Goal: Task Accomplishment & Management: Use online tool/utility

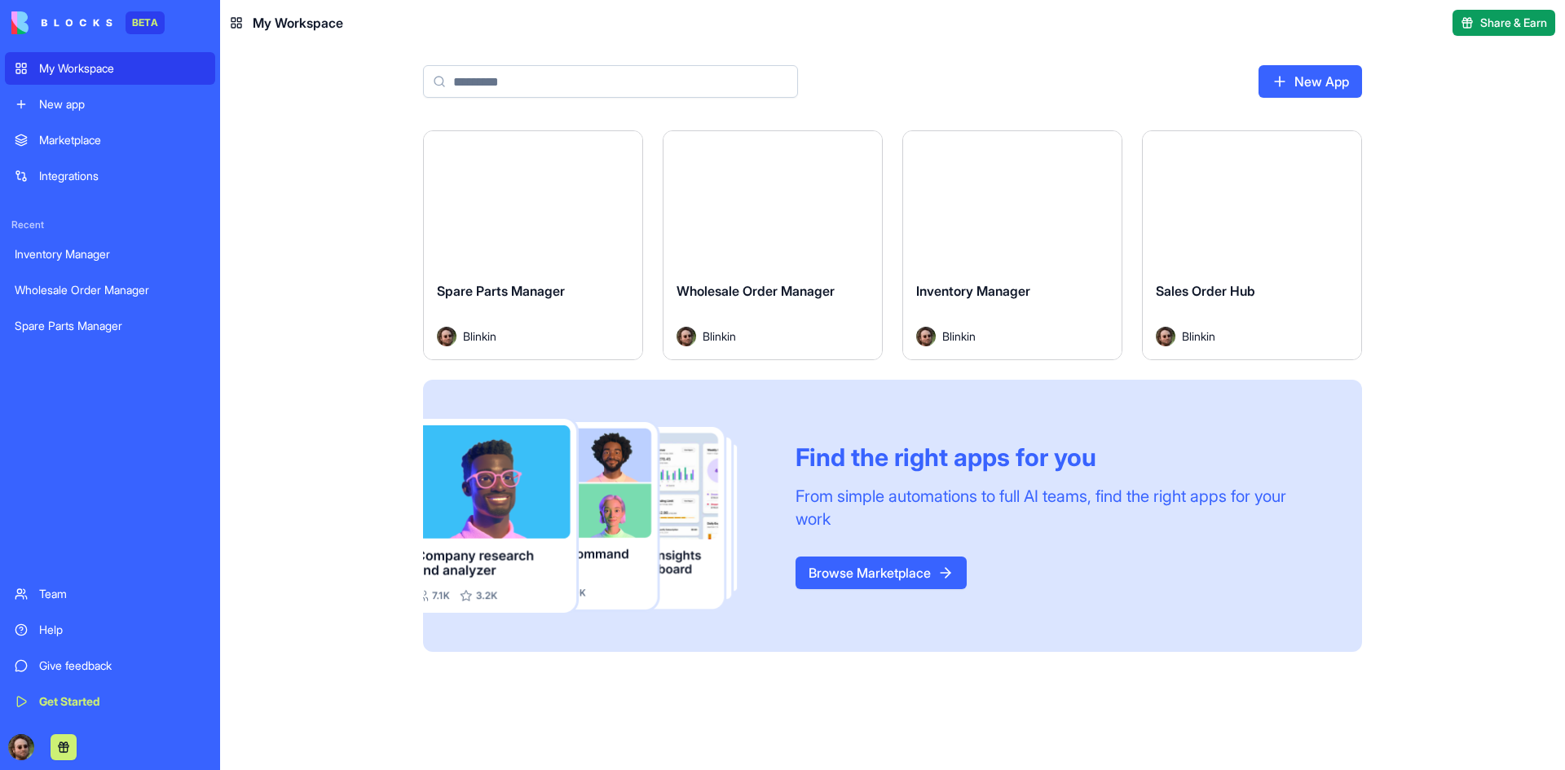
click at [527, 210] on button "Launch" at bounding box center [533, 199] width 122 height 33
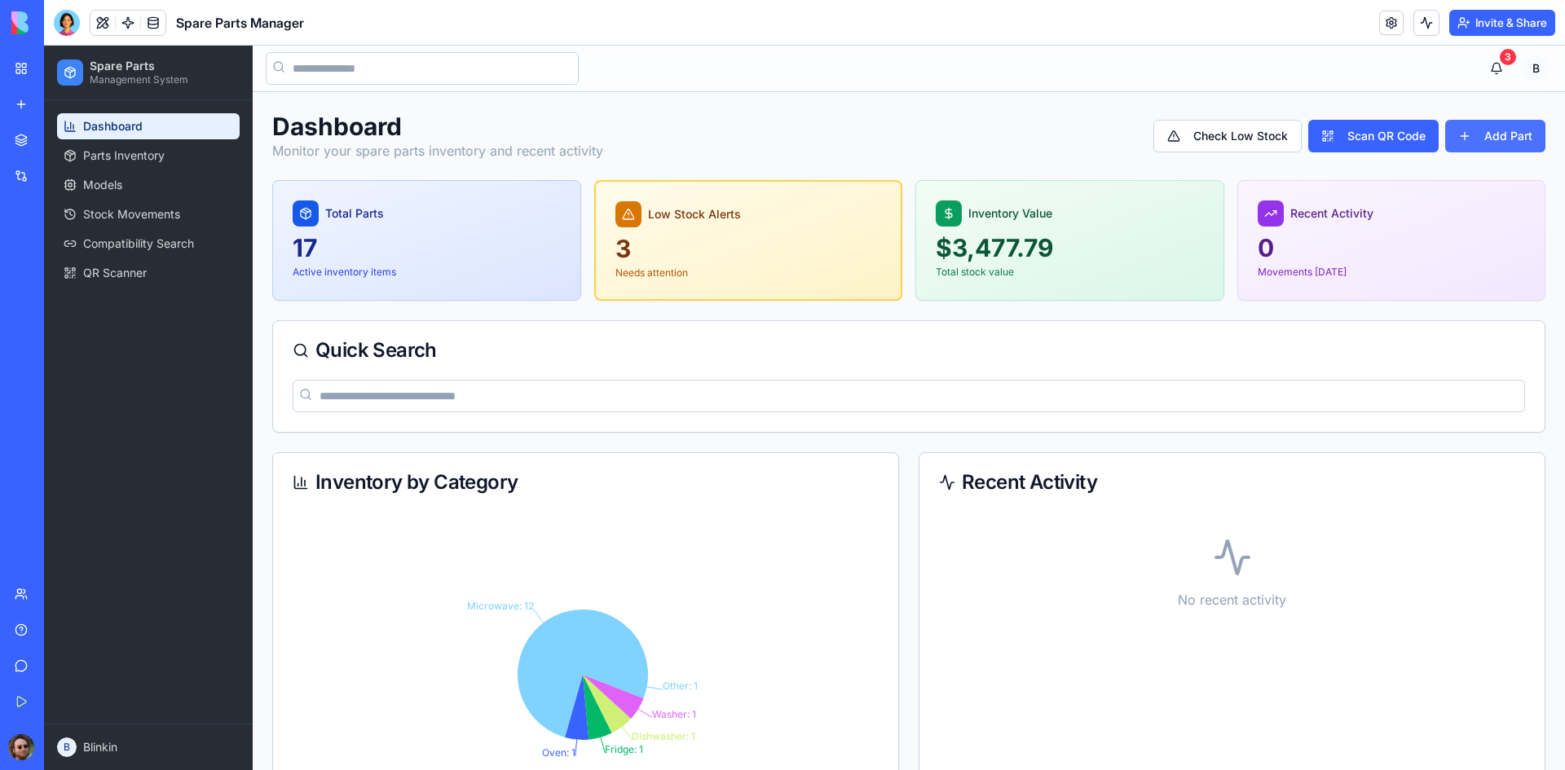
click at [1508, 126] on button "Add Part" at bounding box center [1495, 136] width 100 height 33
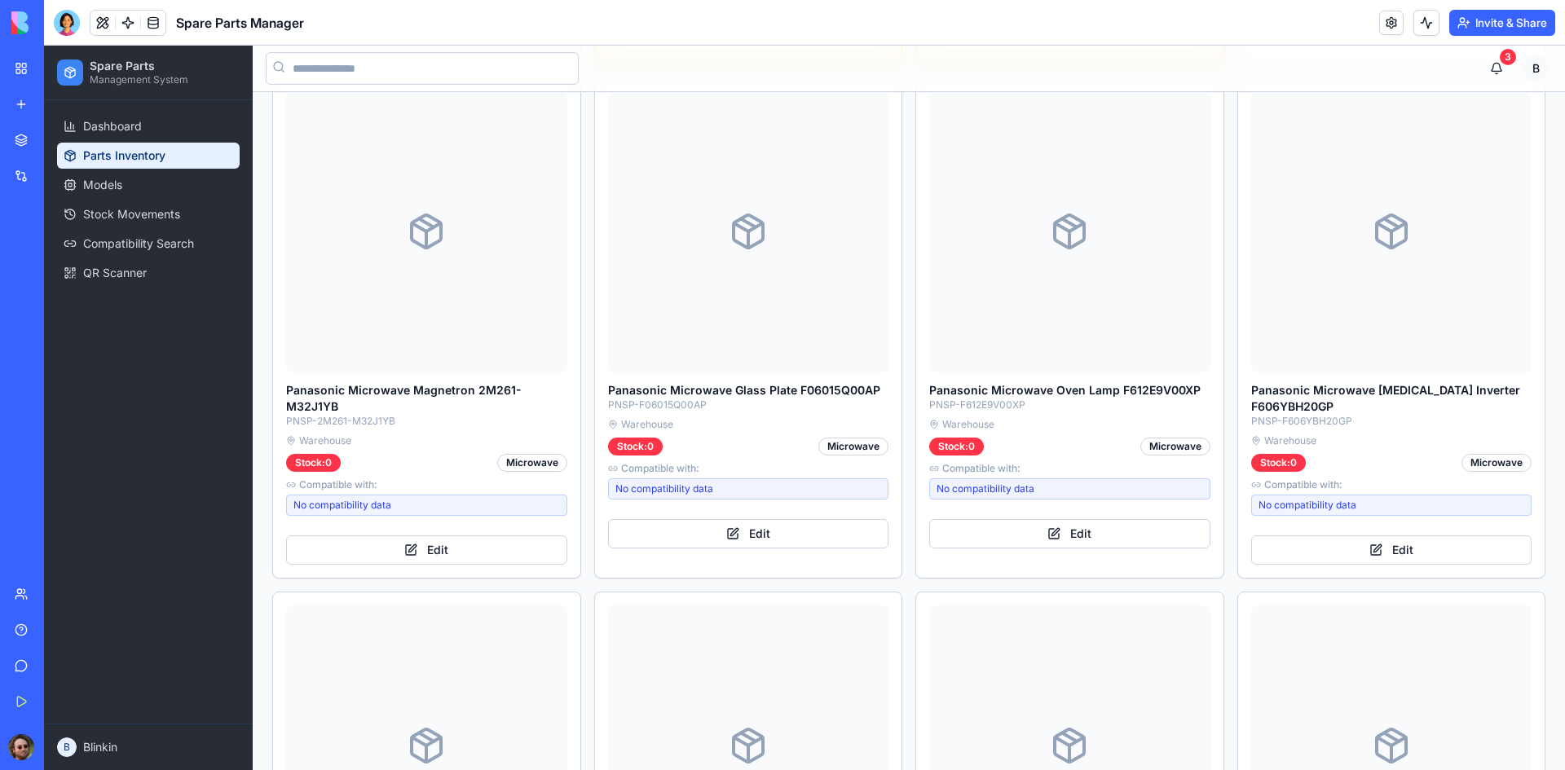
scroll to position [2038, 0]
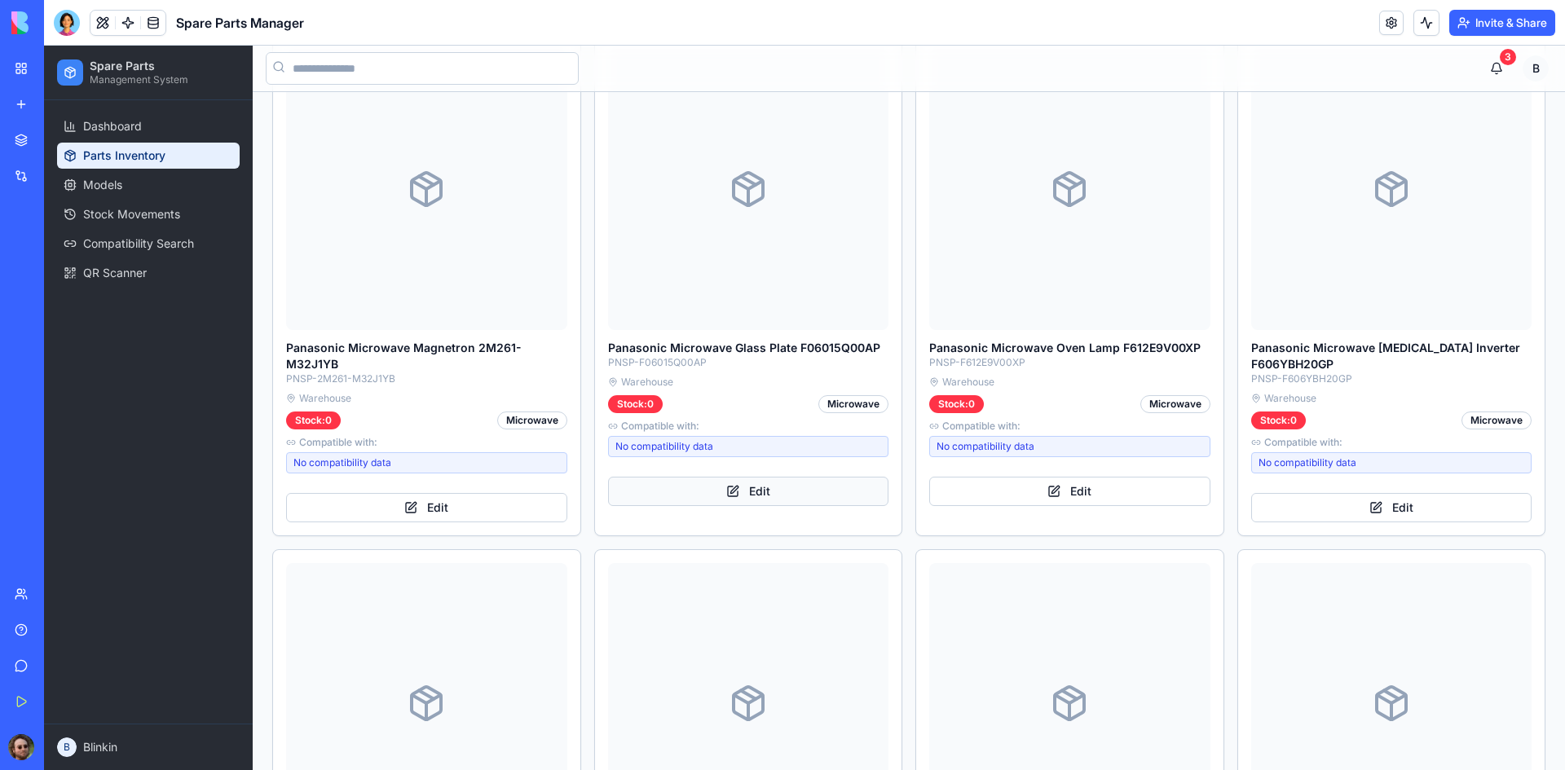
click at [770, 477] on button "Edit" at bounding box center [748, 491] width 281 height 29
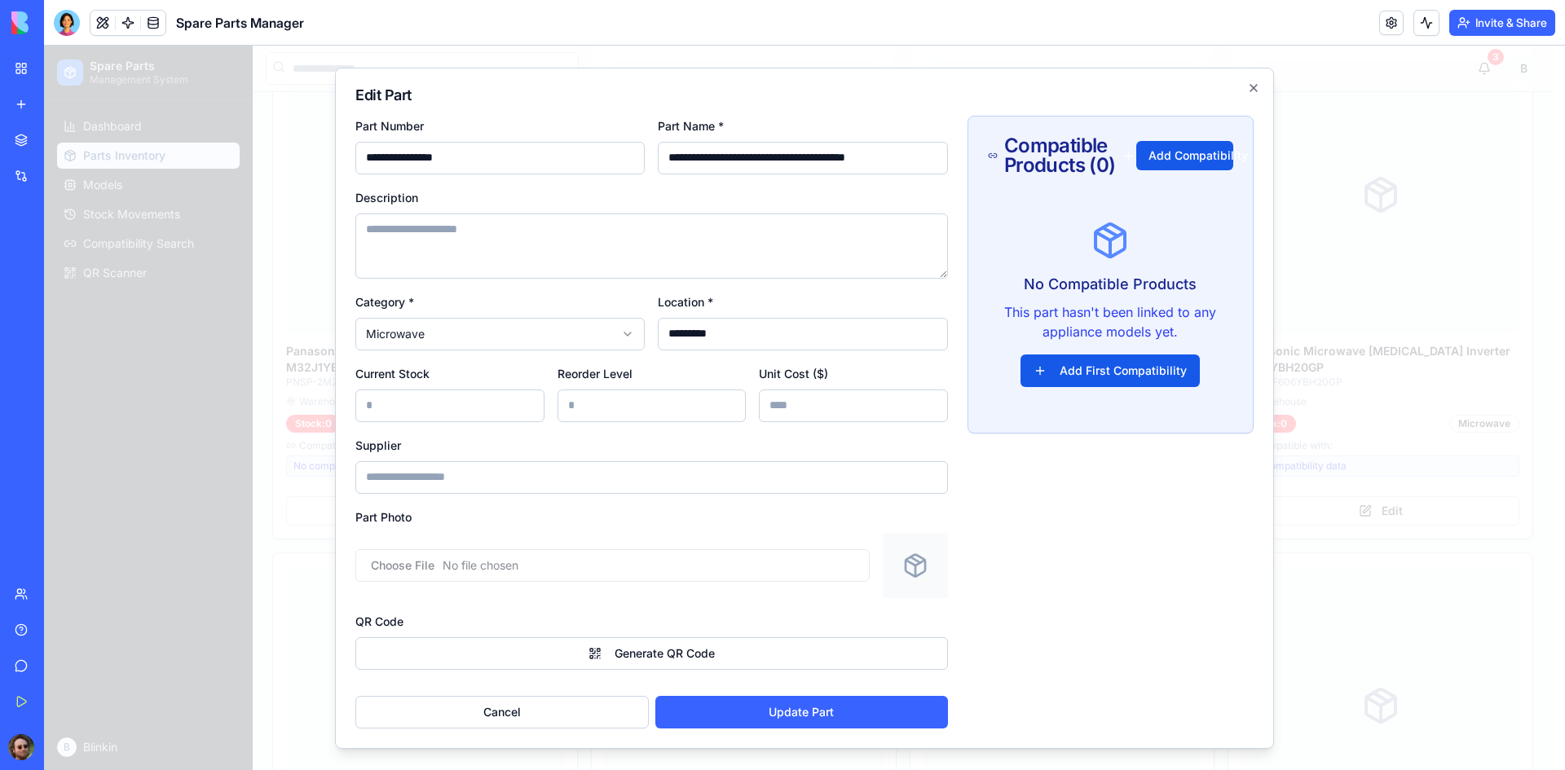
click at [639, 570] on input "file" at bounding box center [612, 565] width 514 height 33
click at [1258, 82] on icon "button" at bounding box center [1253, 88] width 13 height 13
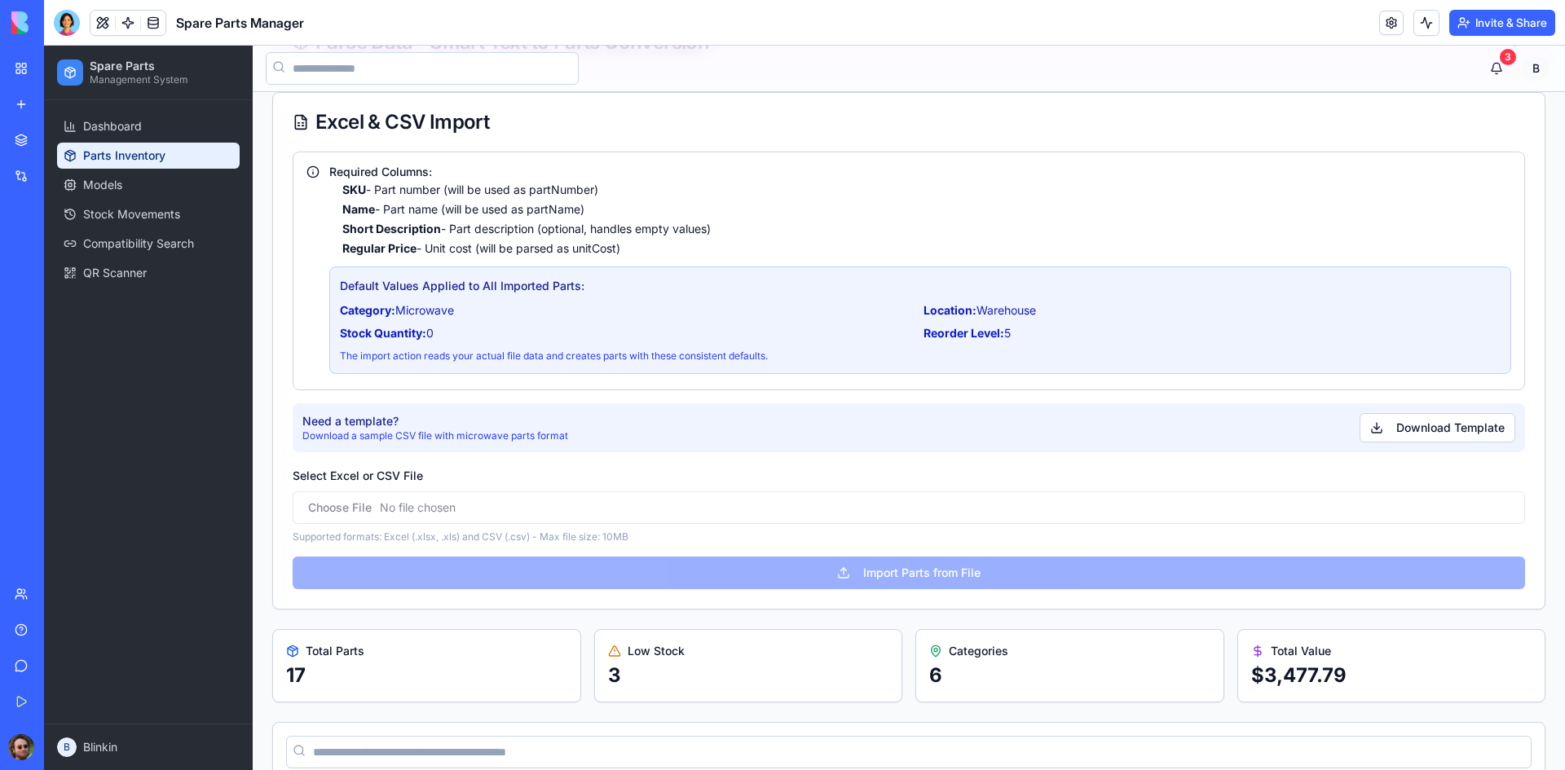
scroll to position [0, 0]
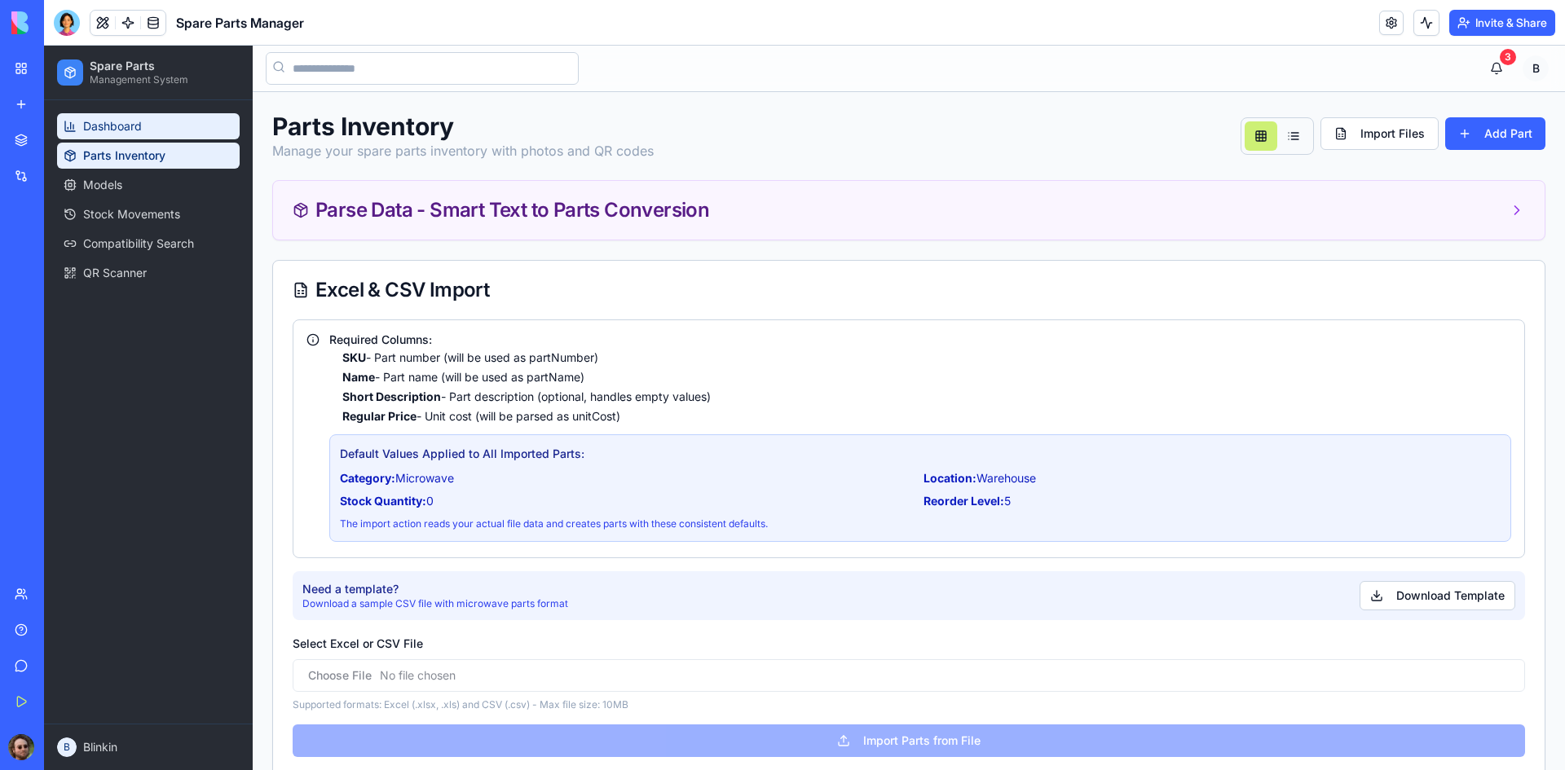
click at [114, 129] on span "Dashboard" at bounding box center [112, 126] width 59 height 16
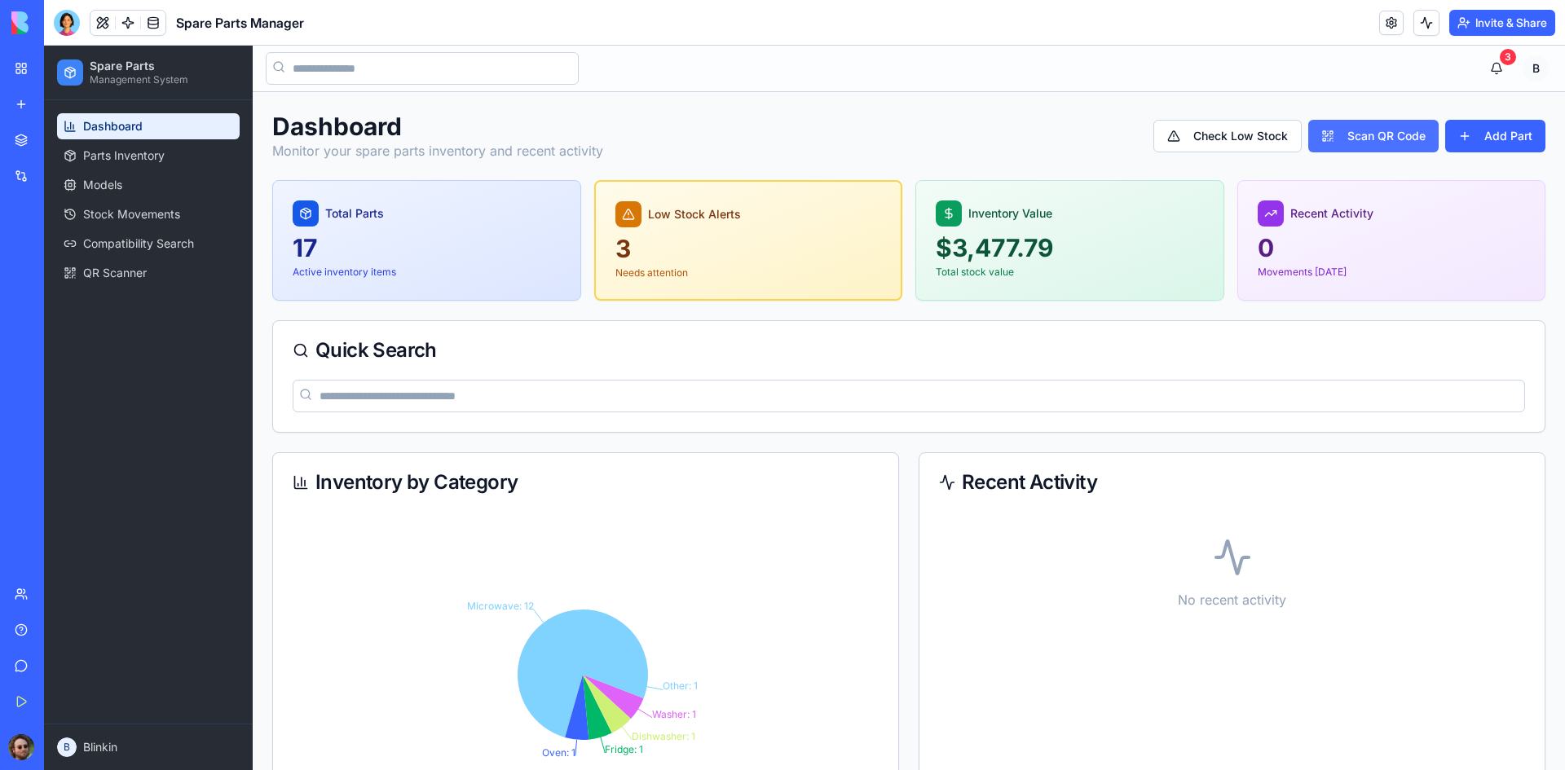
click at [1393, 139] on button "Scan QR Code" at bounding box center [1373, 136] width 130 height 33
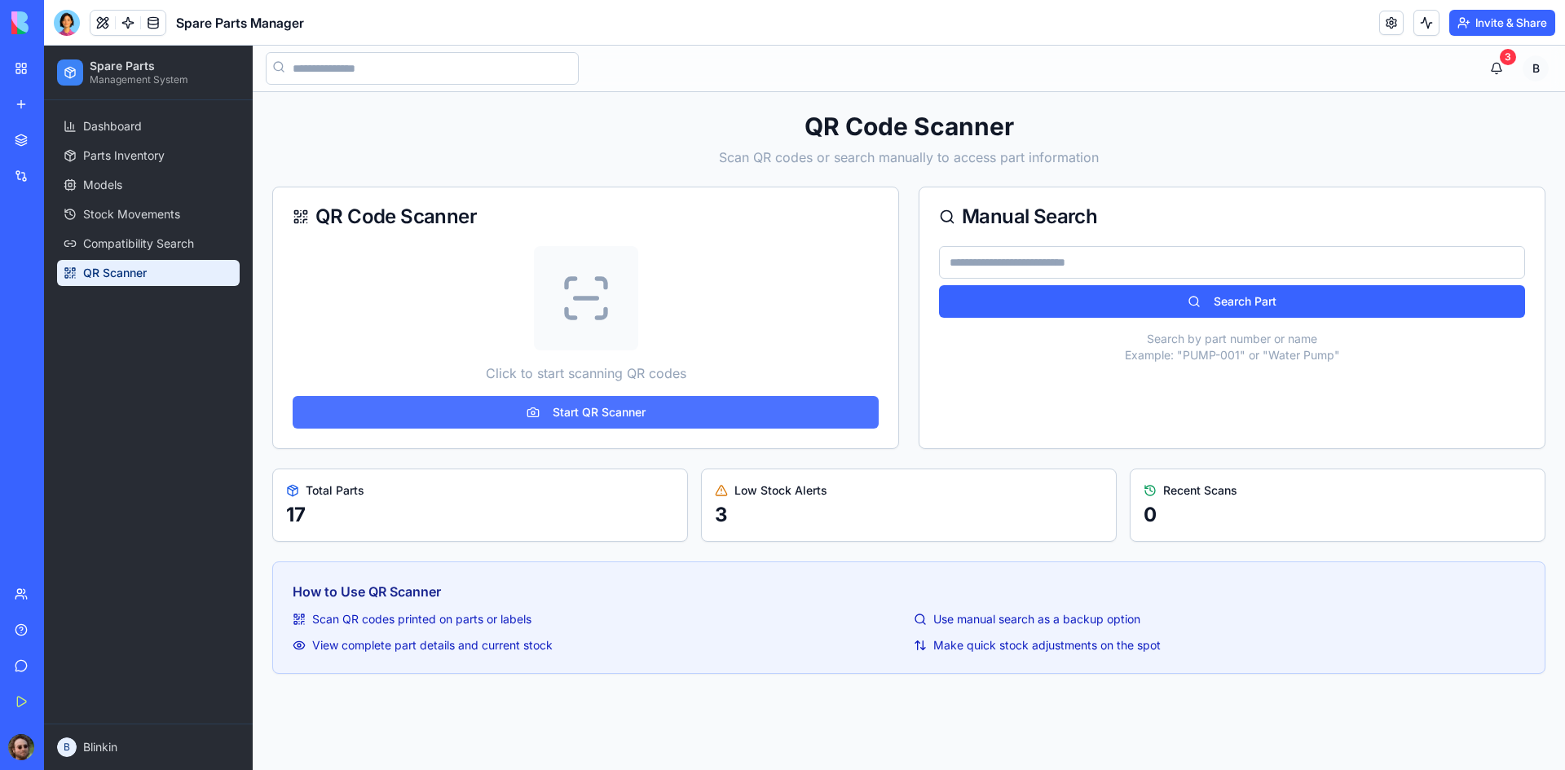
click at [480, 404] on button "Start QR Scanner" at bounding box center [586, 412] width 586 height 33
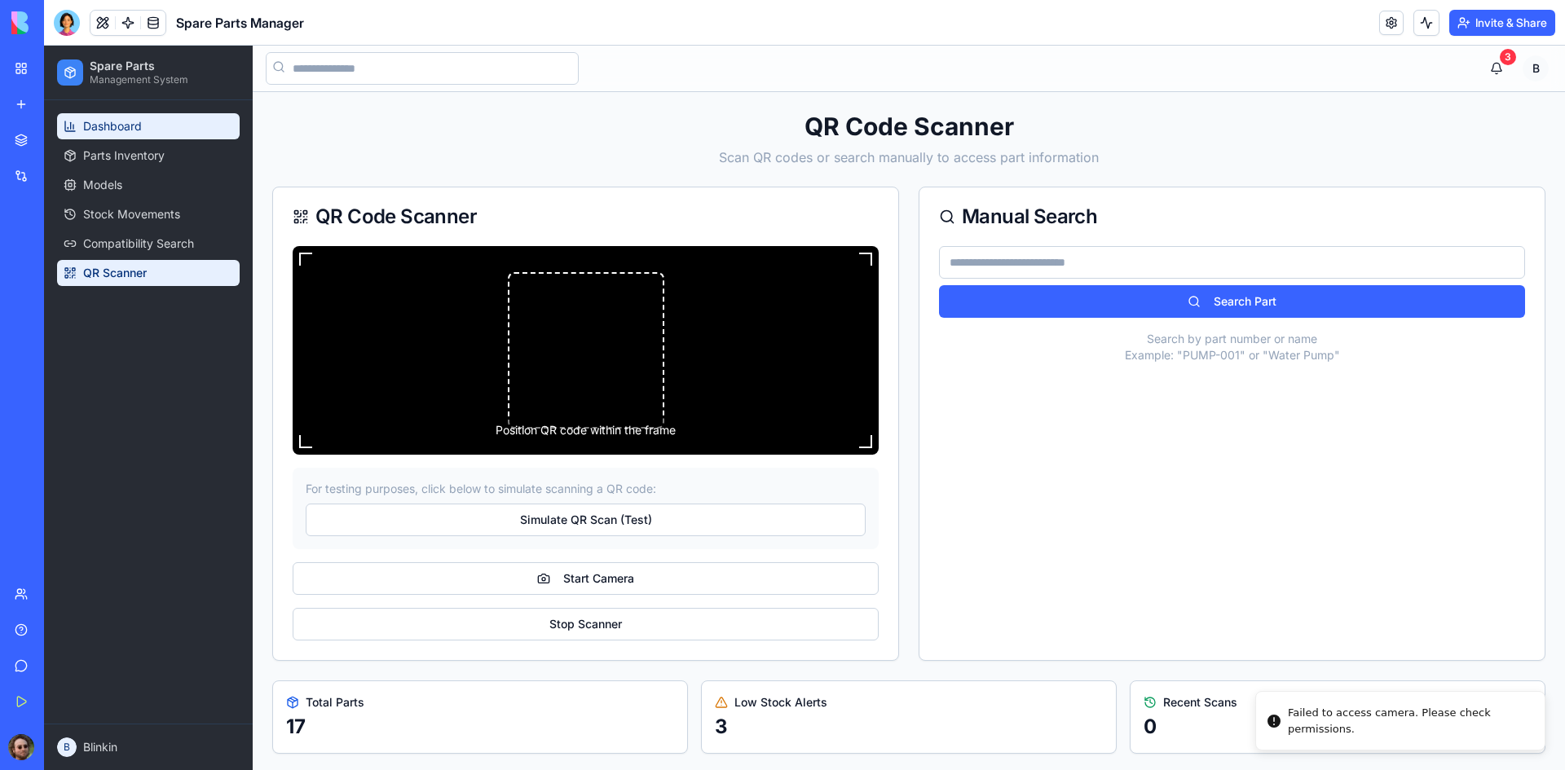
click at [148, 131] on link "Dashboard" at bounding box center [148, 126] width 183 height 26
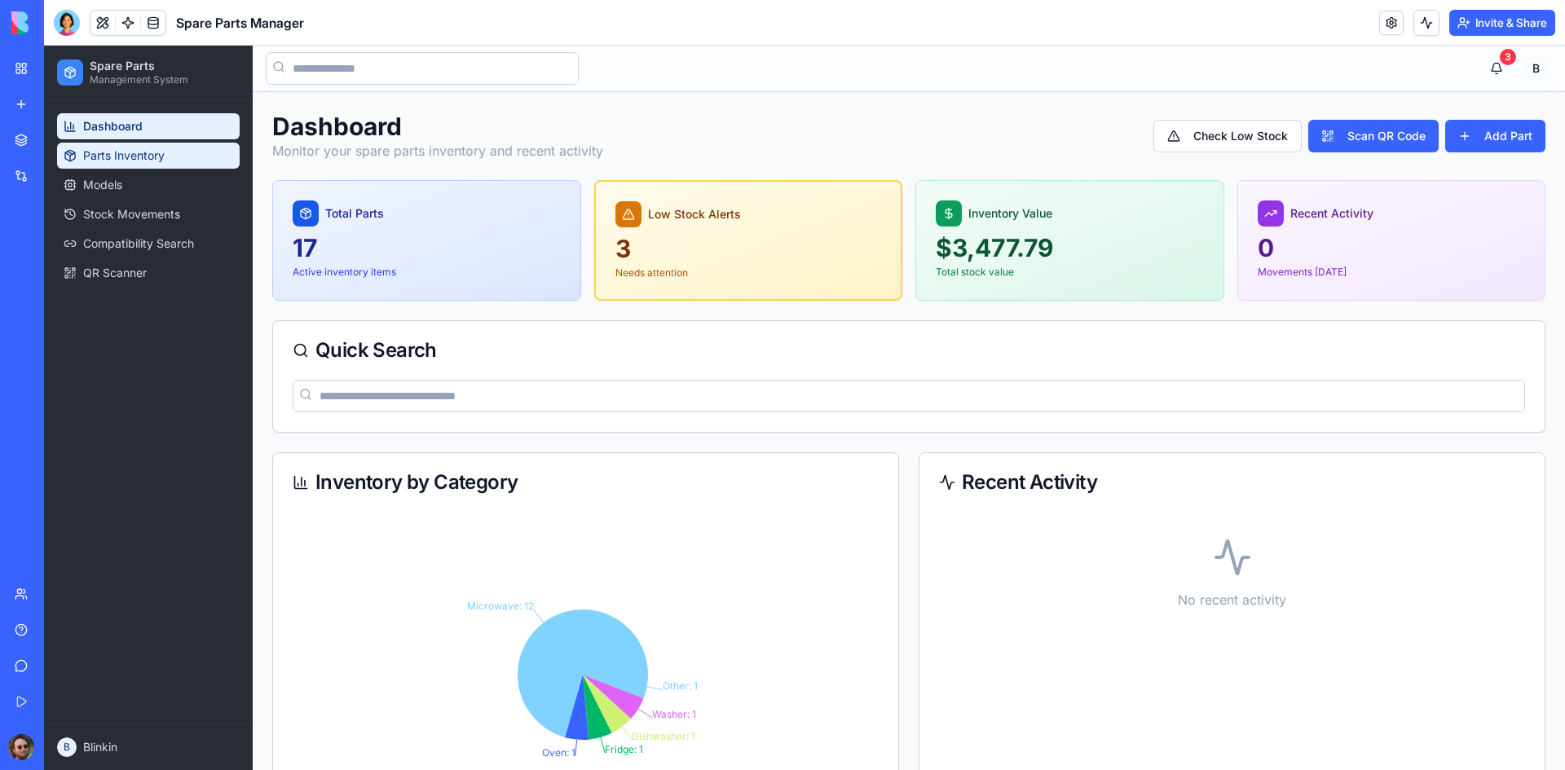
click at [109, 163] on span "Parts Inventory" at bounding box center [124, 156] width 82 height 16
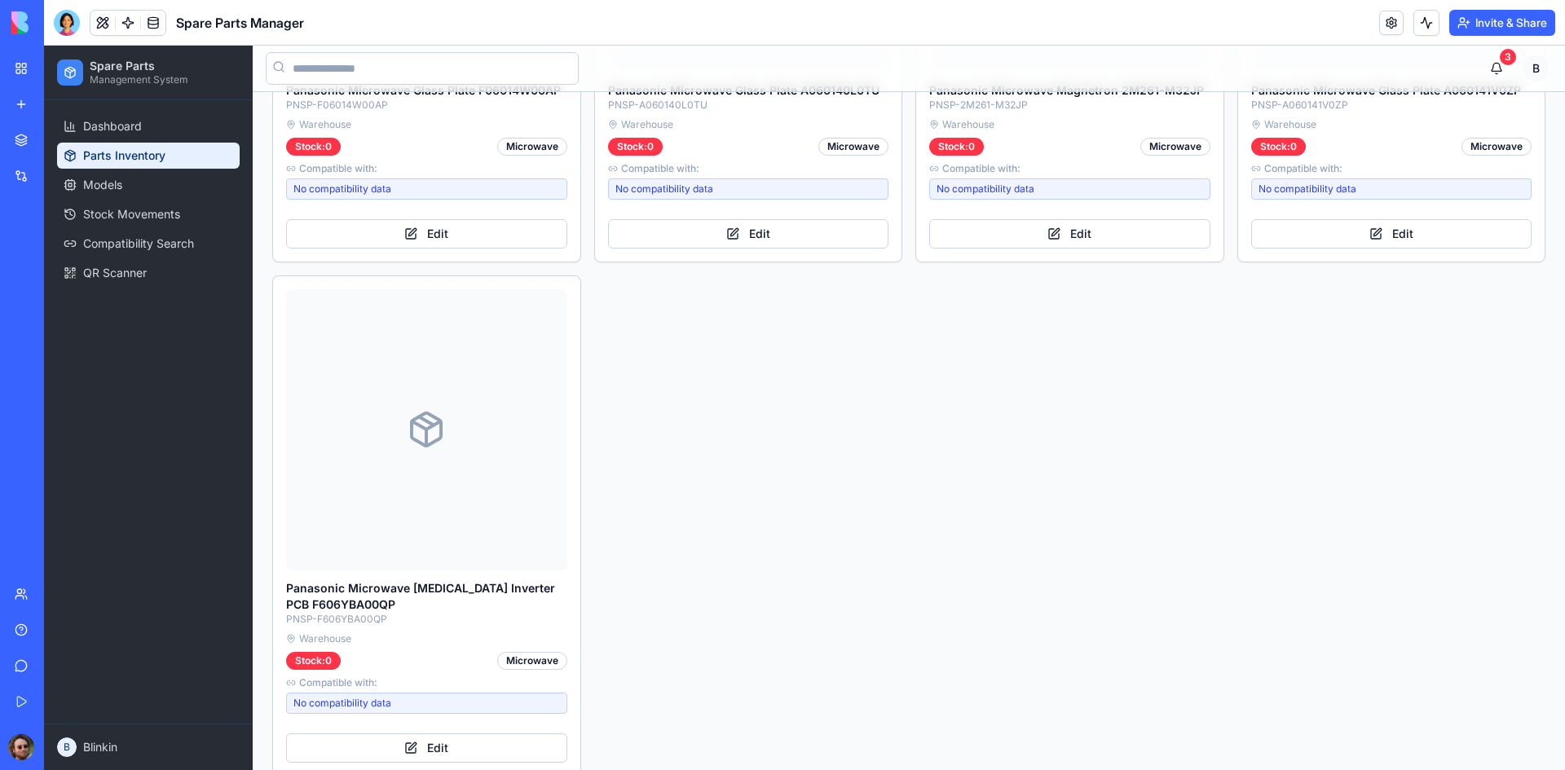
scroll to position [2820, 0]
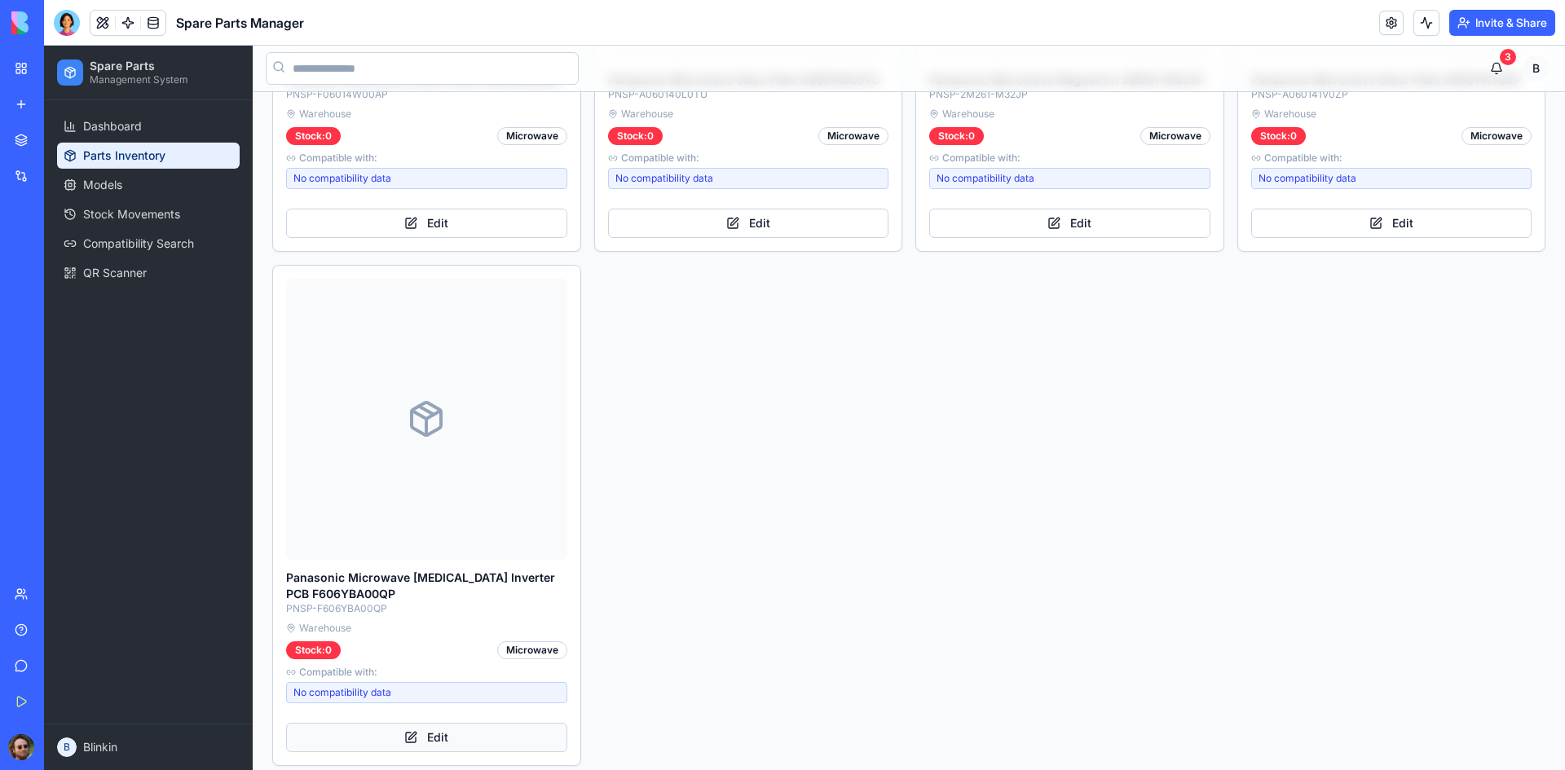
click at [440, 723] on button "Edit" at bounding box center [426, 737] width 281 height 29
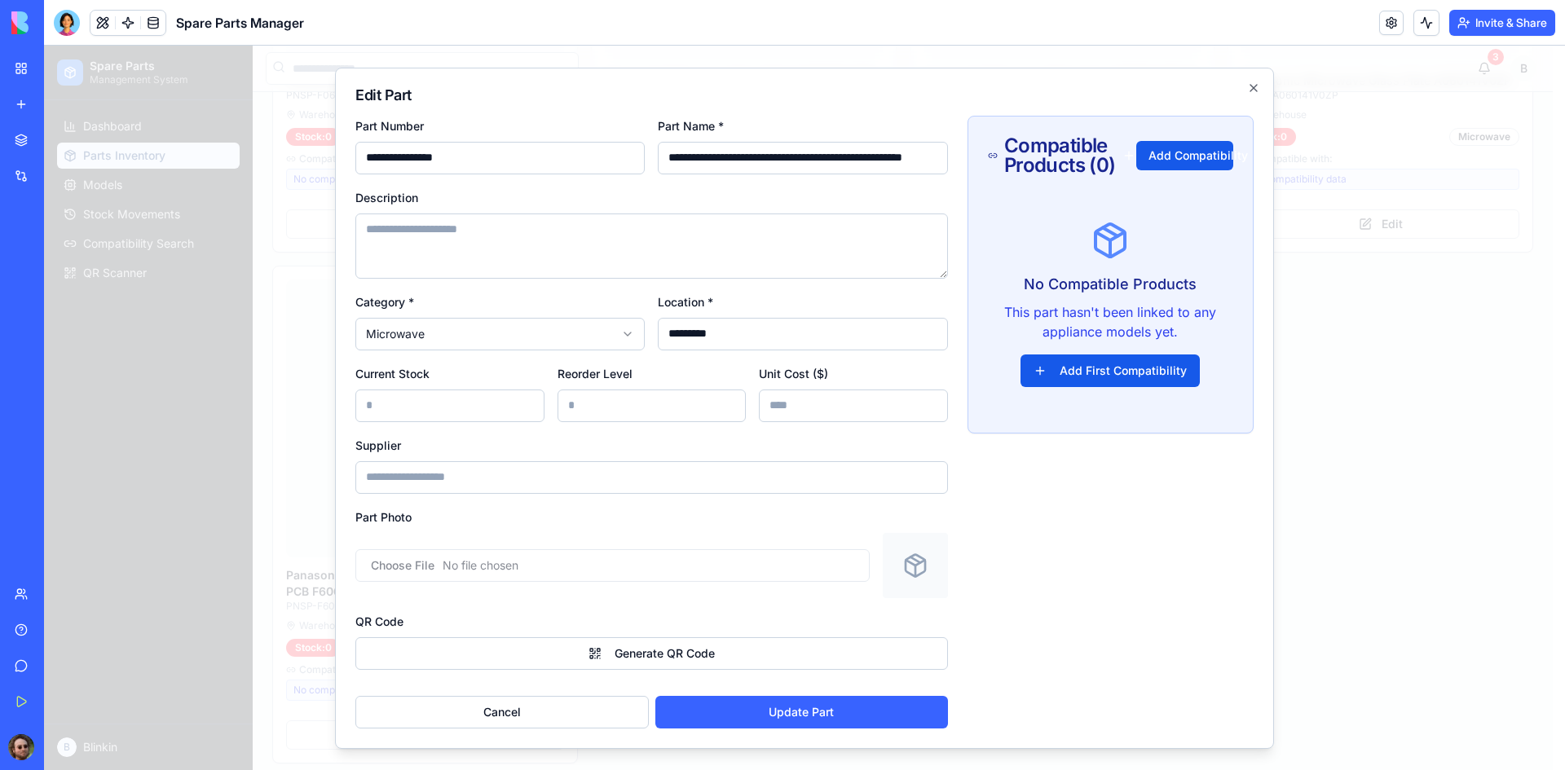
click at [652, 583] on div at bounding box center [651, 565] width 593 height 65
click at [637, 576] on input "file" at bounding box center [612, 565] width 514 height 33
click at [1186, 161] on button "Add Compatibility" at bounding box center [1184, 155] width 97 height 29
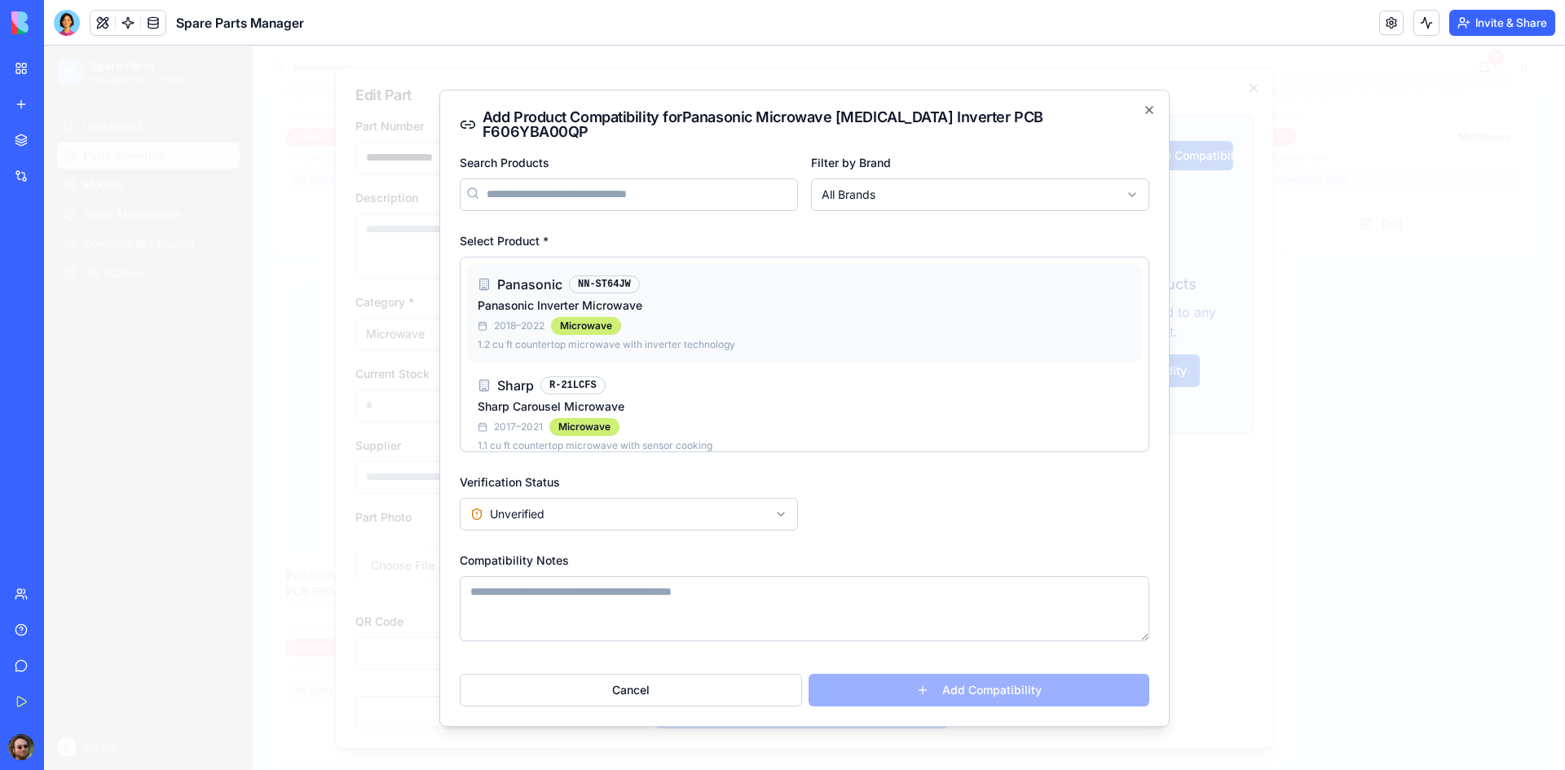
click at [538, 303] on p "Panasonic Inverter Microwave" at bounding box center [607, 306] width 258 height 16
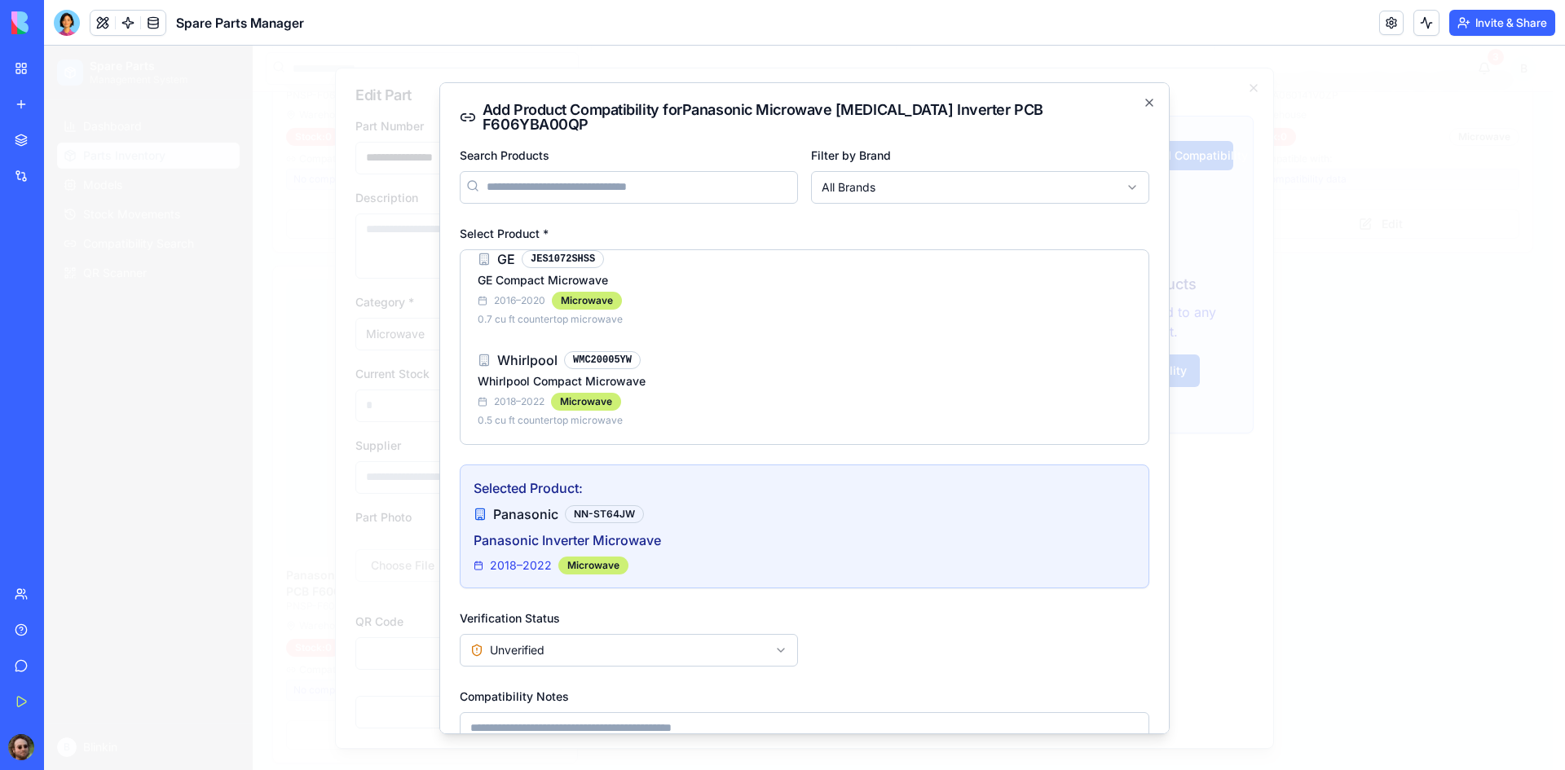
scroll to position [116, 0]
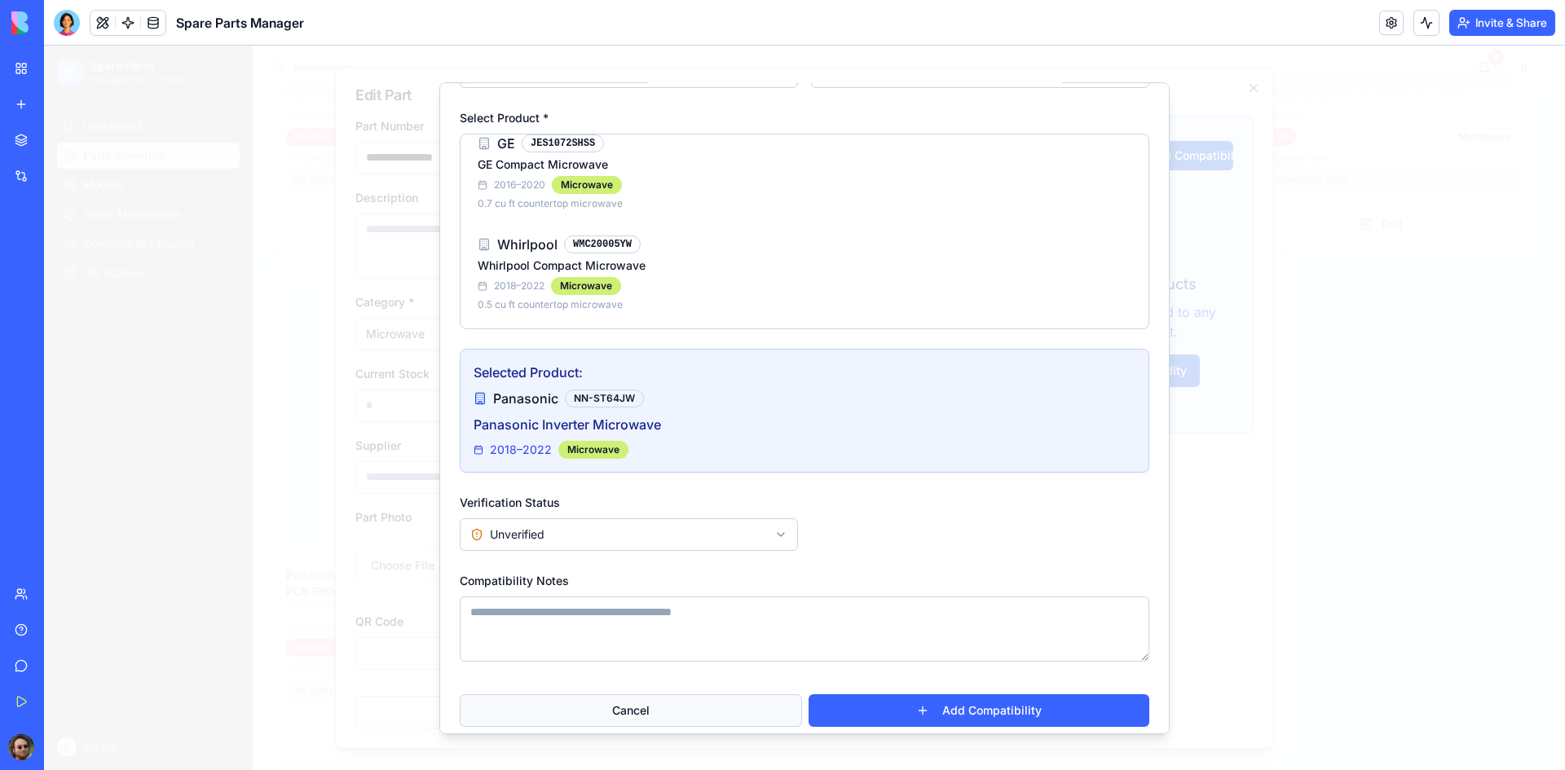
click at [708, 696] on button "Cancel" at bounding box center [631, 710] width 342 height 33
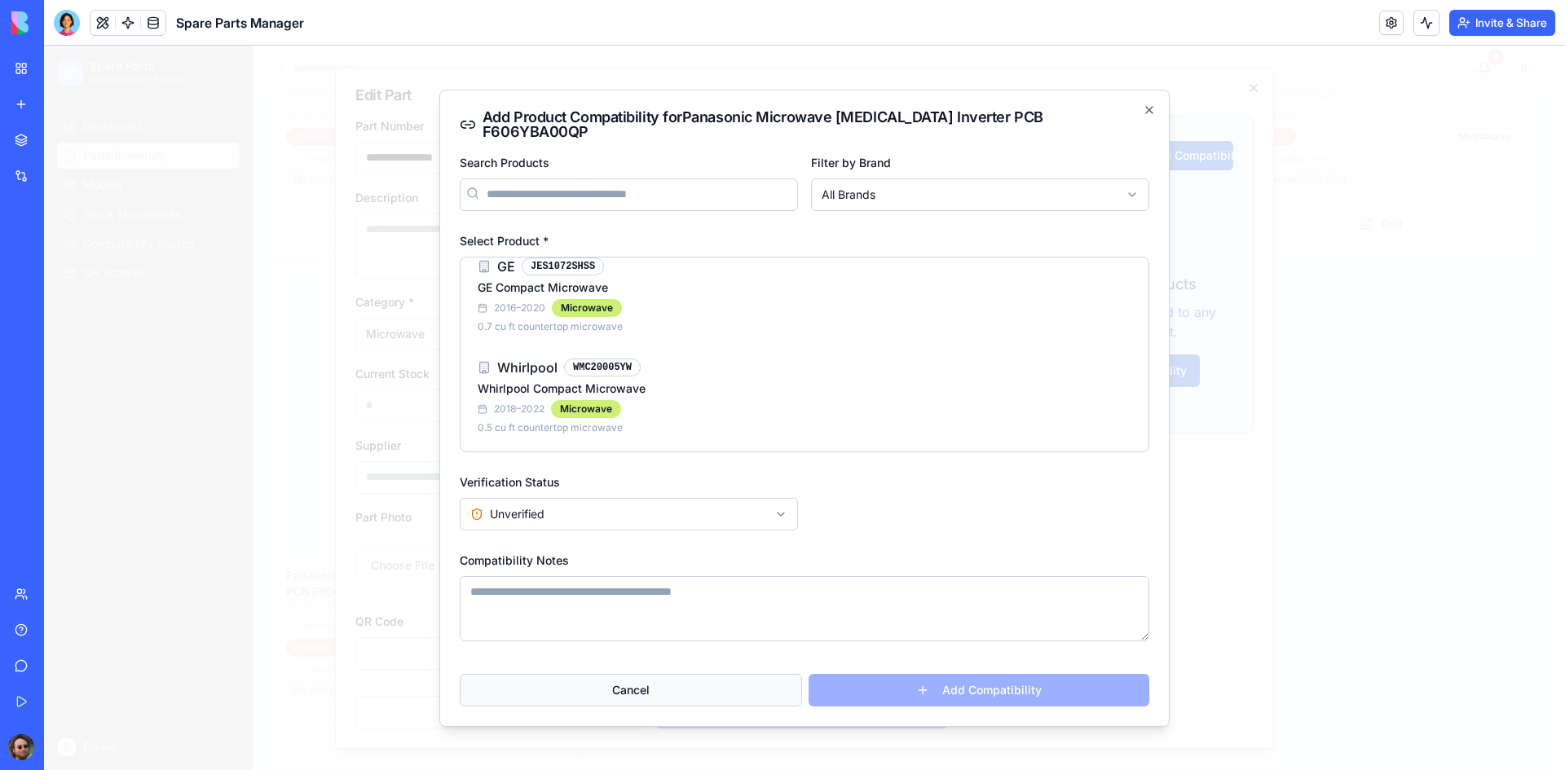
scroll to position [0, 0]
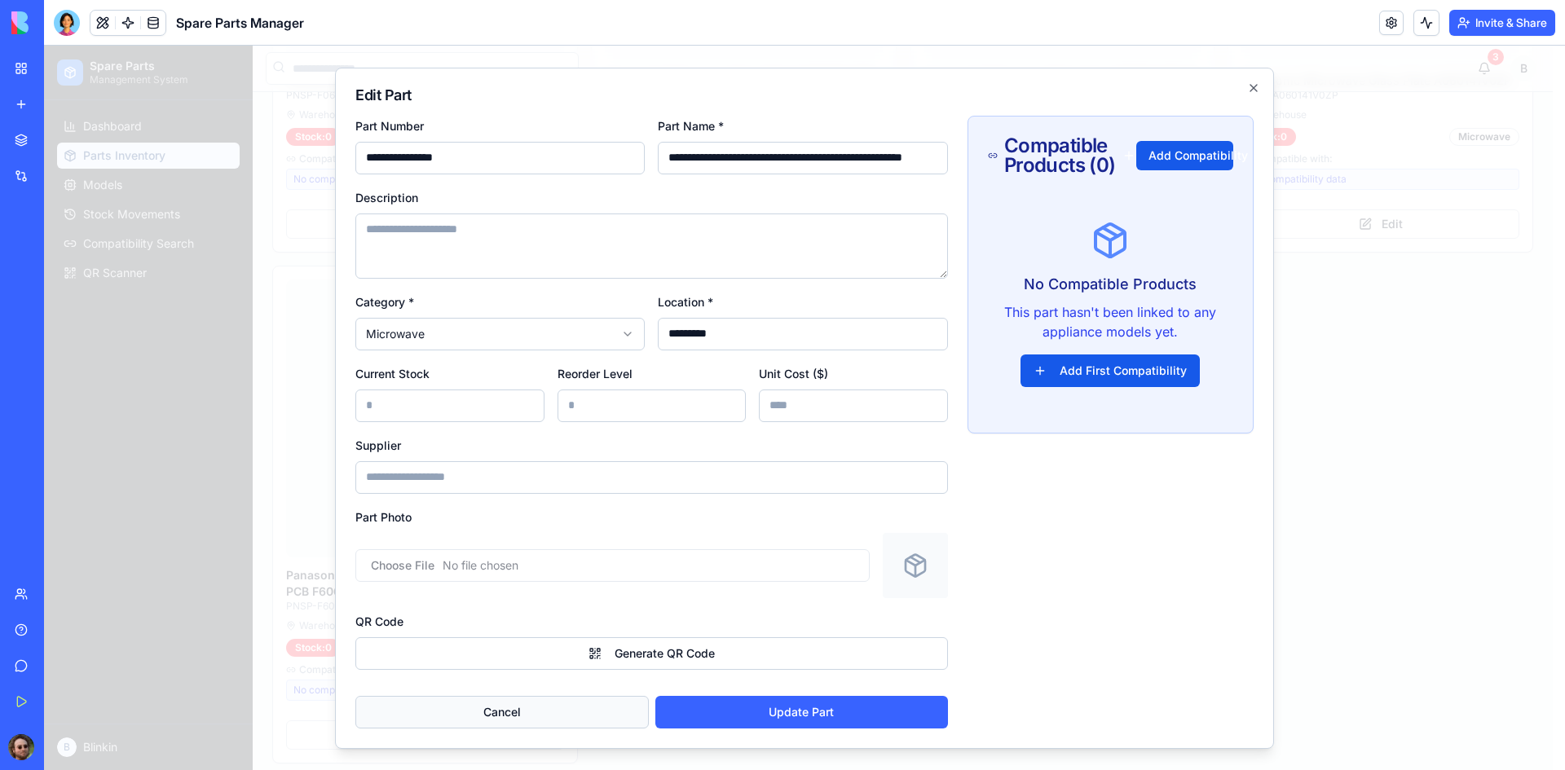
click at [578, 708] on button "Cancel" at bounding box center [501, 712] width 293 height 33
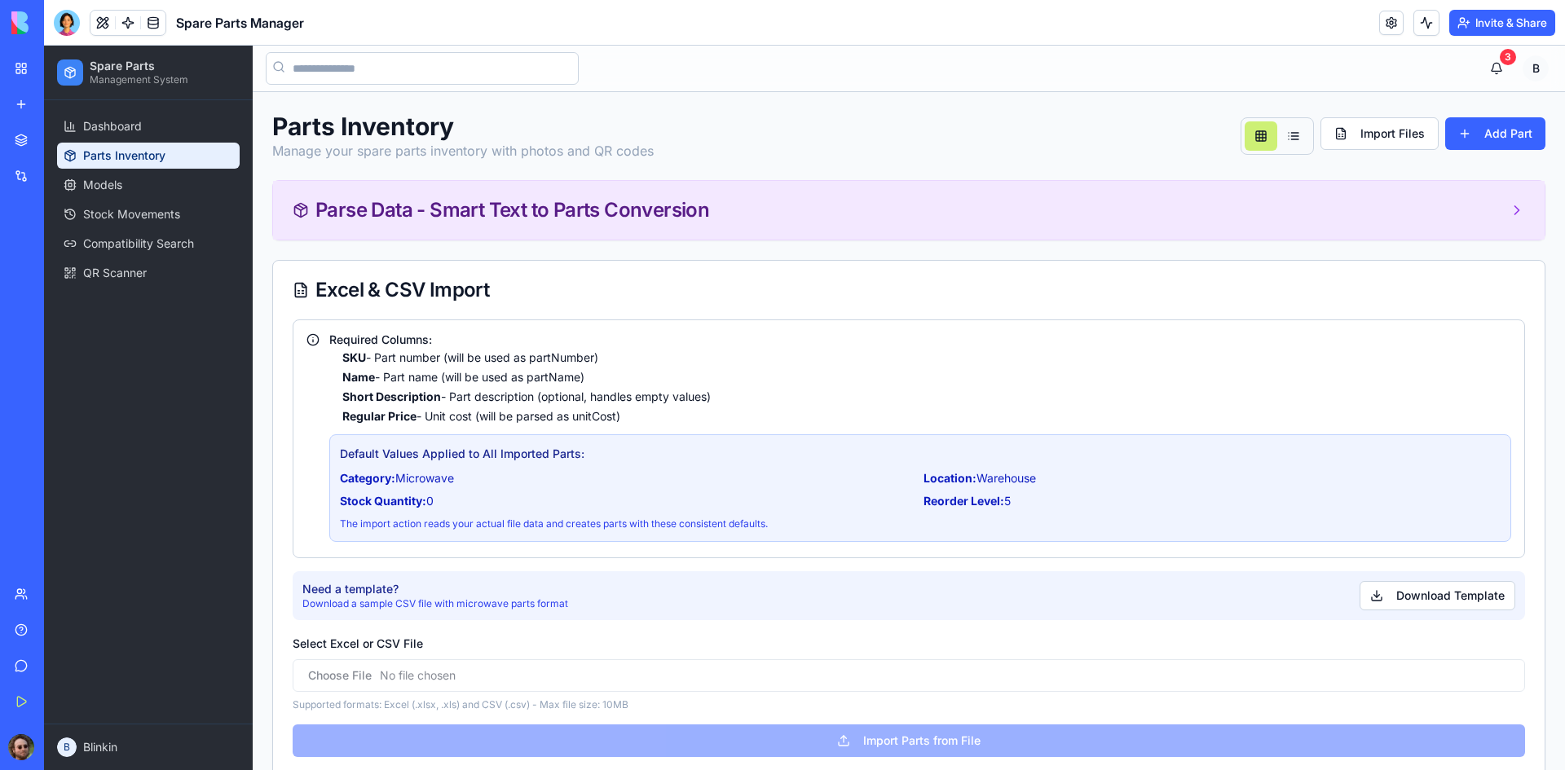
click at [740, 214] on div "Parse Data - Smart Text to Parts Conversion" at bounding box center [909, 211] width 1233 height 20
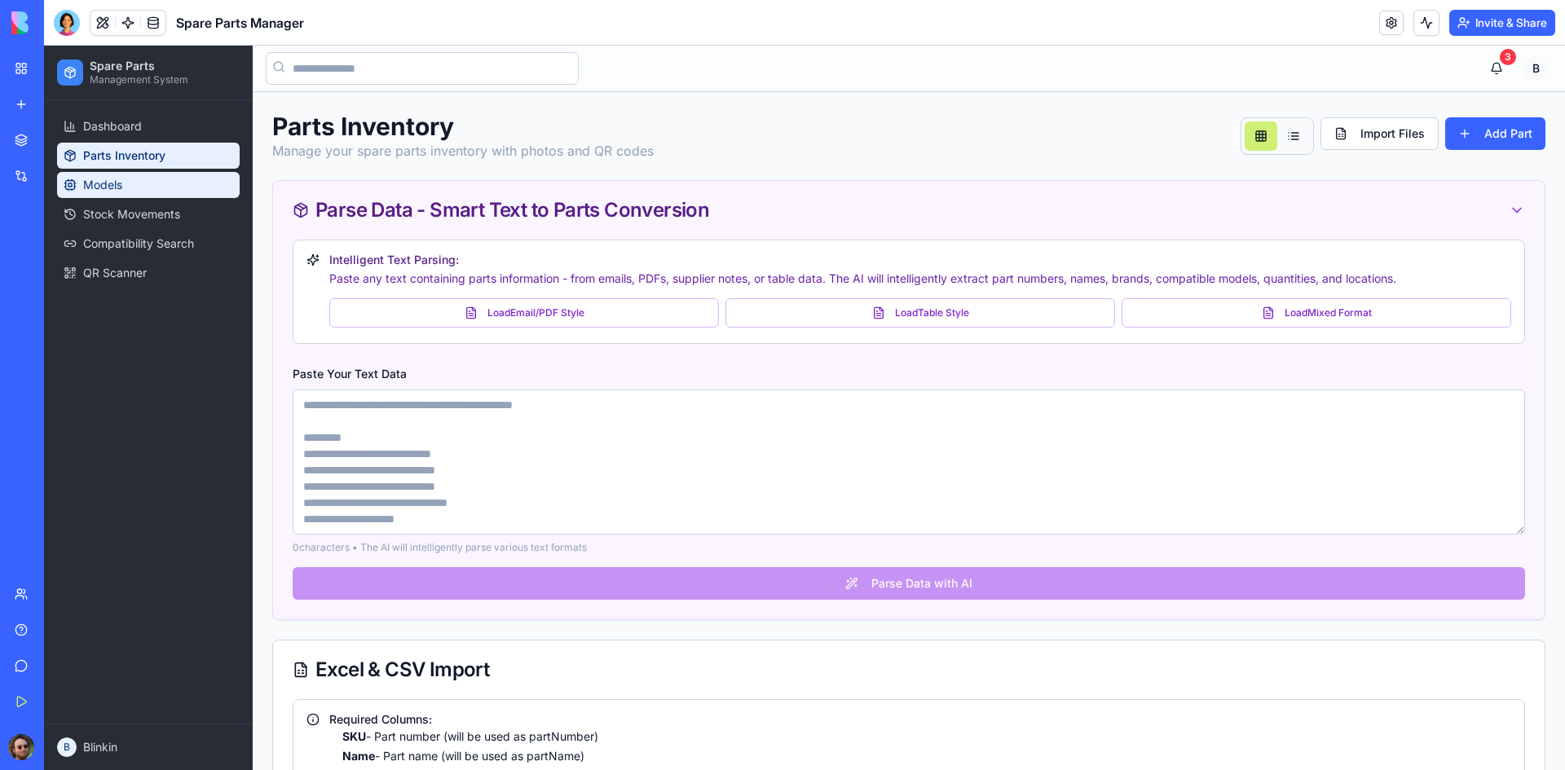
click at [153, 187] on link "Models" at bounding box center [148, 185] width 183 height 26
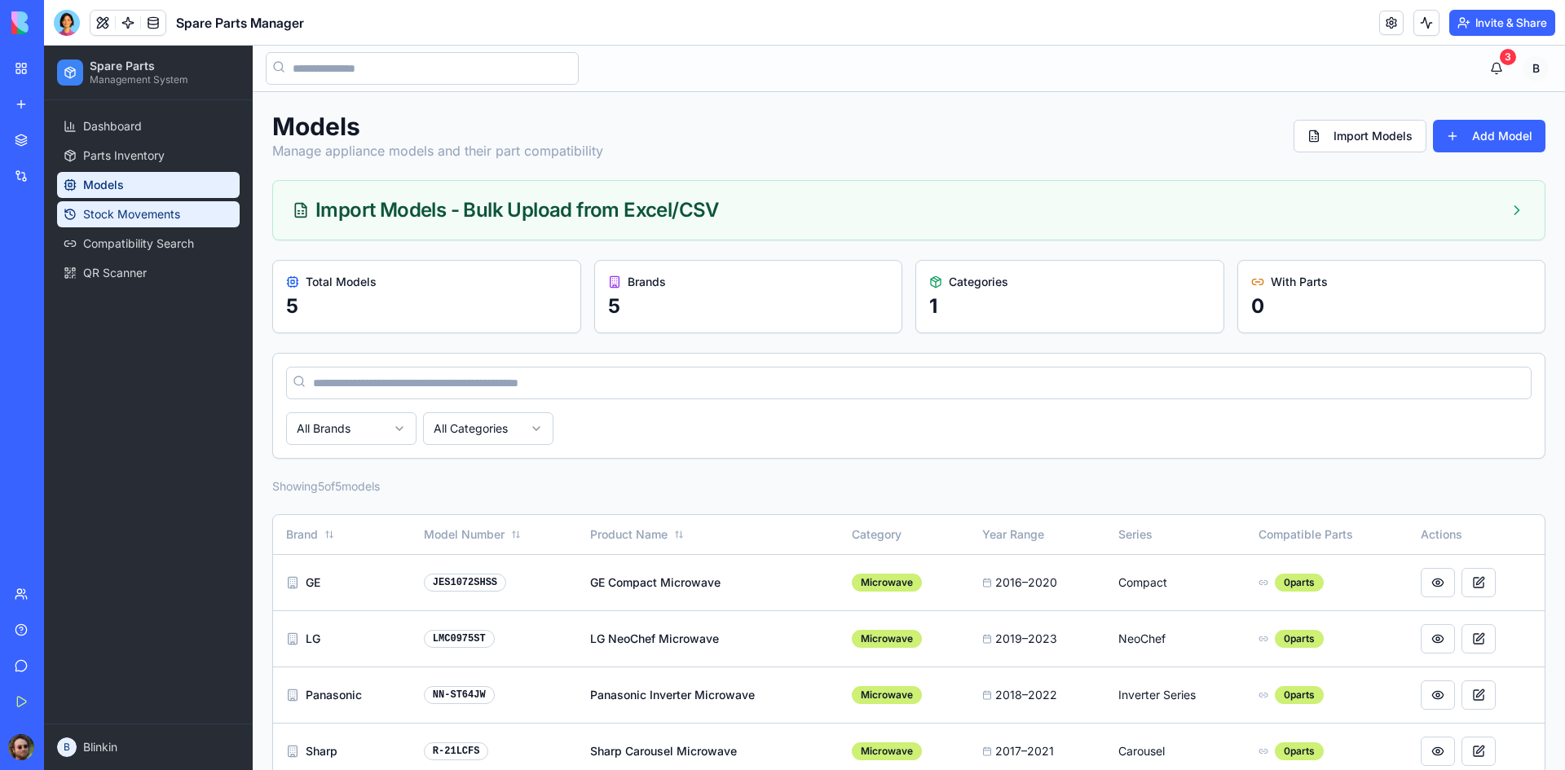
click at [169, 215] on span "Stock Movements" at bounding box center [131, 214] width 97 height 16
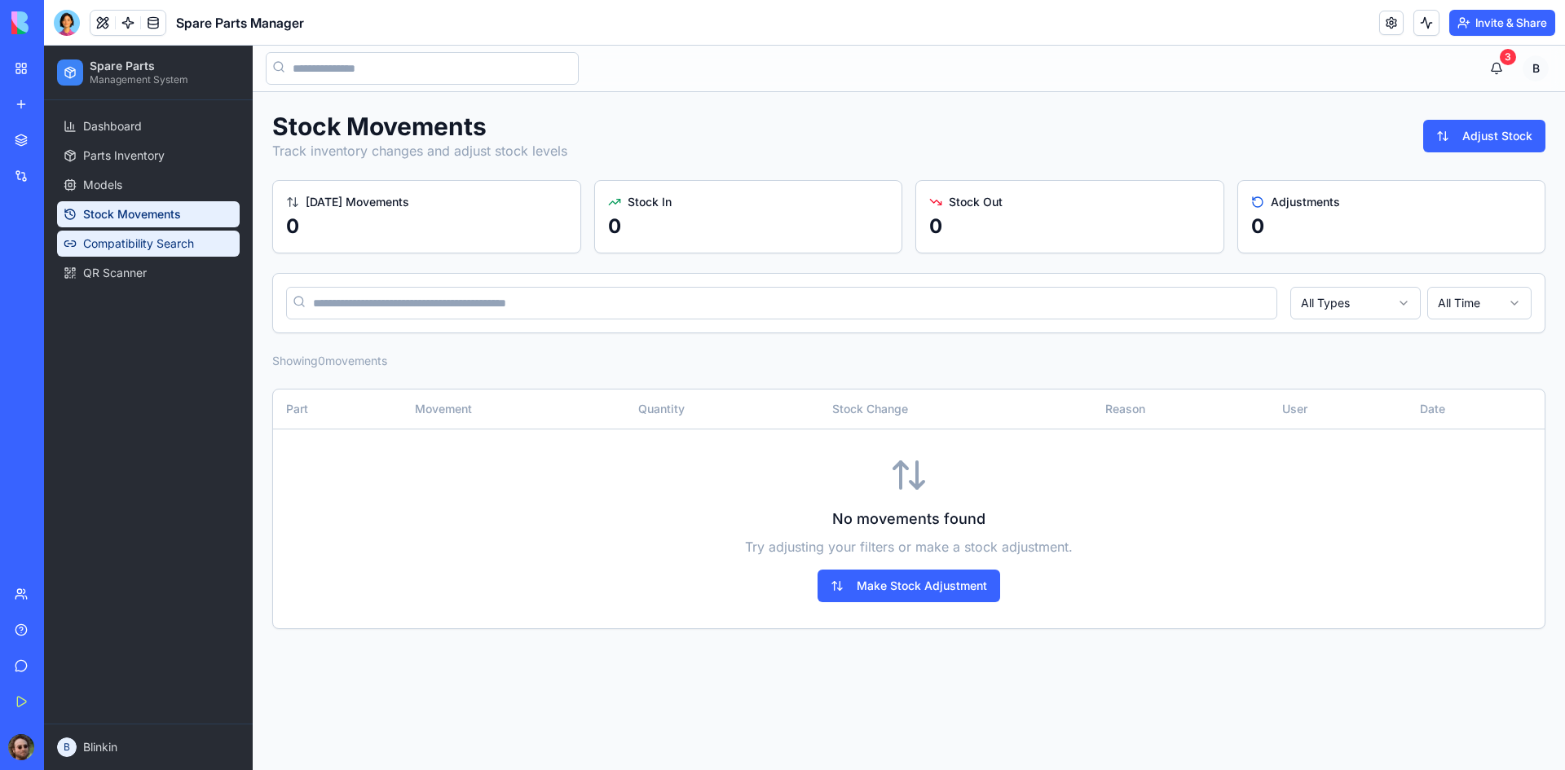
click at [165, 255] on link "Compatibility Search" at bounding box center [148, 244] width 183 height 26
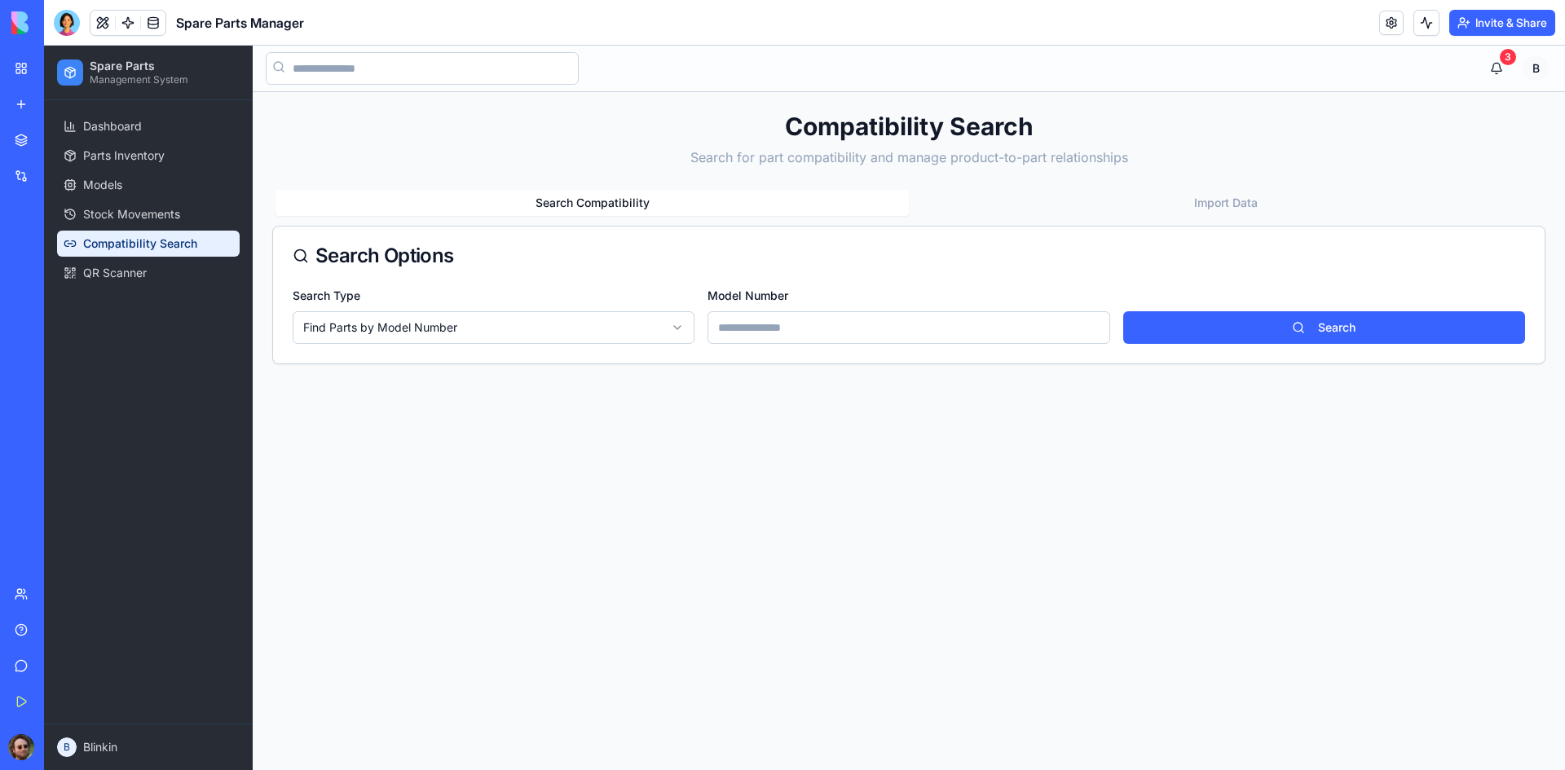
click at [836, 322] on input "Model Number" at bounding box center [909, 327] width 402 height 33
click at [566, 335] on html "Spare Parts Management System Dashboard Parts Inventory Models Stock Movements …" at bounding box center [804, 408] width 1521 height 725
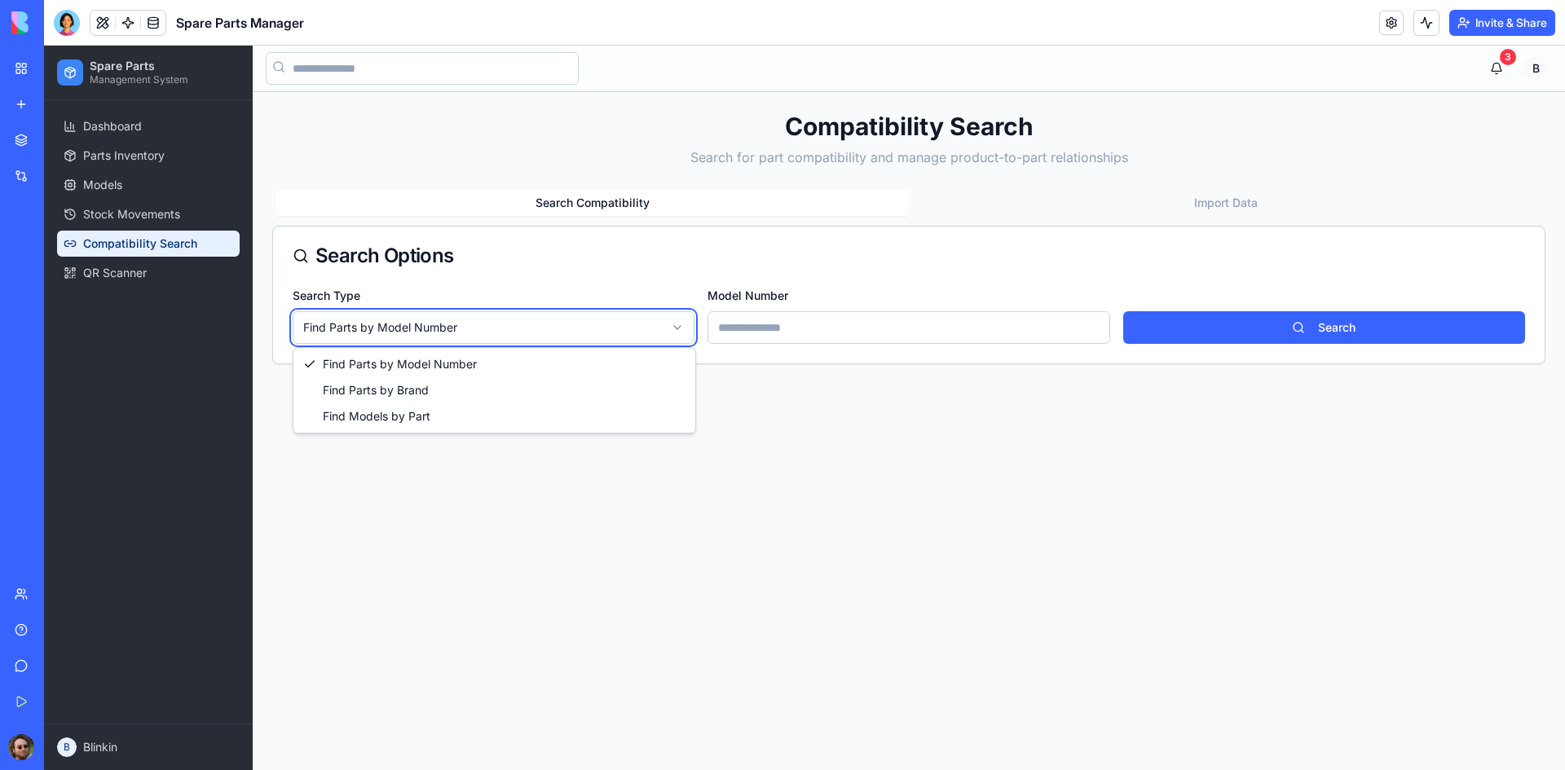
click at [797, 331] on html "Spare Parts Management System Dashboard Parts Inventory Models Stock Movements …" at bounding box center [804, 408] width 1521 height 725
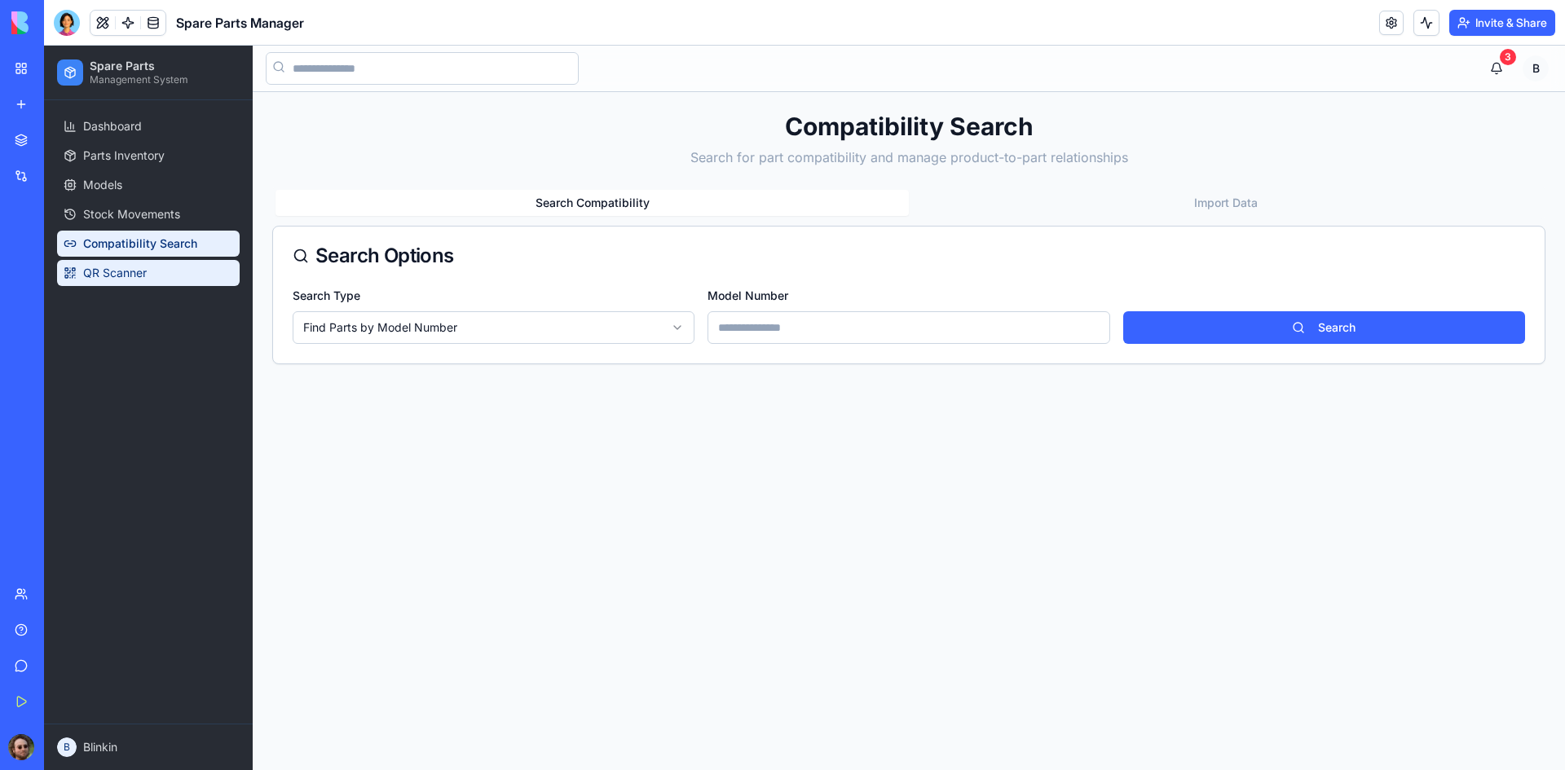
click at [105, 285] on link "QR Scanner" at bounding box center [148, 273] width 183 height 26
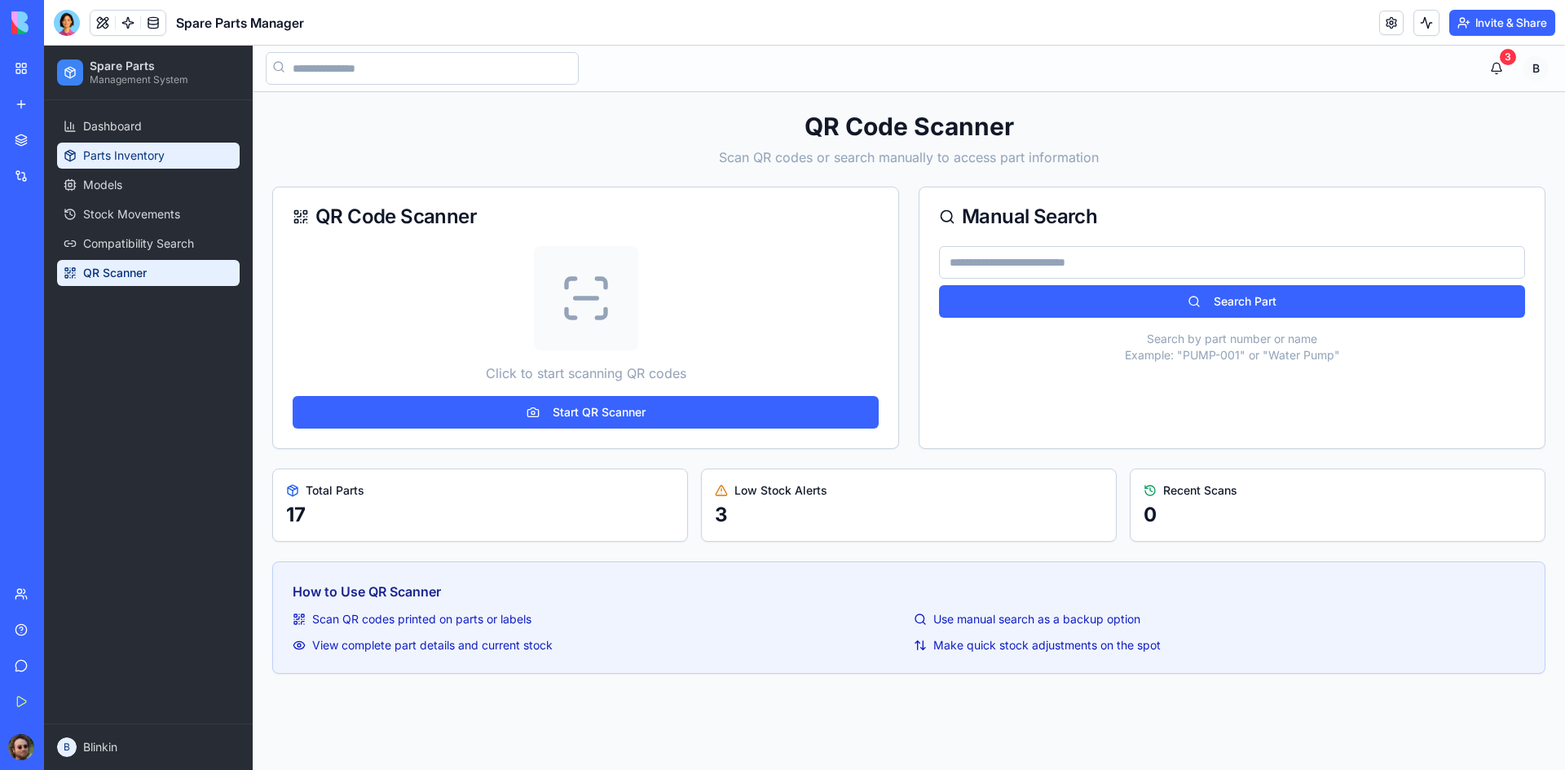
click at [108, 145] on link "Parts Inventory" at bounding box center [148, 156] width 183 height 26
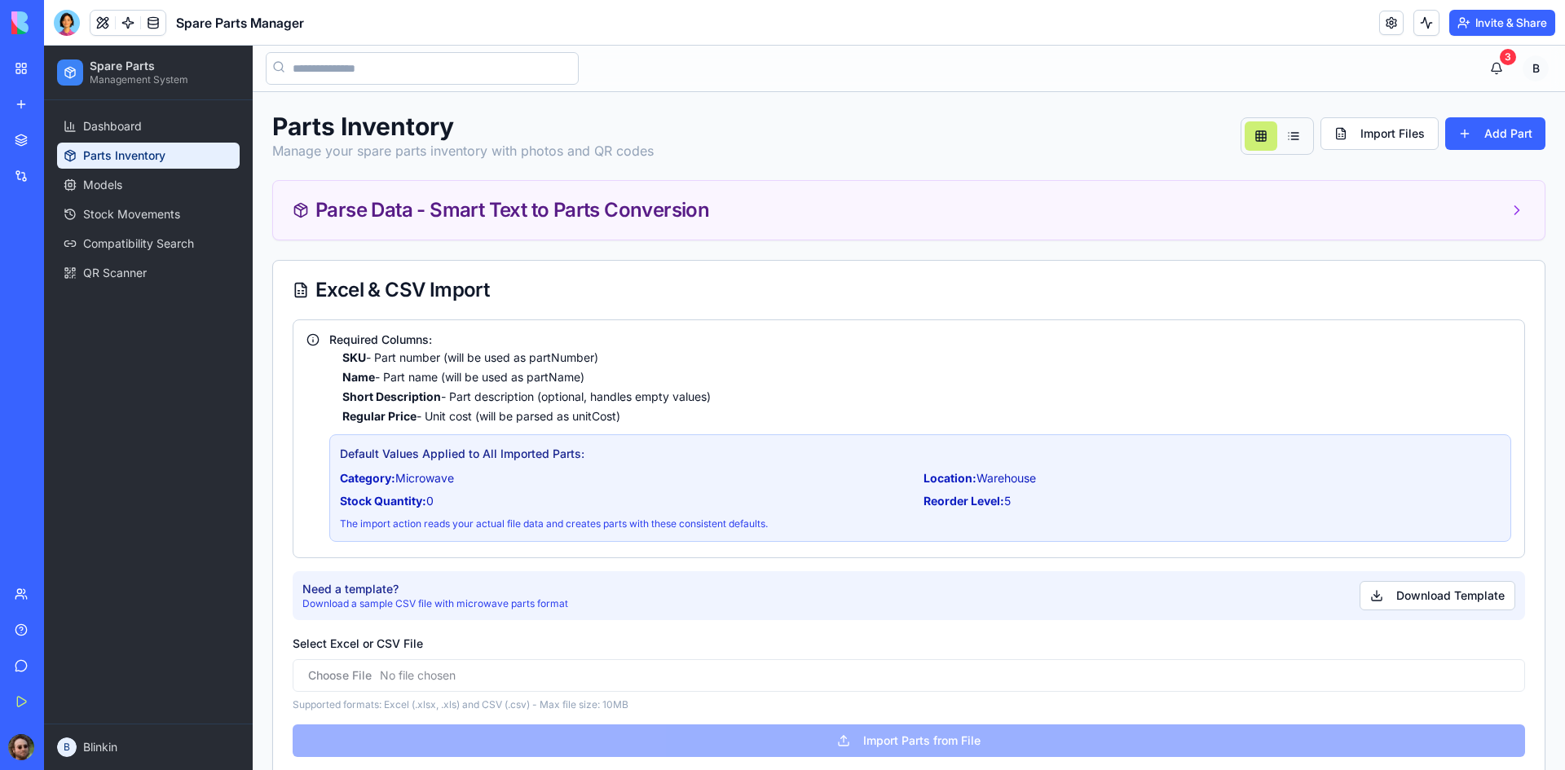
click at [60, 260] on div "Inventory Manager" at bounding box center [38, 254] width 46 height 16
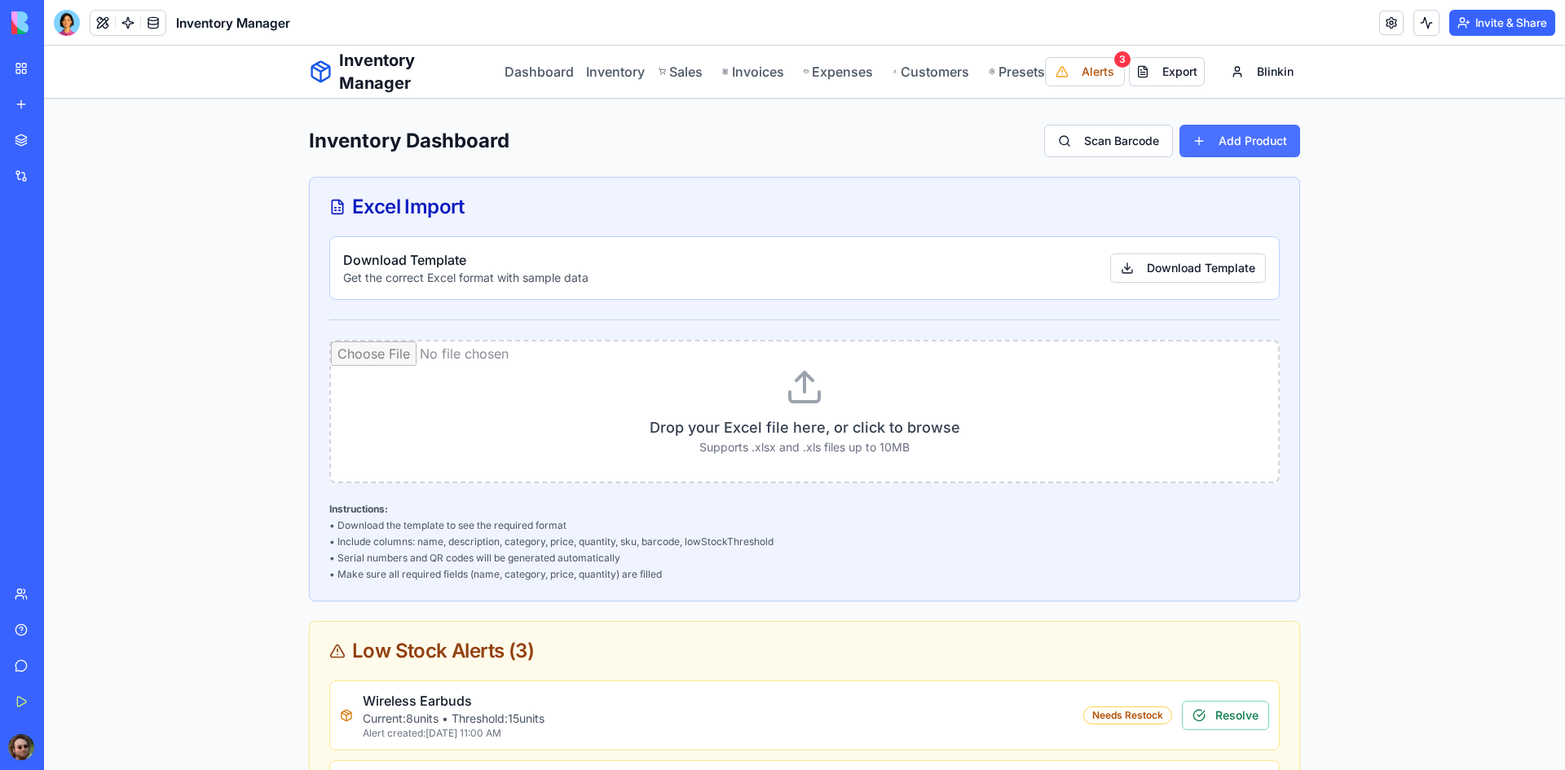
click at [1215, 140] on button "Add Product" at bounding box center [1240, 141] width 121 height 33
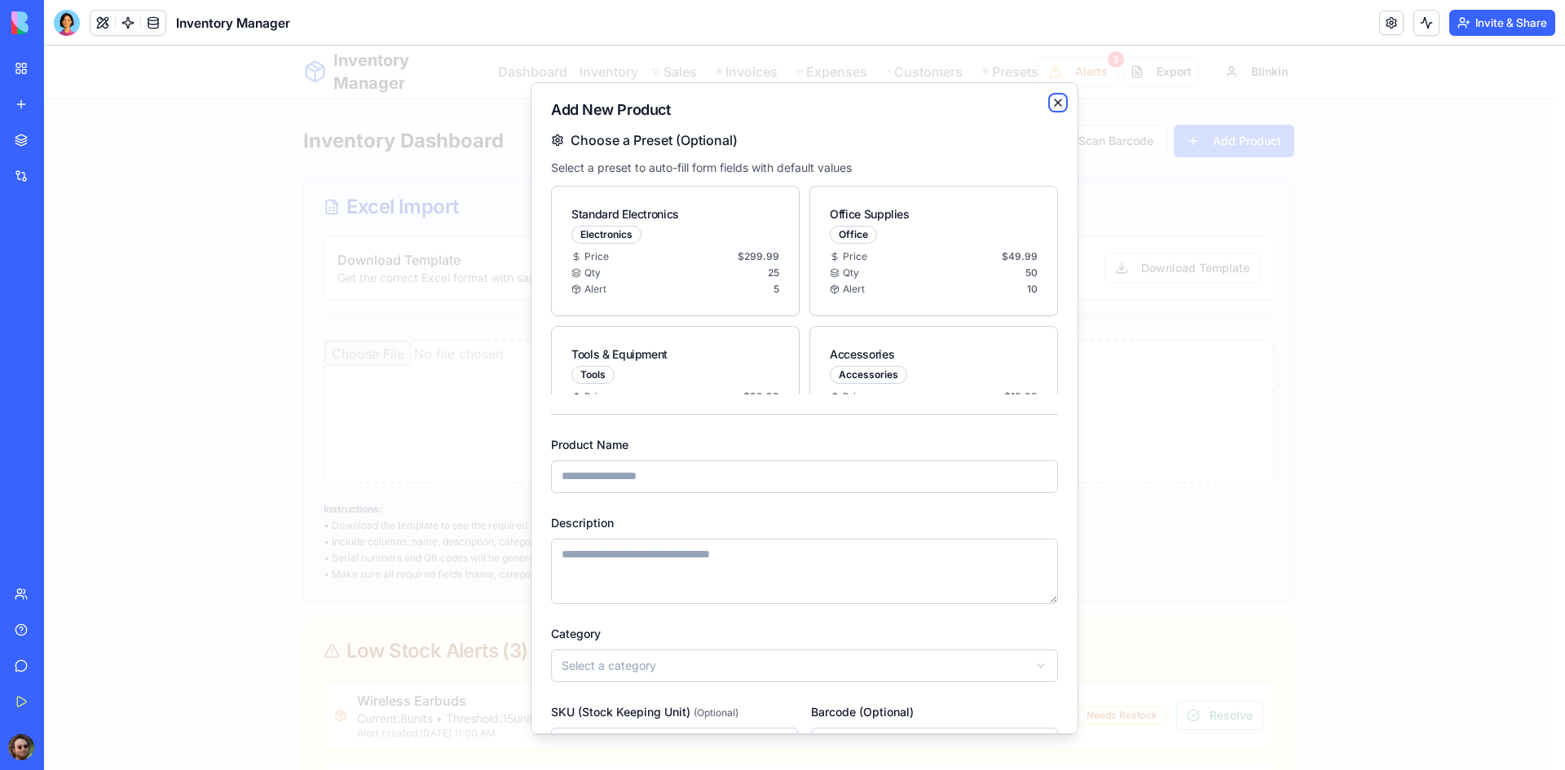
click at [1052, 104] on icon "button" at bounding box center [1058, 101] width 13 height 13
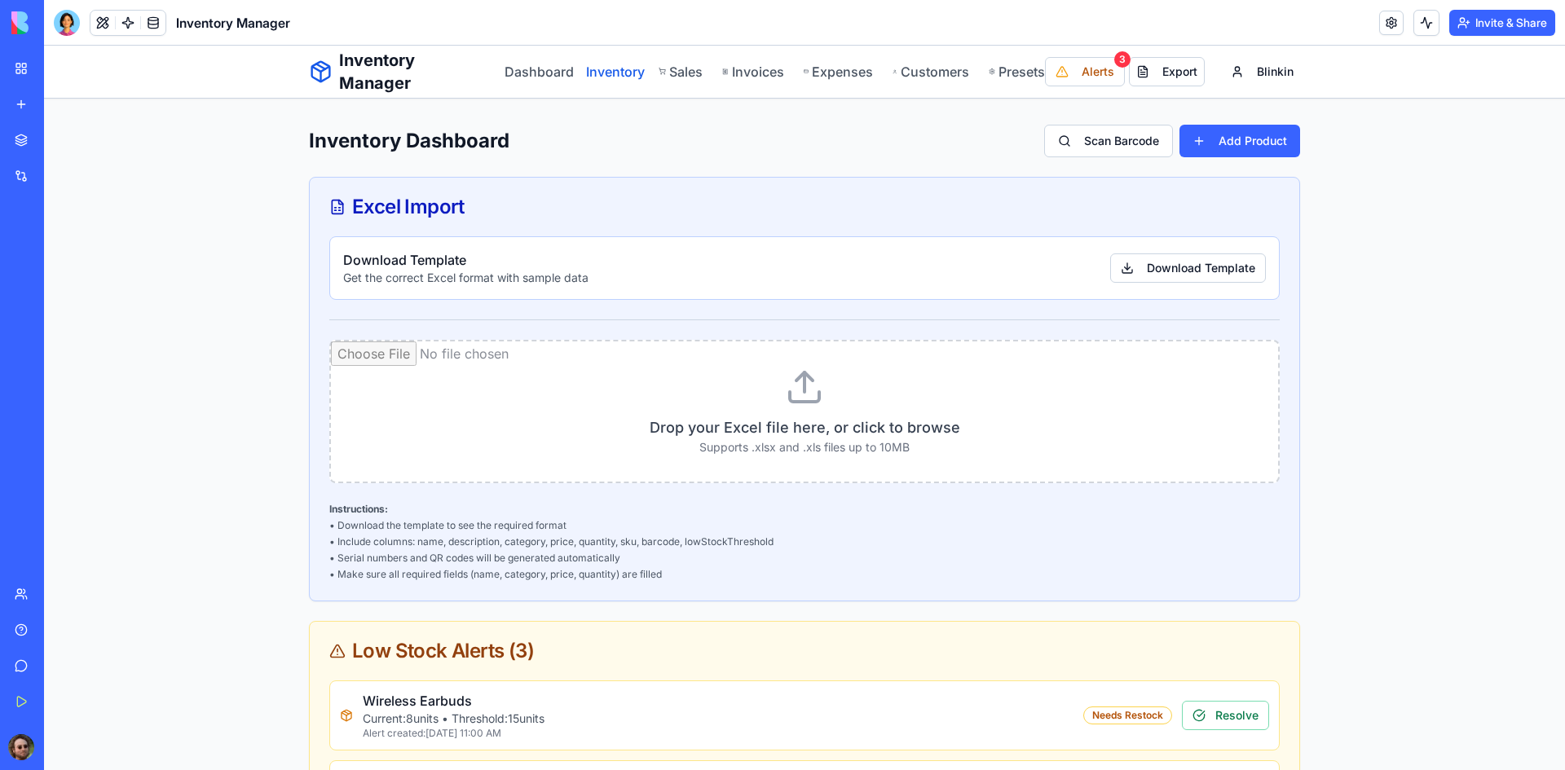
click at [607, 73] on link "Inventory" at bounding box center [612, 72] width 53 height 20
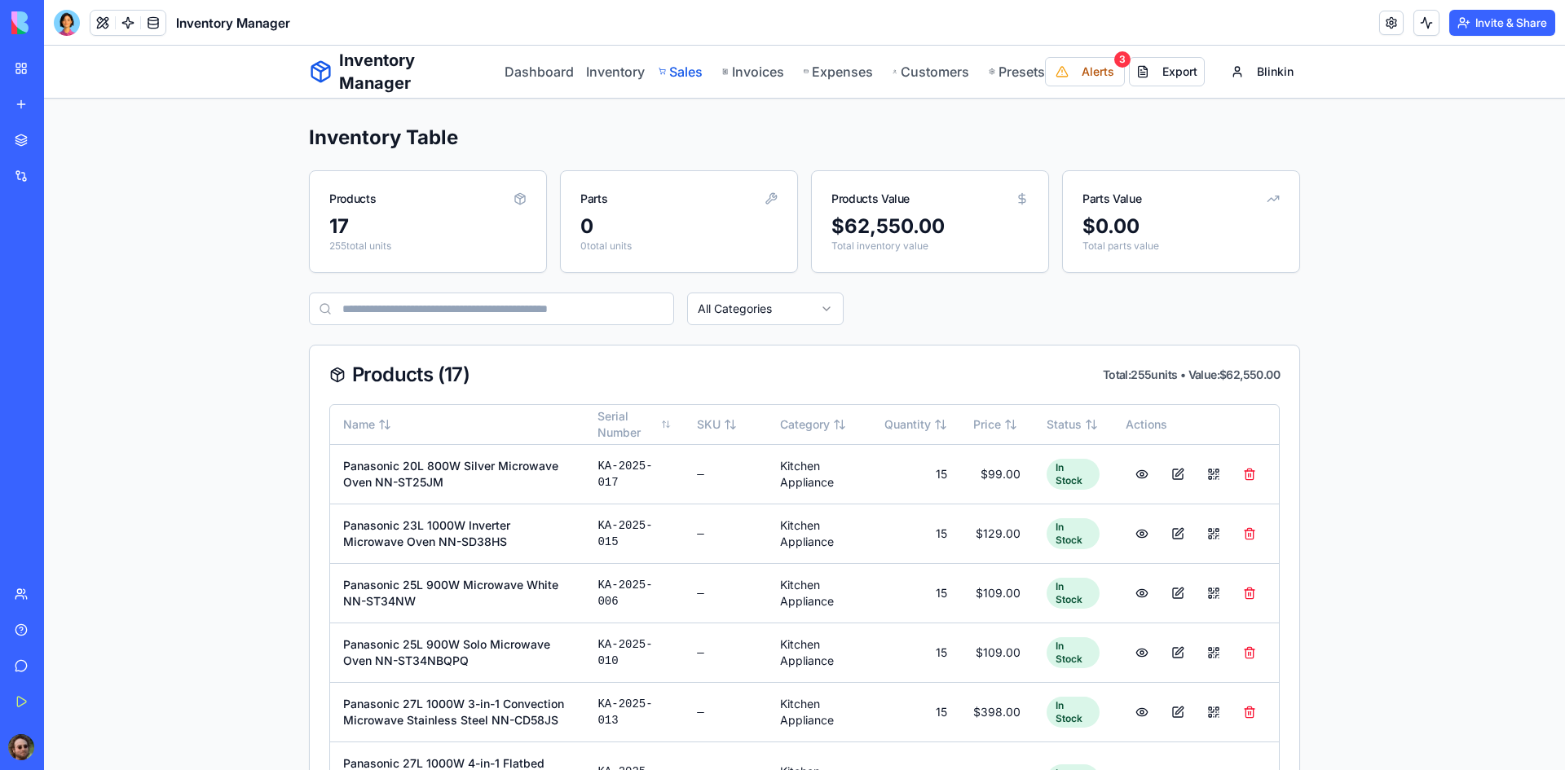
click at [674, 71] on link "Sales" at bounding box center [681, 72] width 45 height 20
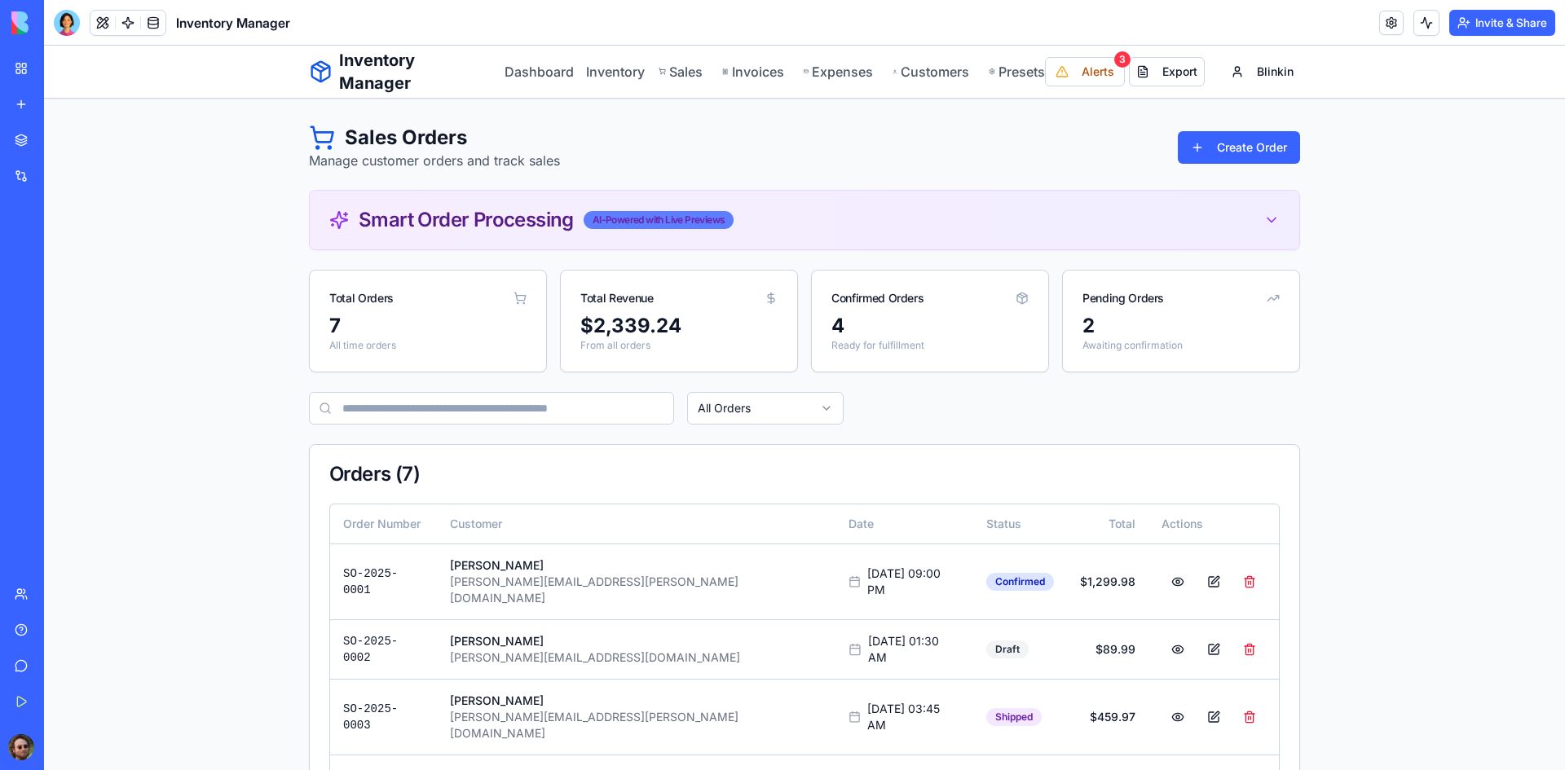
click at [720, 227] on div "AI-Powered with Live Previews" at bounding box center [659, 220] width 151 height 18
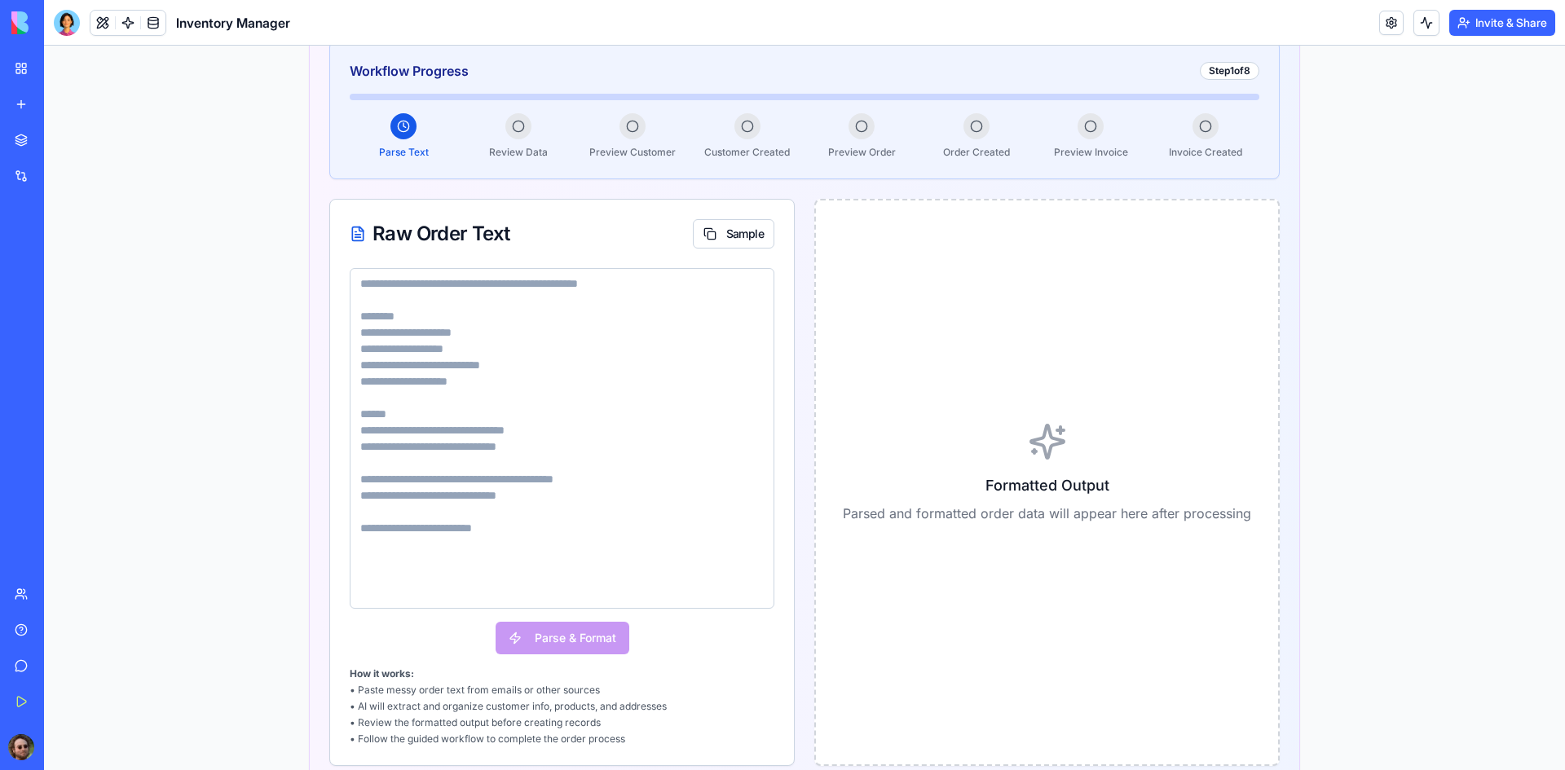
scroll to position [245, 0]
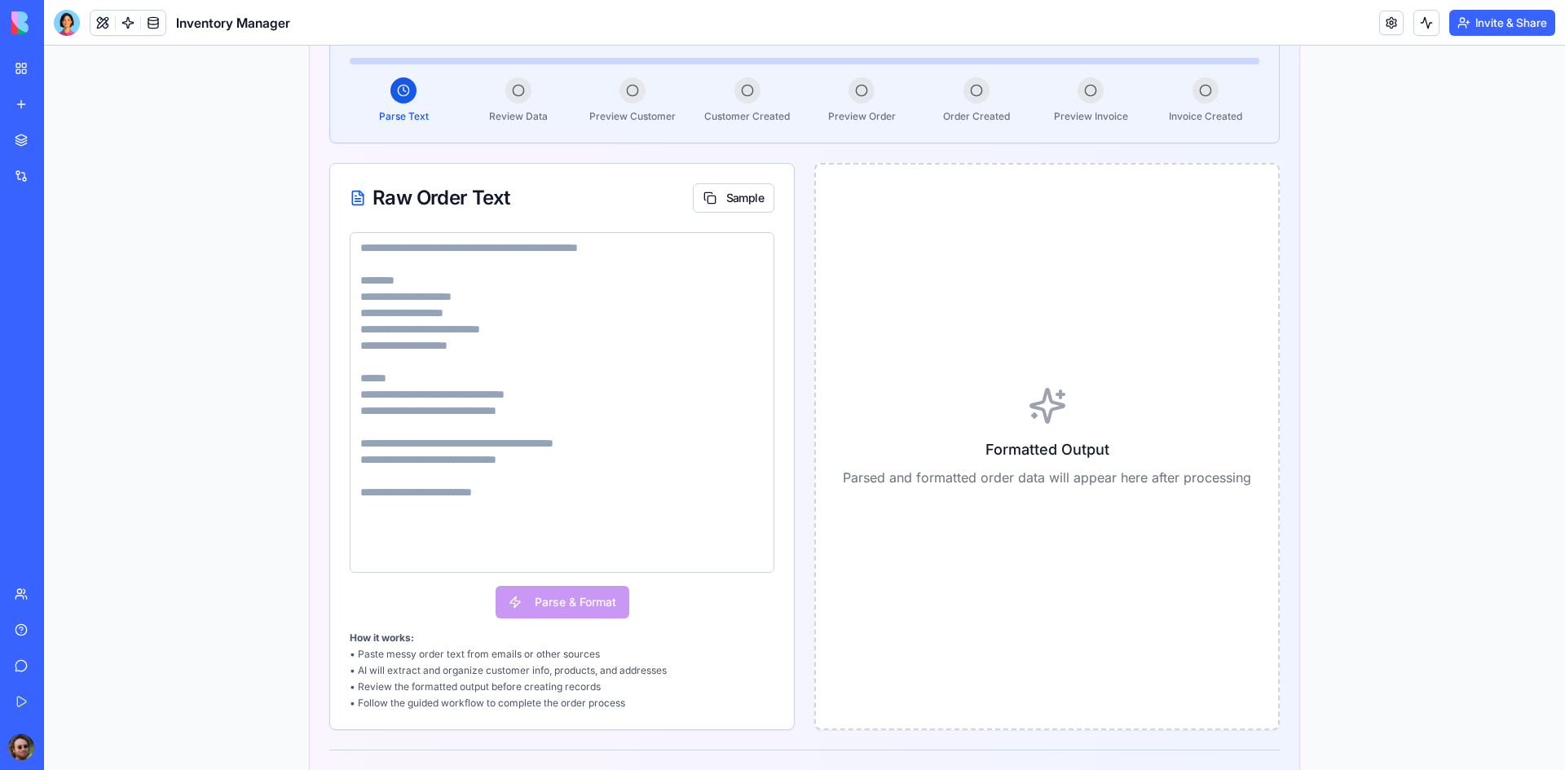
click at [435, 253] on textarea at bounding box center [562, 402] width 425 height 341
paste textarea "**********"
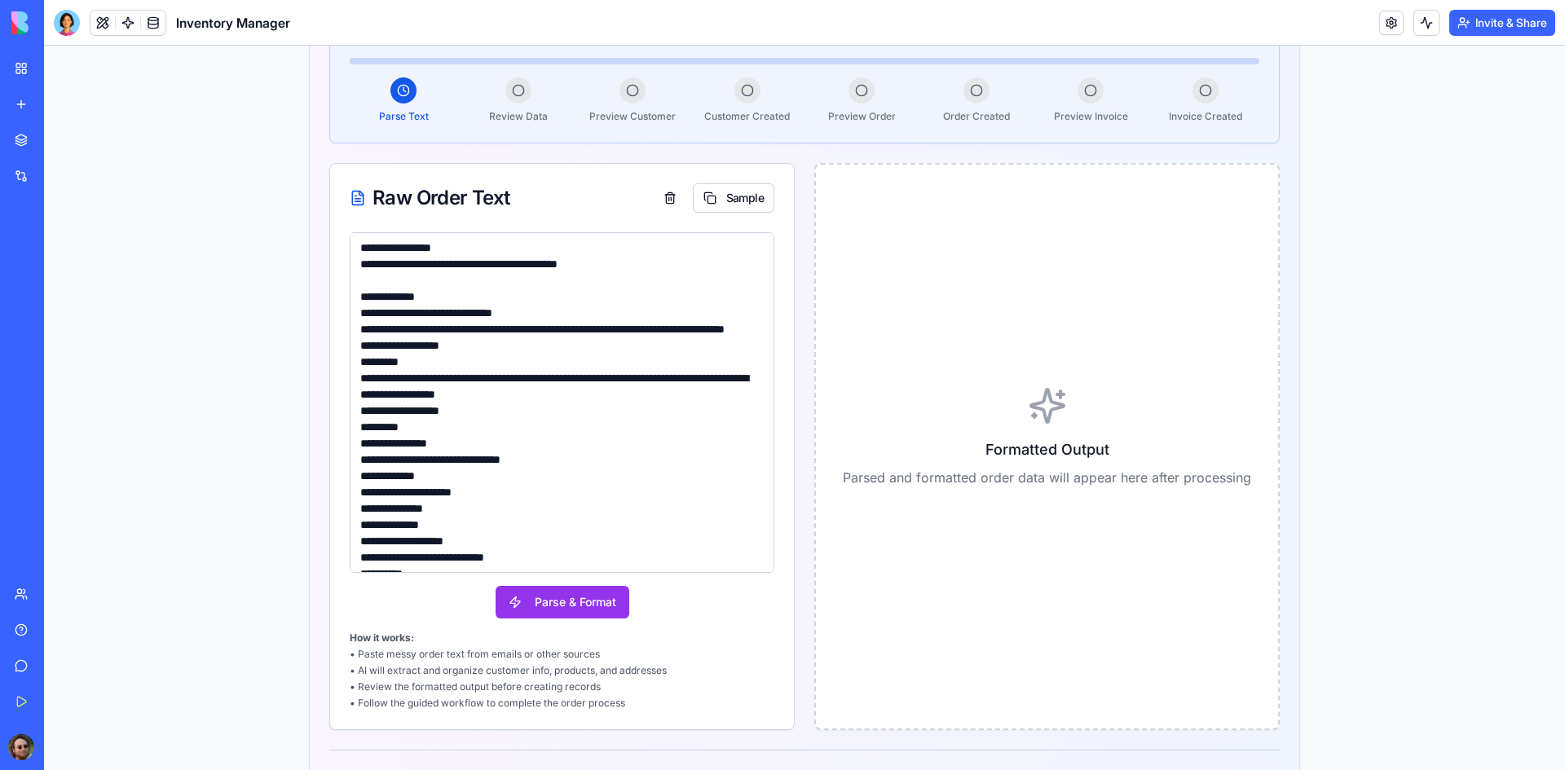
scroll to position [122, 0]
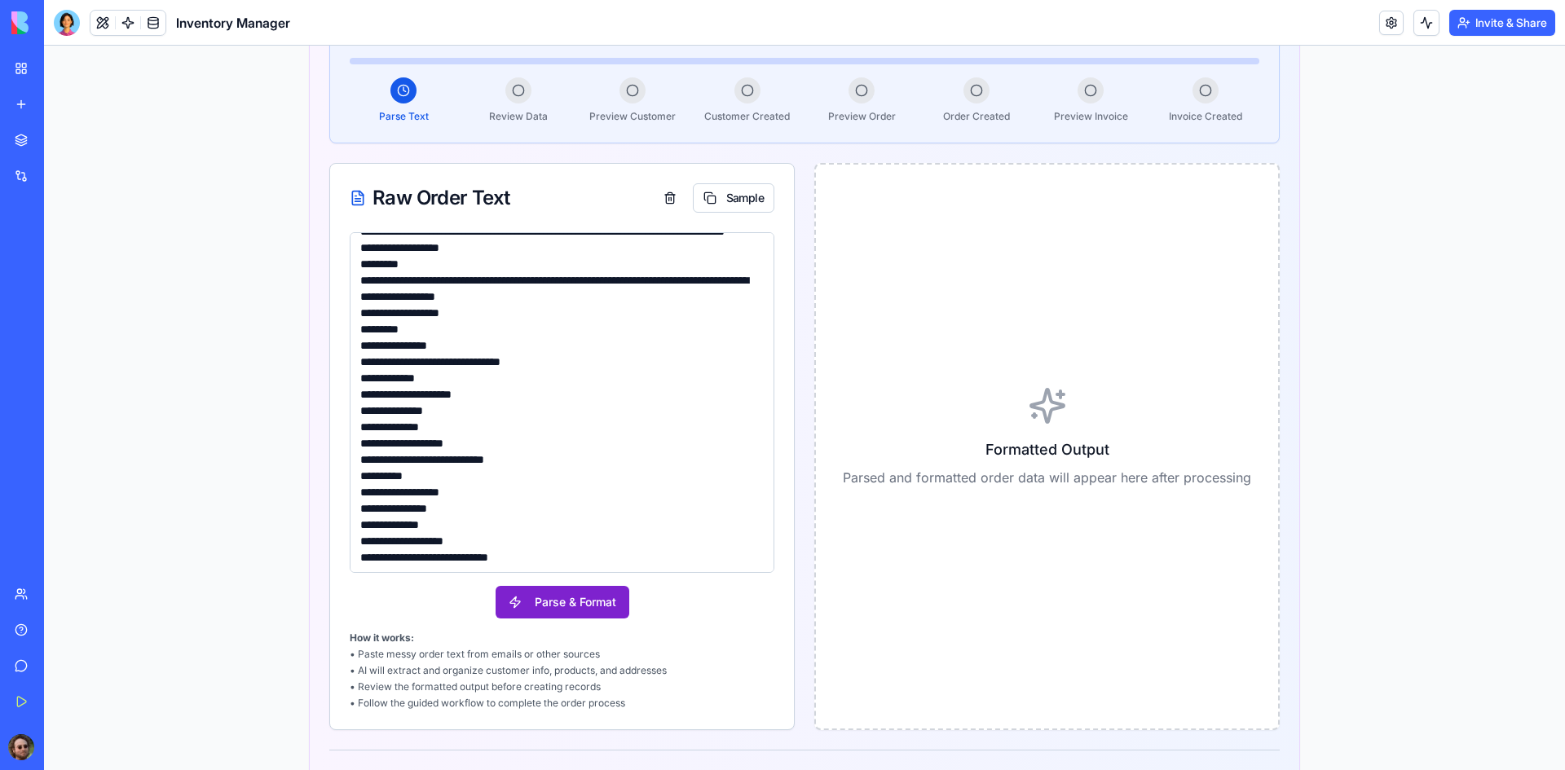
type textarea "**********"
click at [553, 600] on button "Parse & Format" at bounding box center [563, 602] width 134 height 33
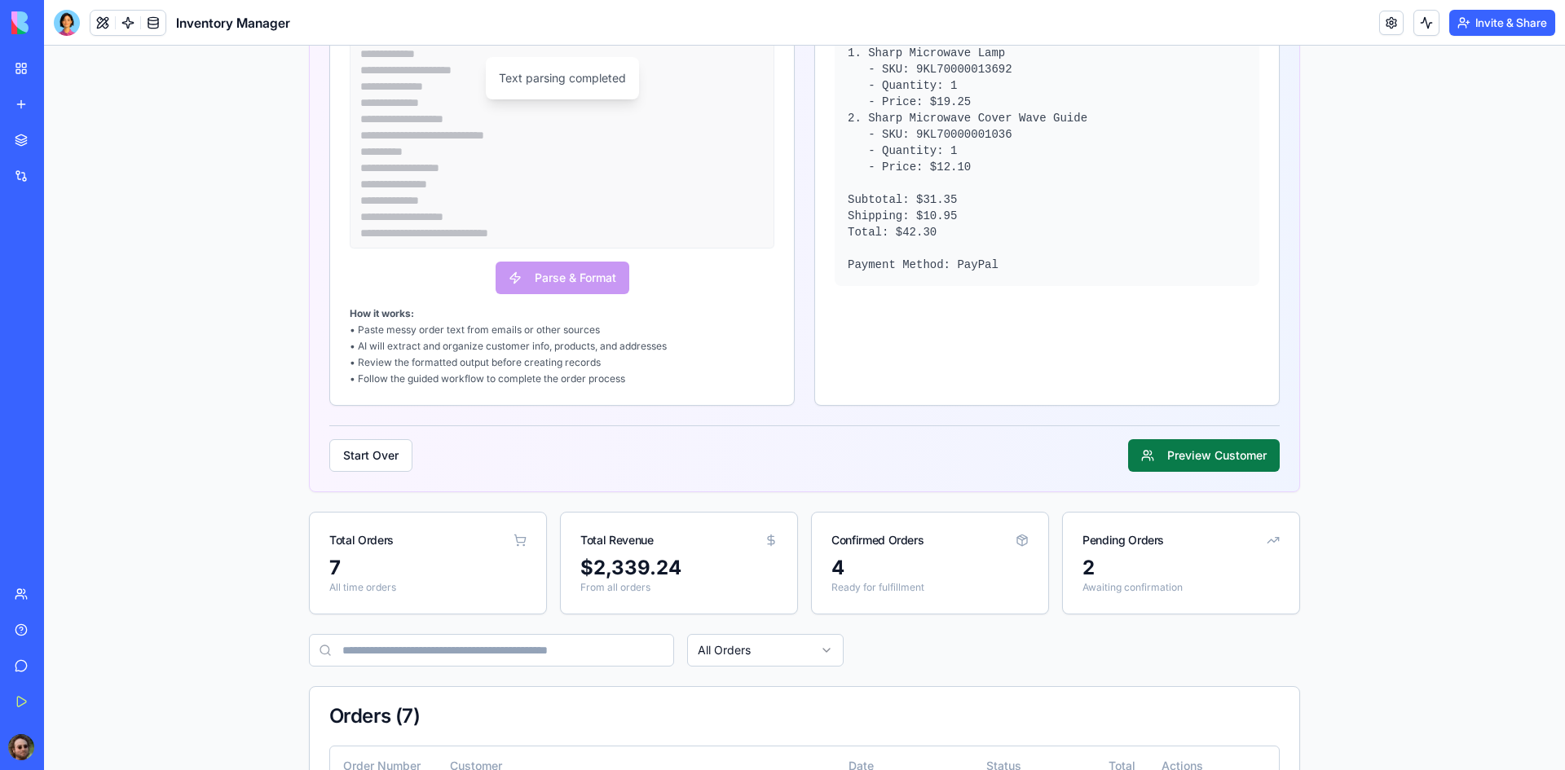
scroll to position [571, 0]
click at [1246, 464] on button "Preview Customer" at bounding box center [1204, 454] width 152 height 33
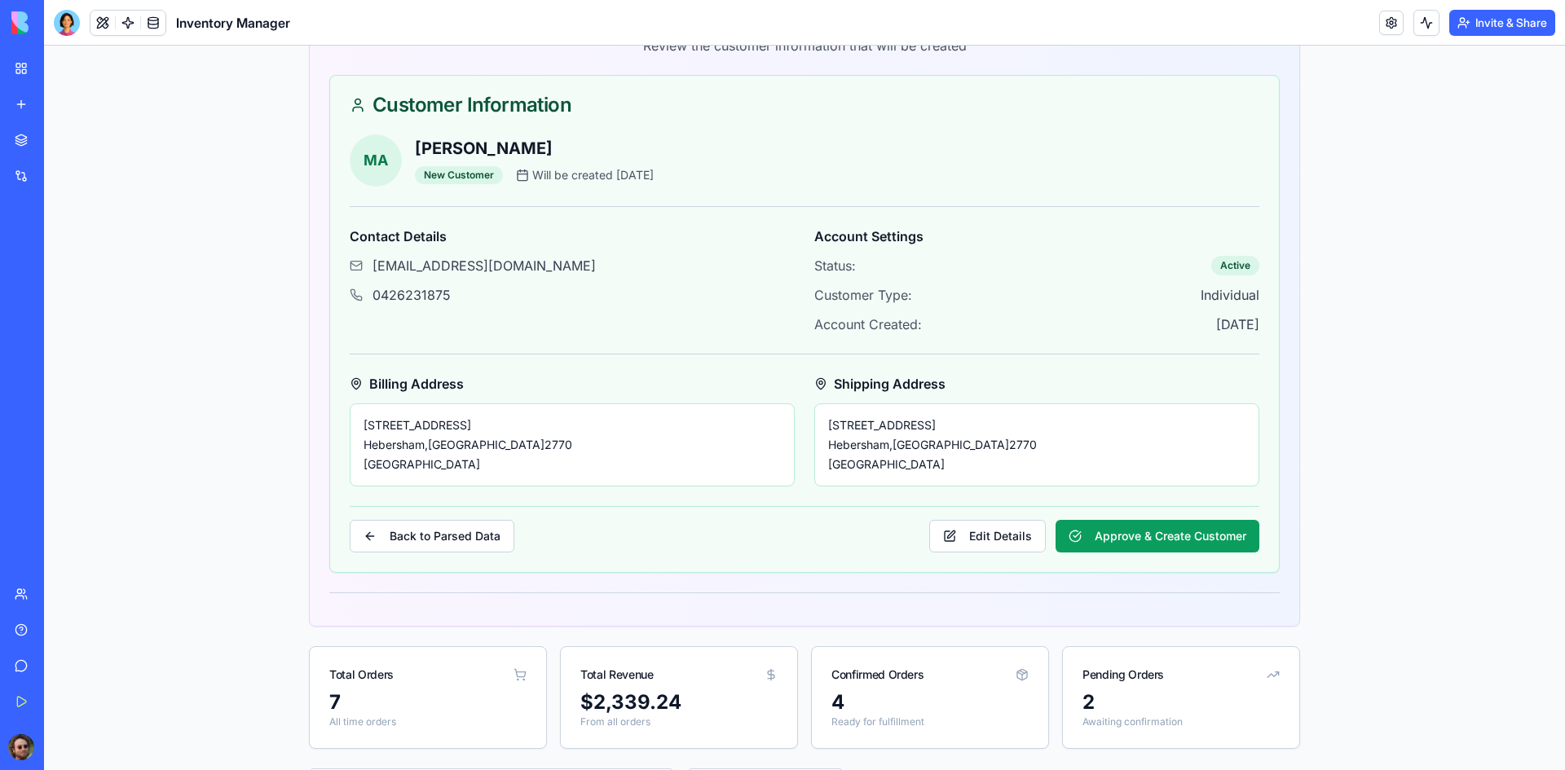
scroll to position [488, 0]
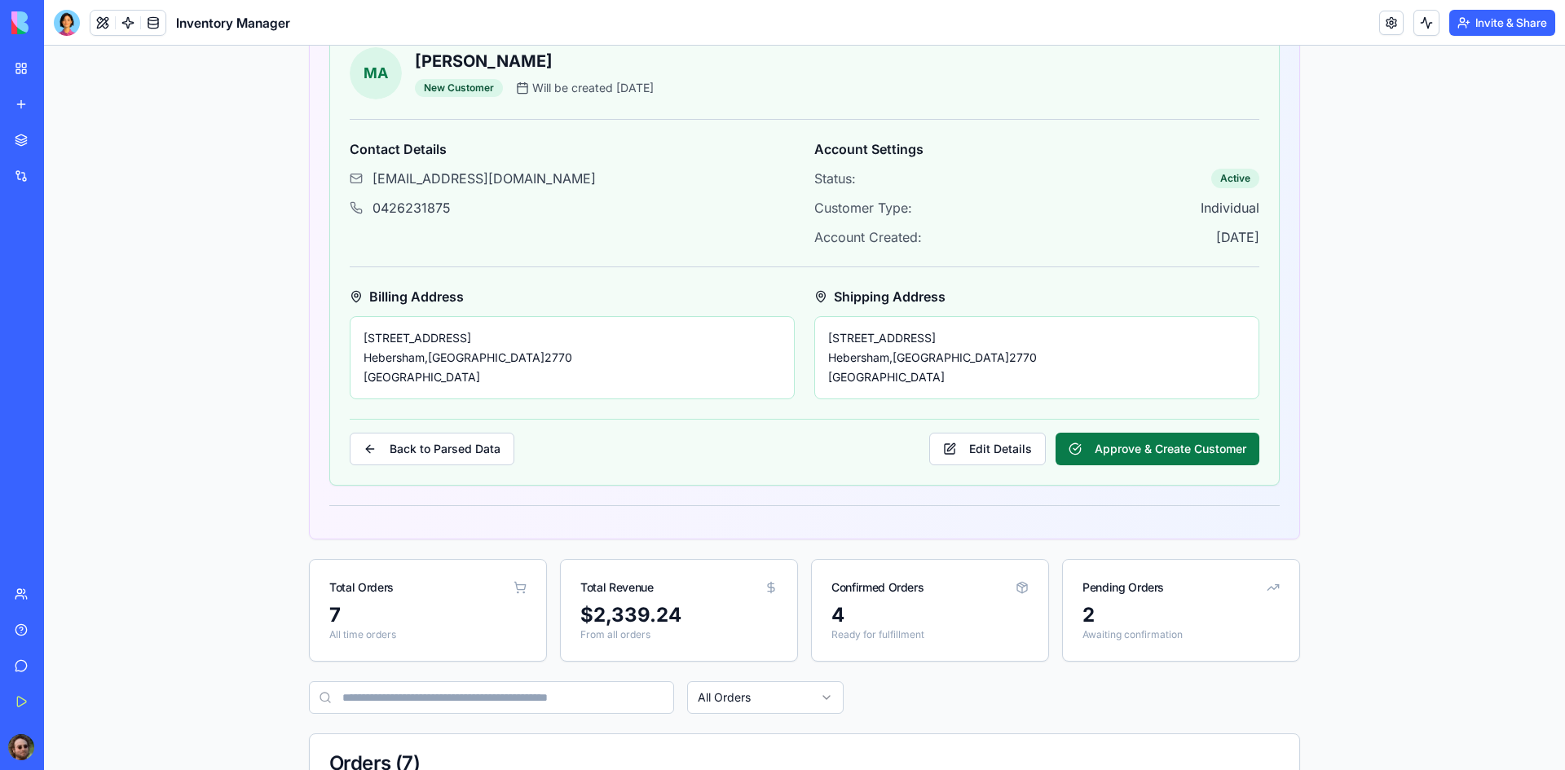
click at [1170, 438] on button "Approve & Create Customer" at bounding box center [1158, 449] width 204 height 33
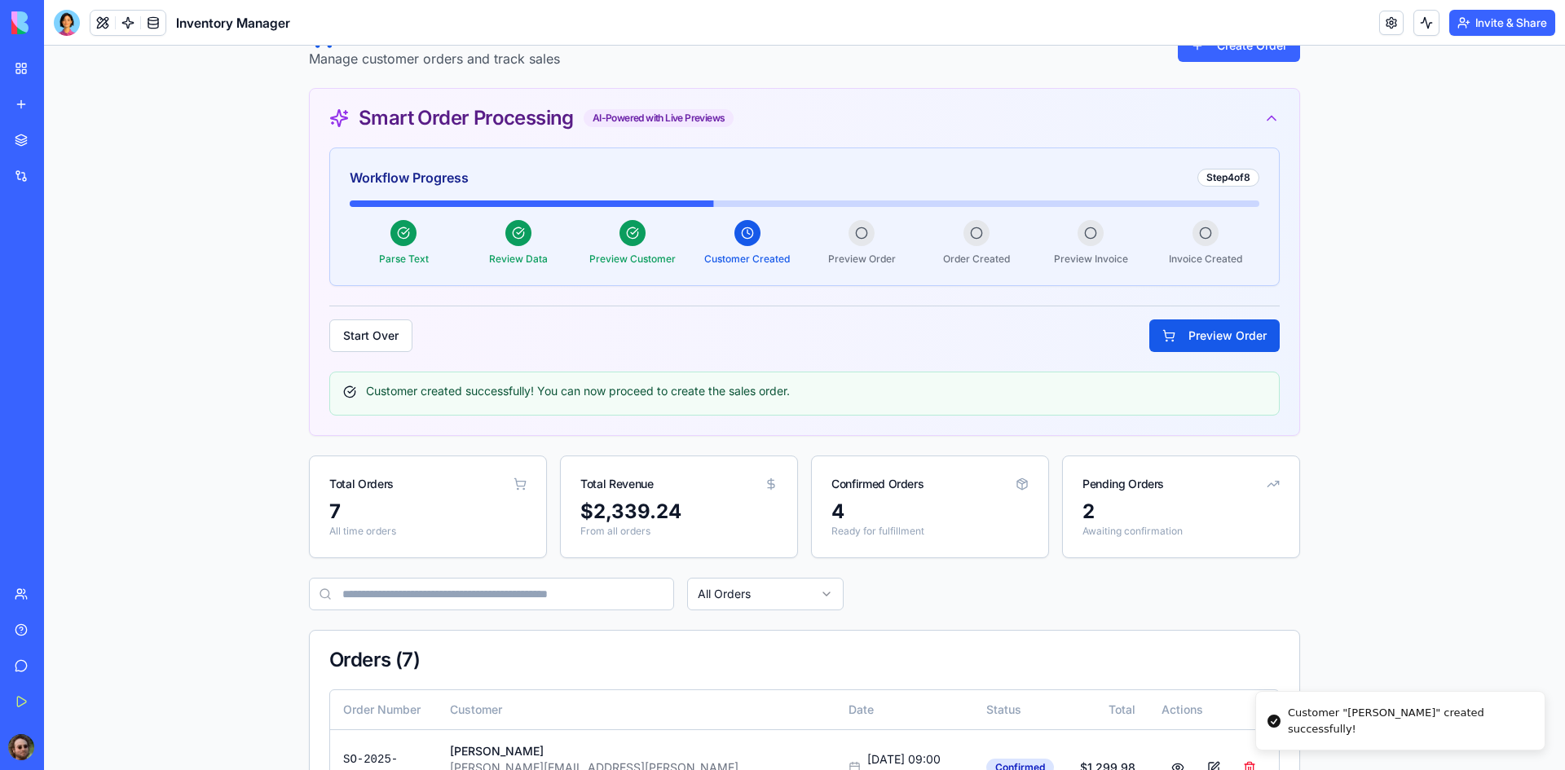
scroll to position [81, 0]
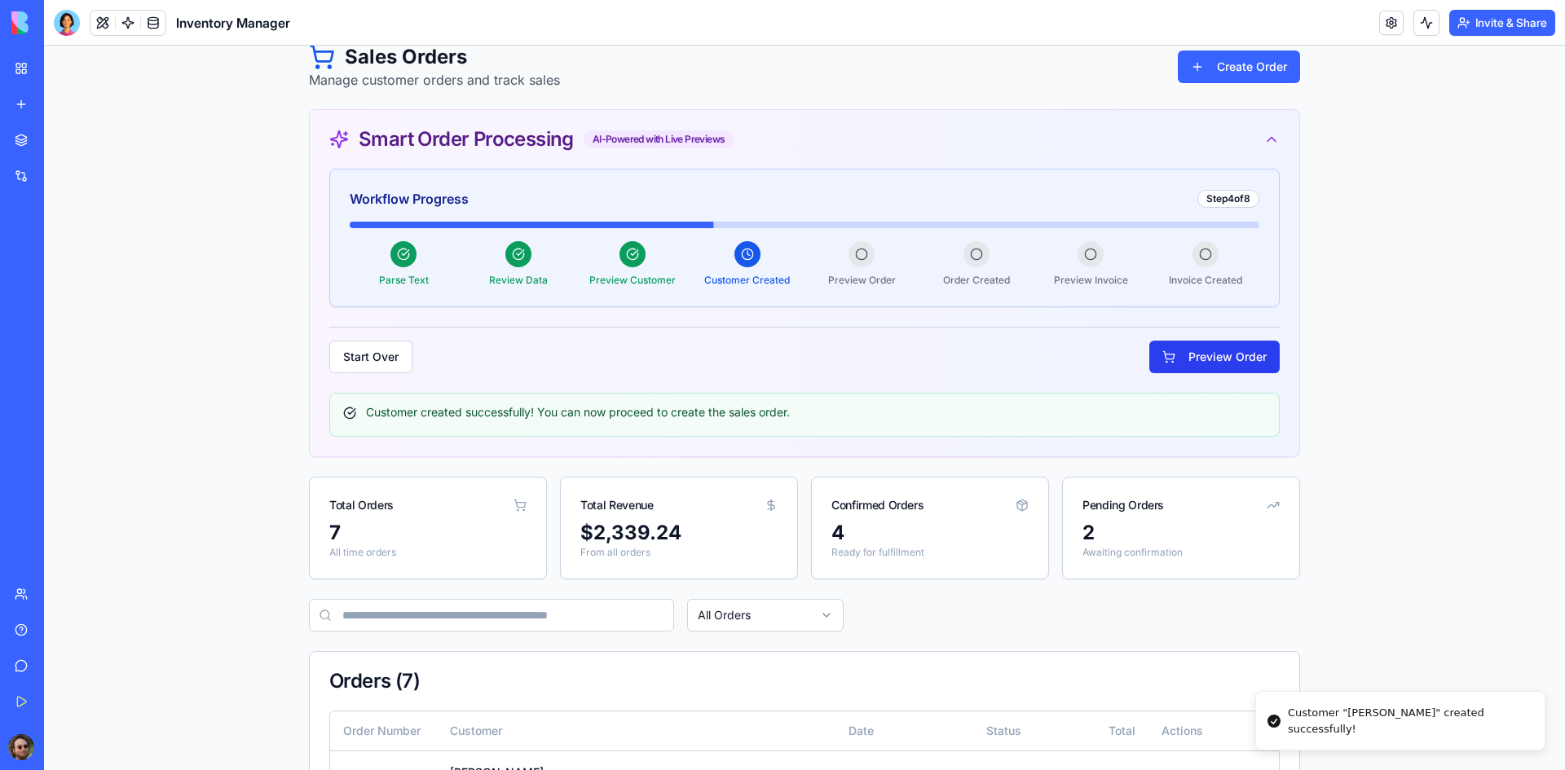
click at [1193, 355] on button "Preview Order" at bounding box center [1214, 357] width 130 height 33
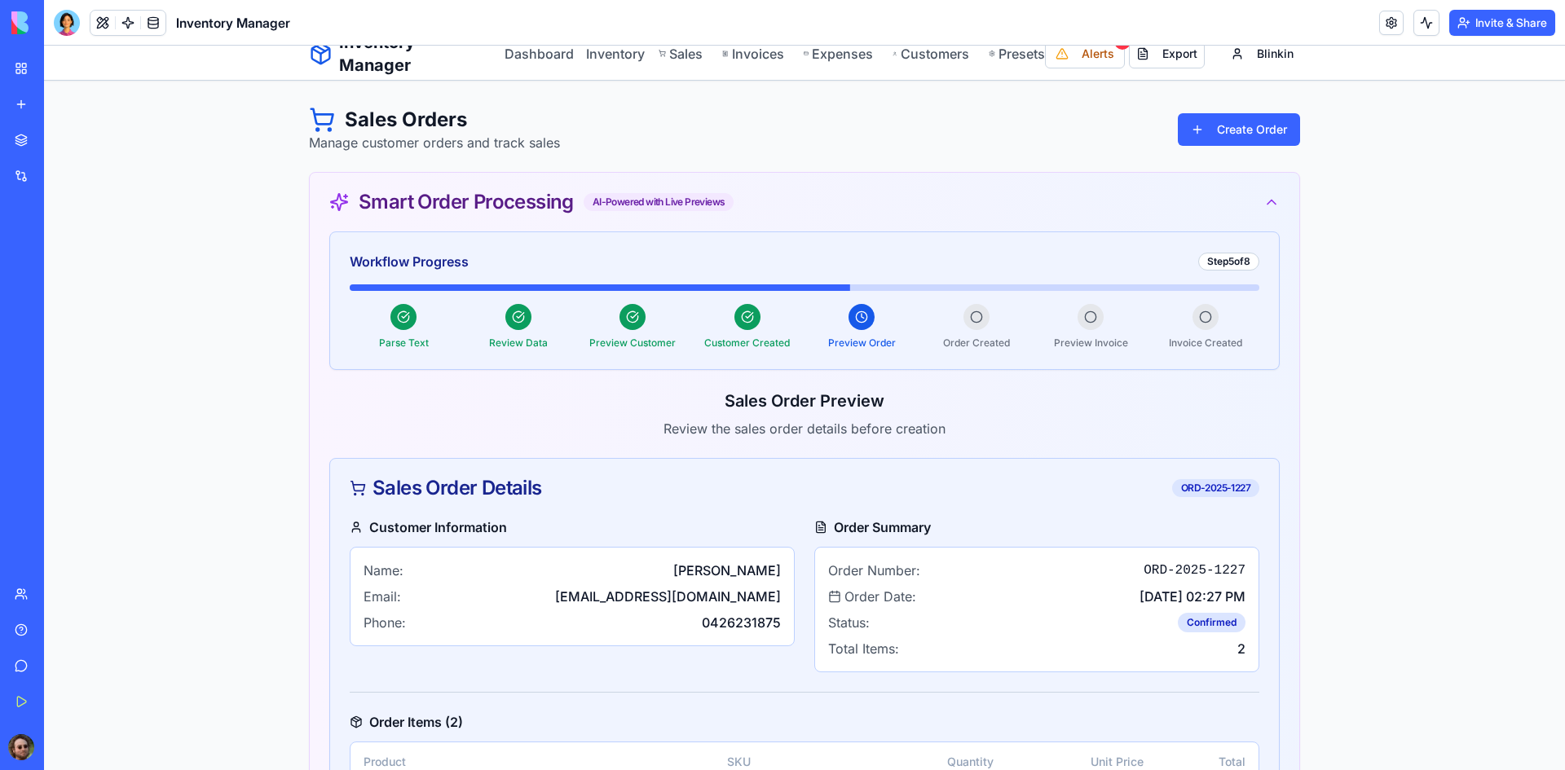
scroll to position [0, 0]
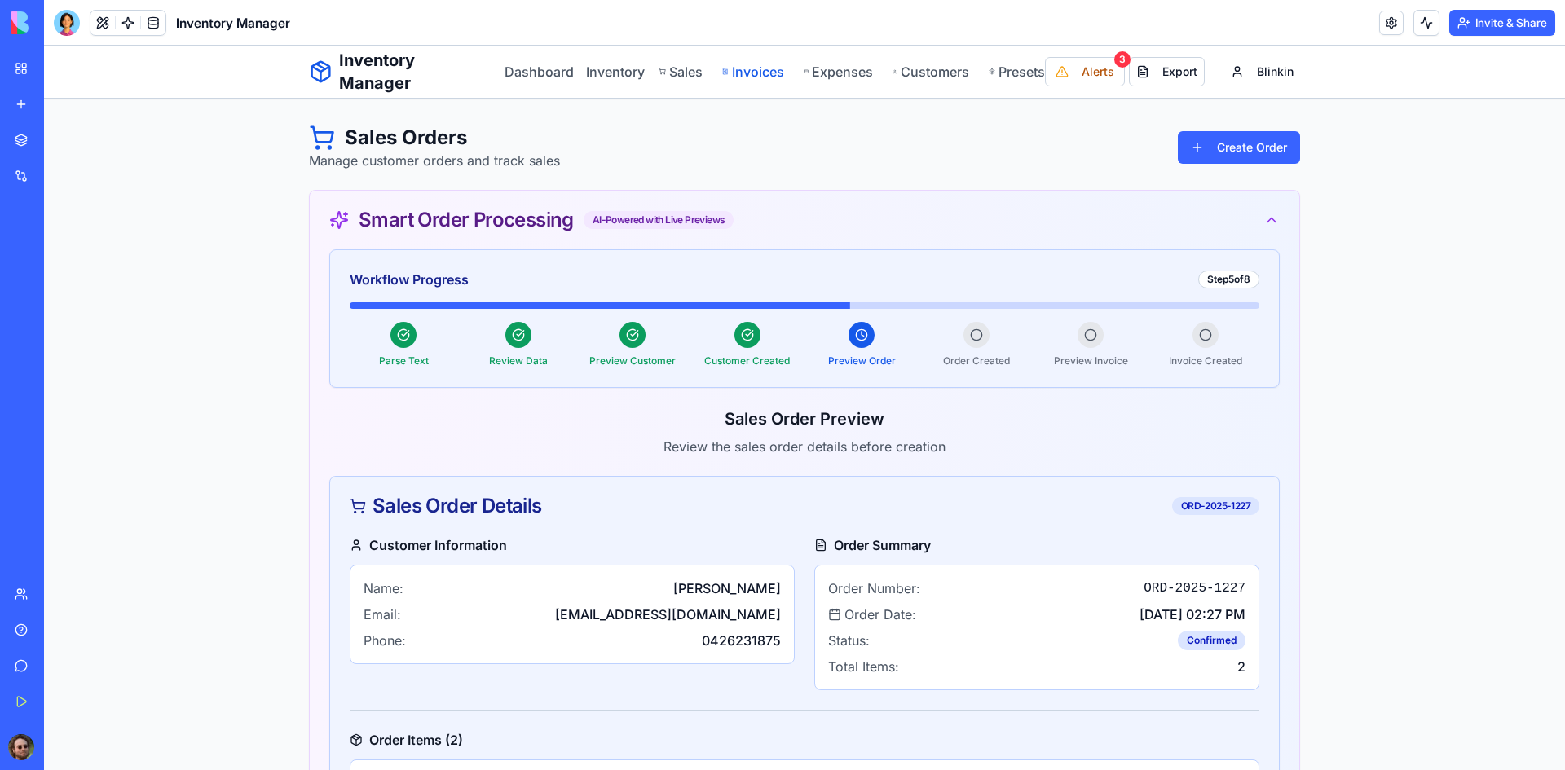
click at [748, 74] on link "Invoices" at bounding box center [752, 72] width 61 height 20
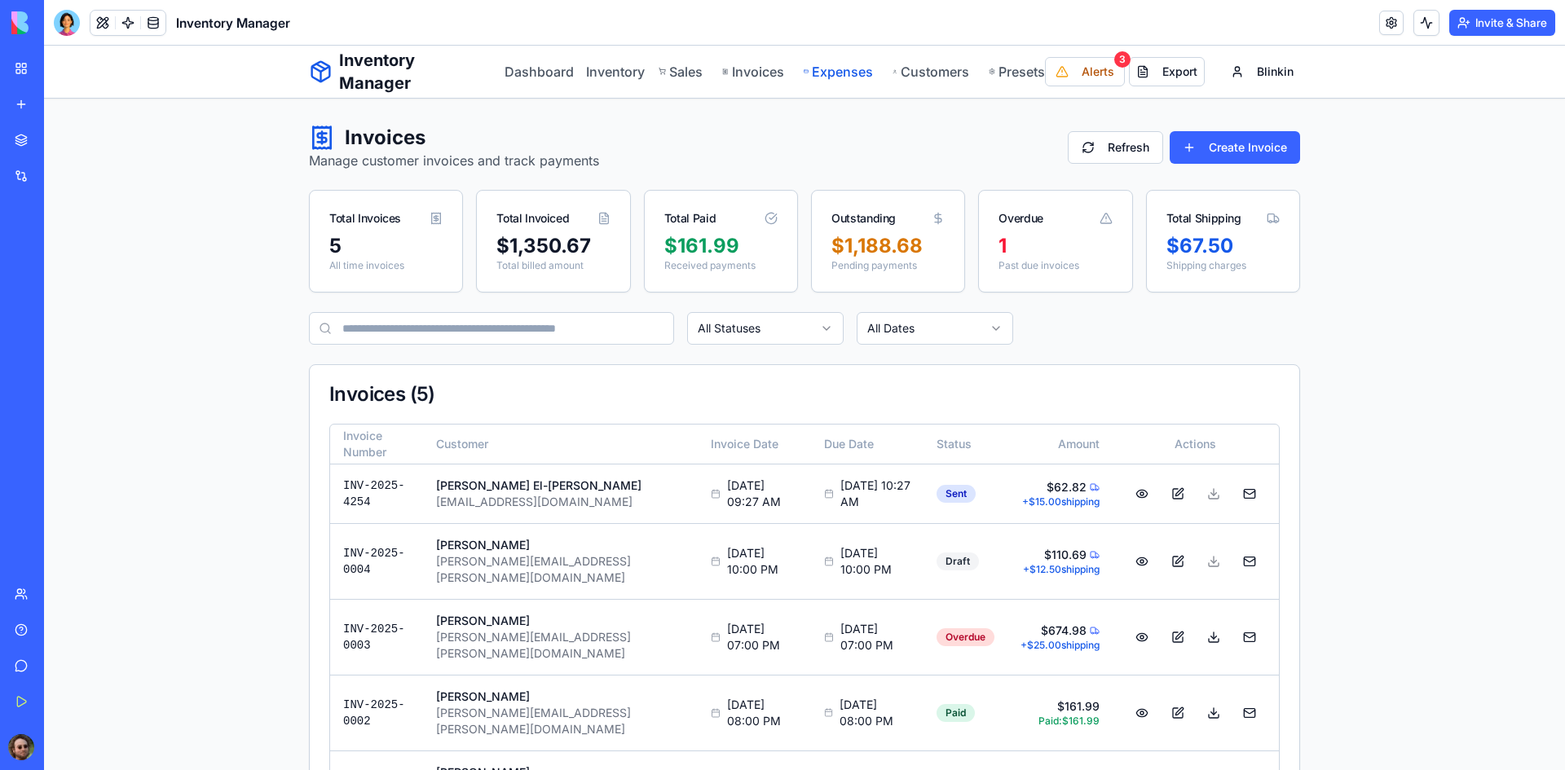
click at [805, 70] on link "Expenses" at bounding box center [838, 72] width 69 height 20
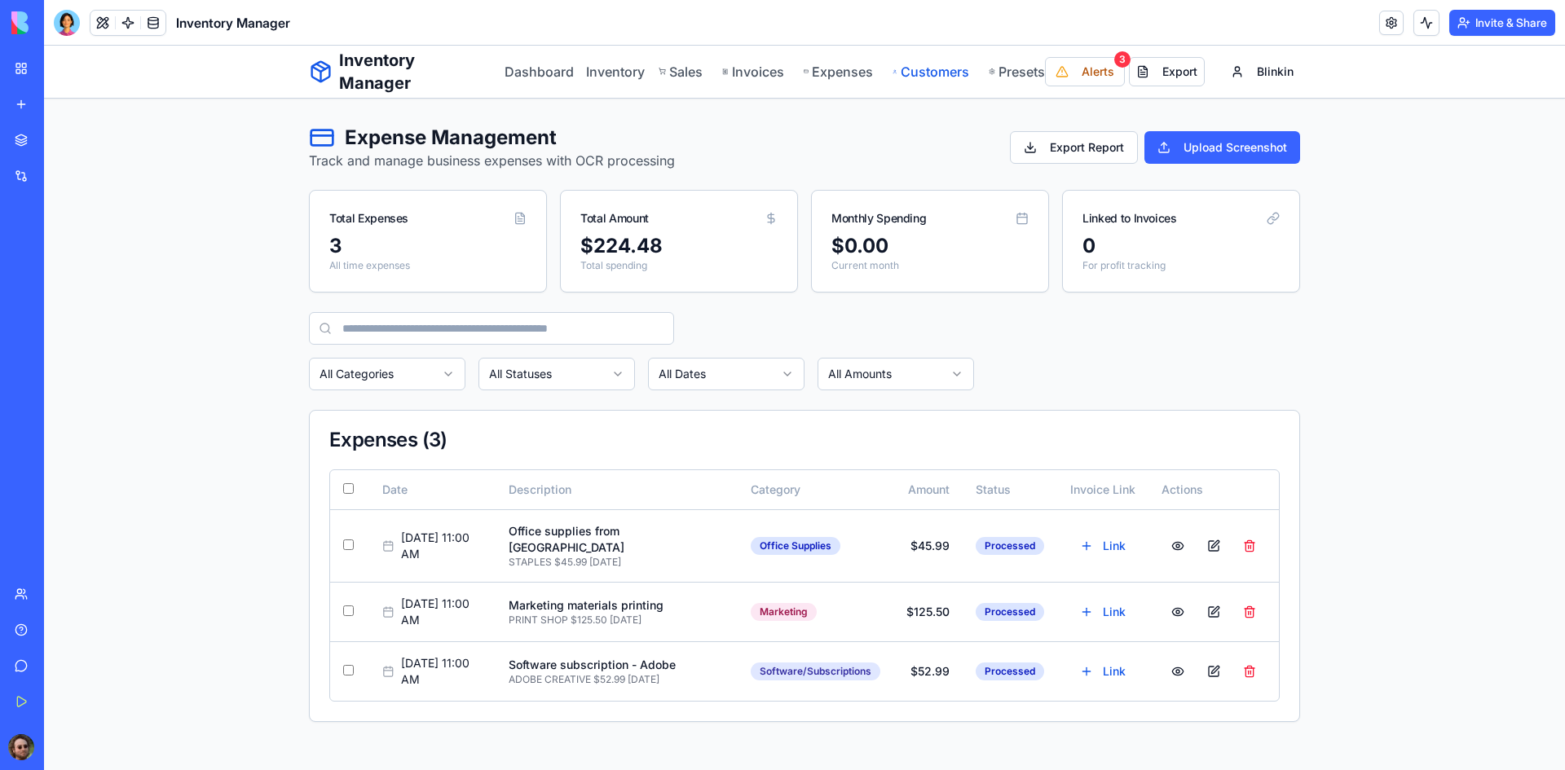
click at [937, 69] on link "Customers" at bounding box center [931, 72] width 76 height 20
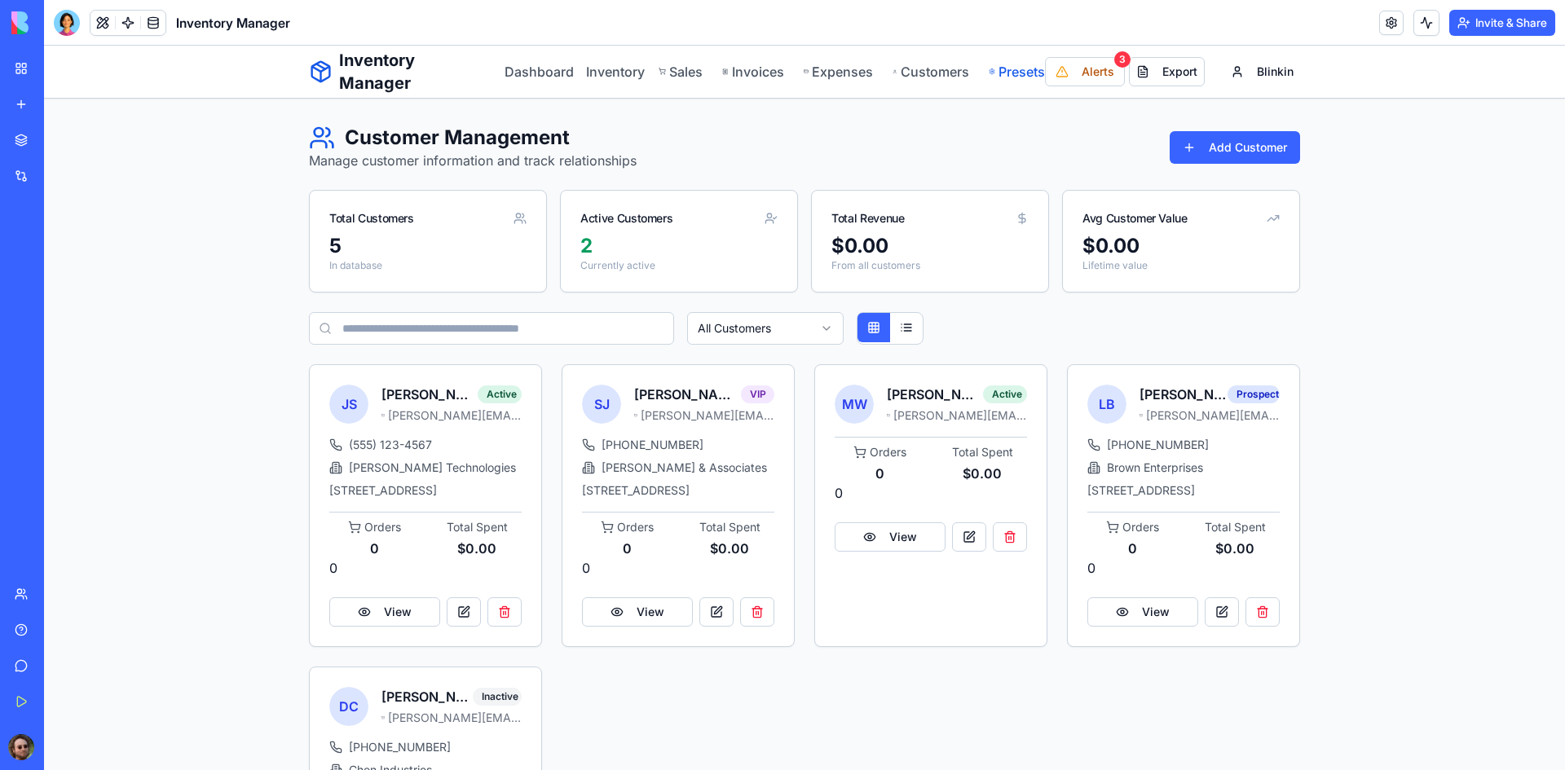
click at [1007, 75] on link "Presets" at bounding box center [1017, 72] width 56 height 20
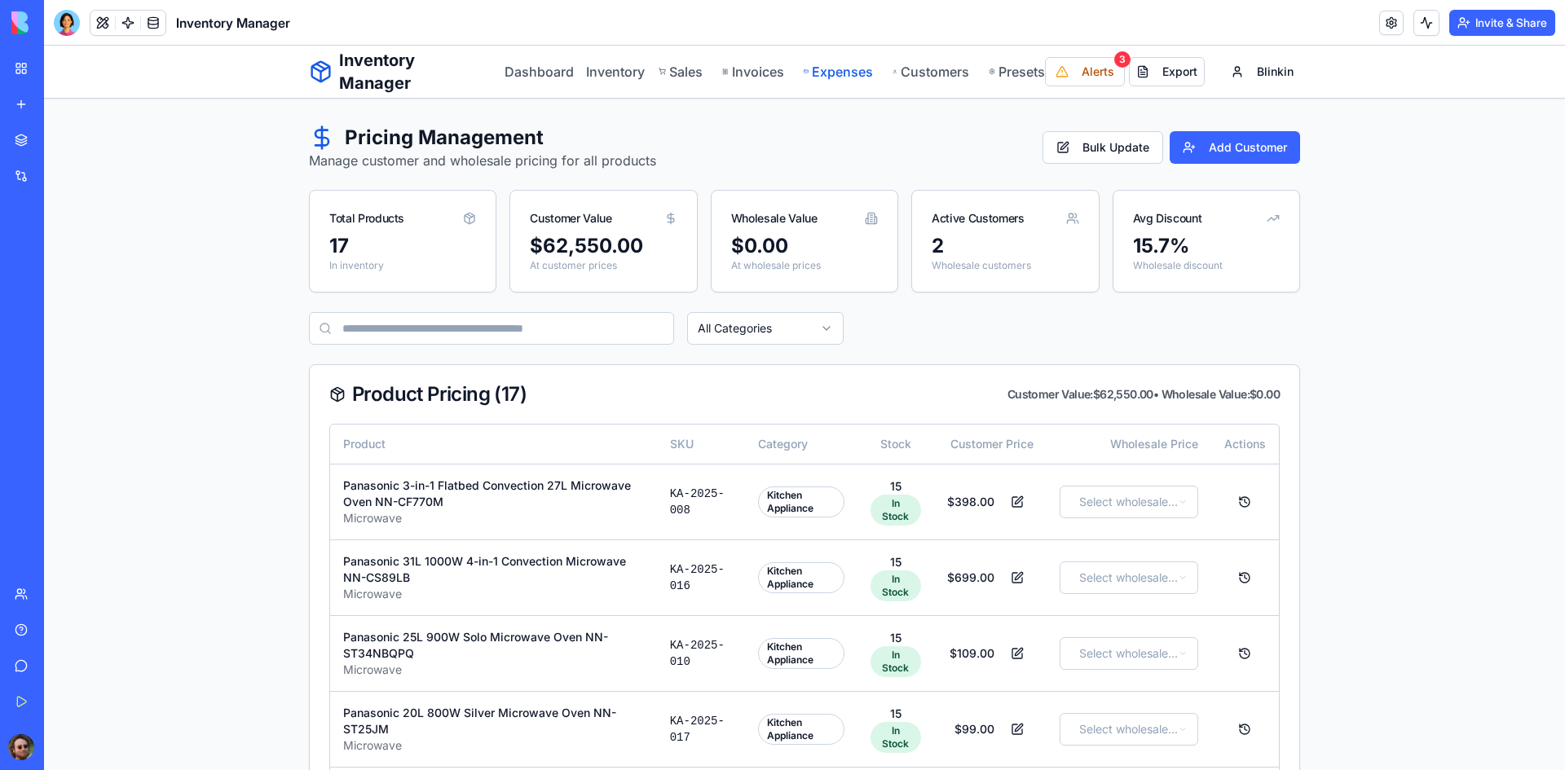
click at [838, 66] on link "Expenses" at bounding box center [838, 72] width 69 height 20
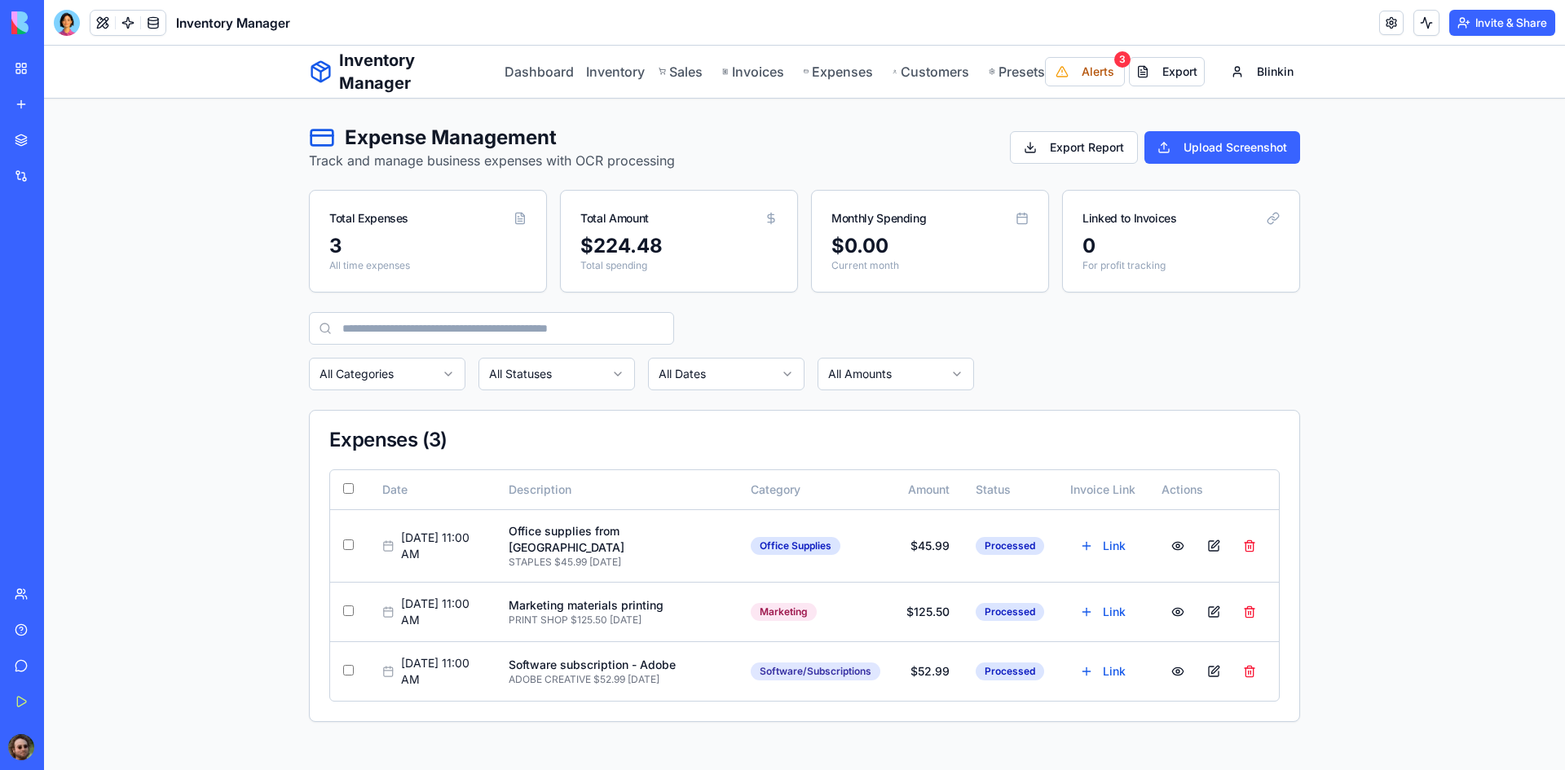
click at [60, 294] on div "Wholesale Order Manager" at bounding box center [38, 290] width 46 height 16
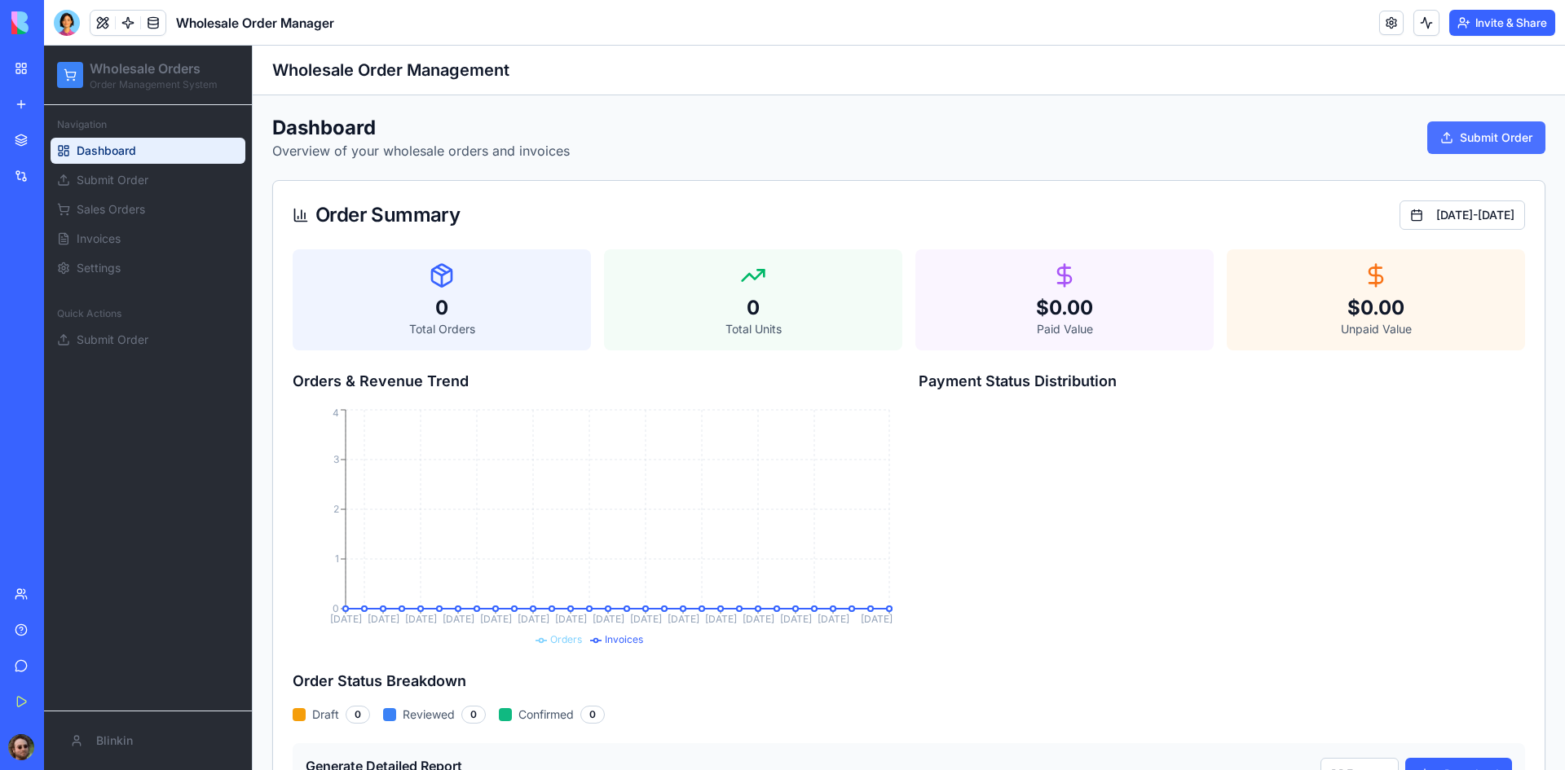
click at [1454, 138] on button "Submit Order" at bounding box center [1486, 137] width 118 height 33
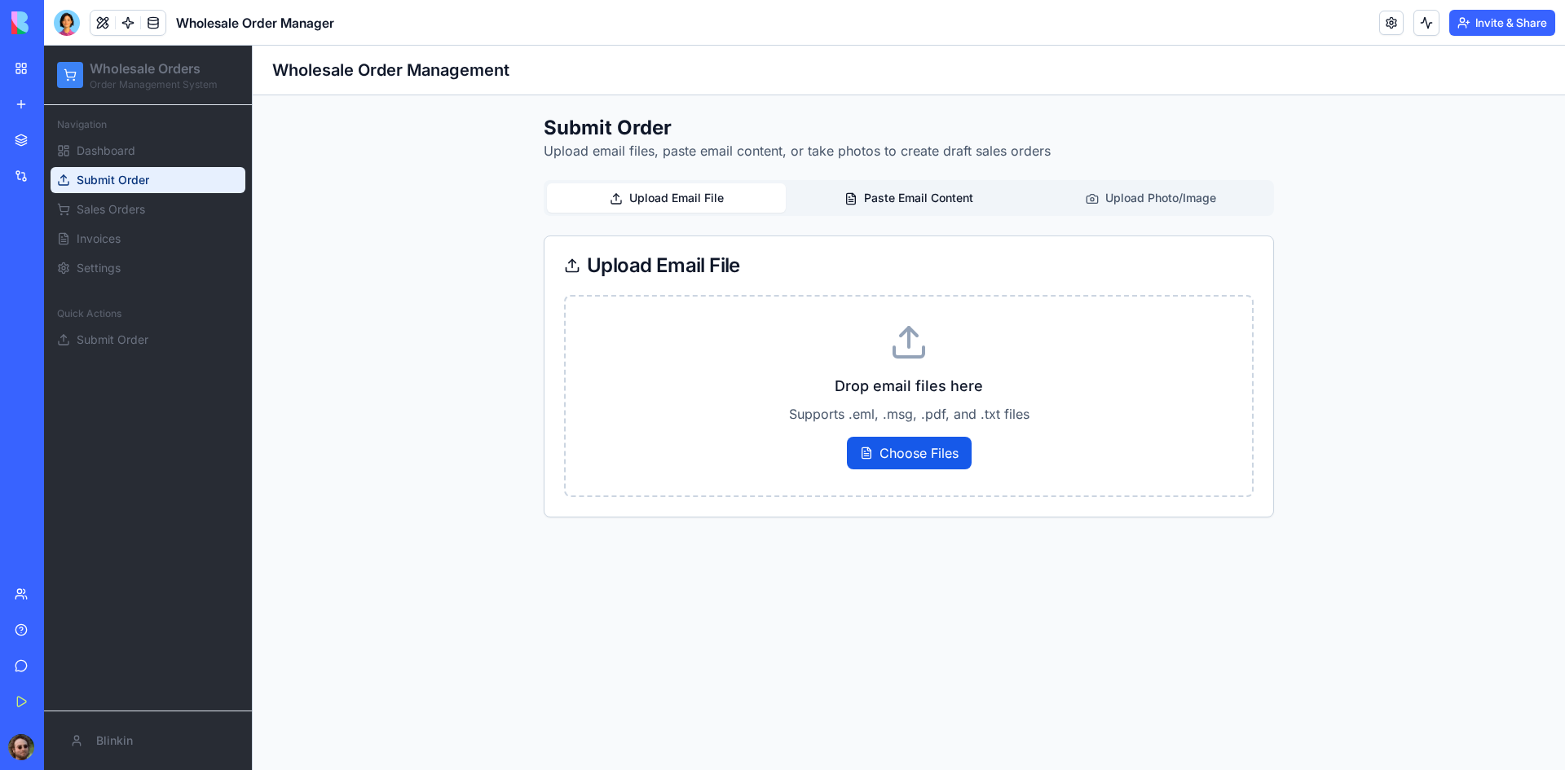
click at [947, 198] on button "Paste Email Content" at bounding box center [908, 197] width 239 height 29
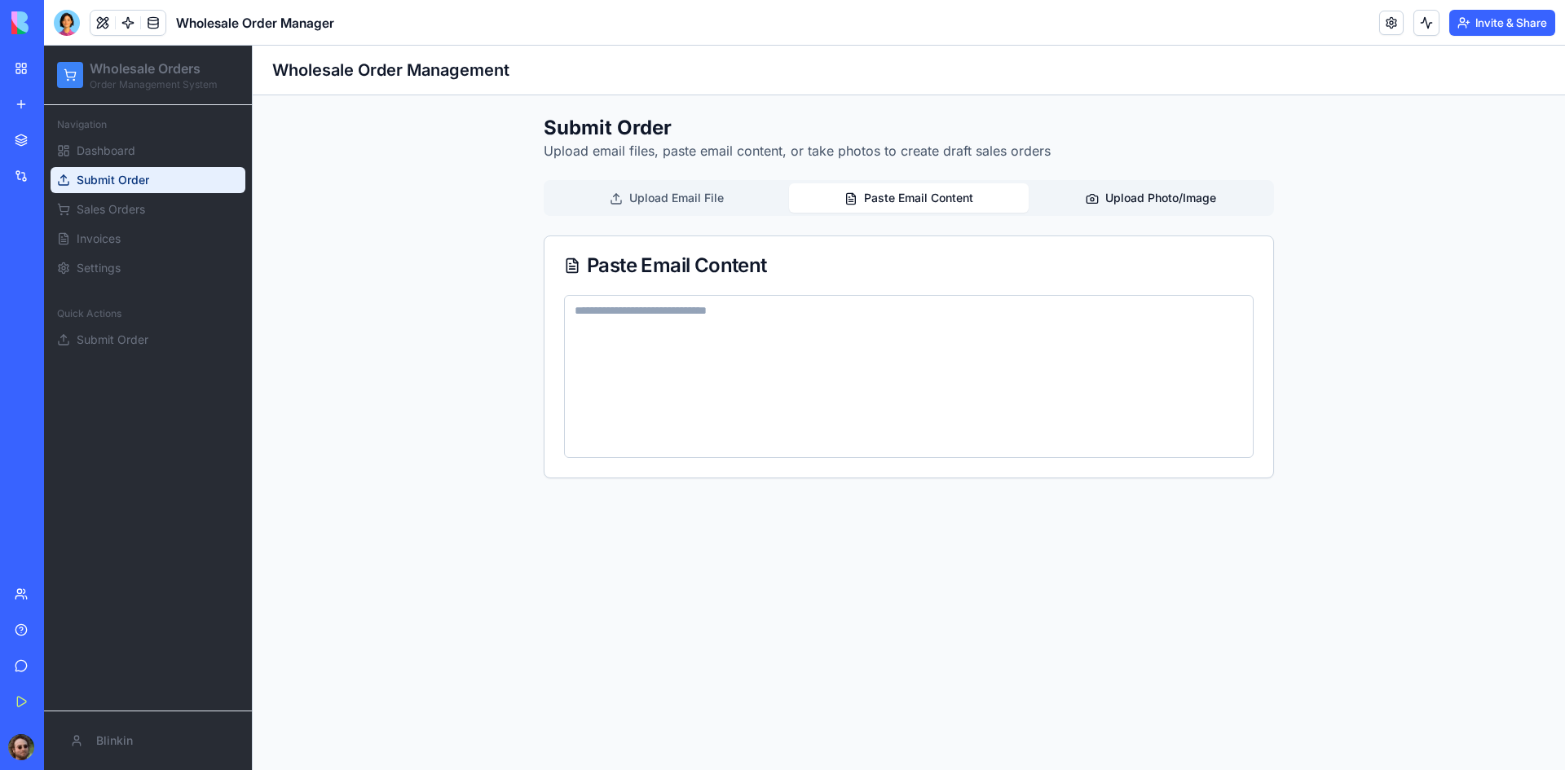
click at [1160, 203] on button "Upload Photo/Image" at bounding box center [1151, 197] width 239 height 29
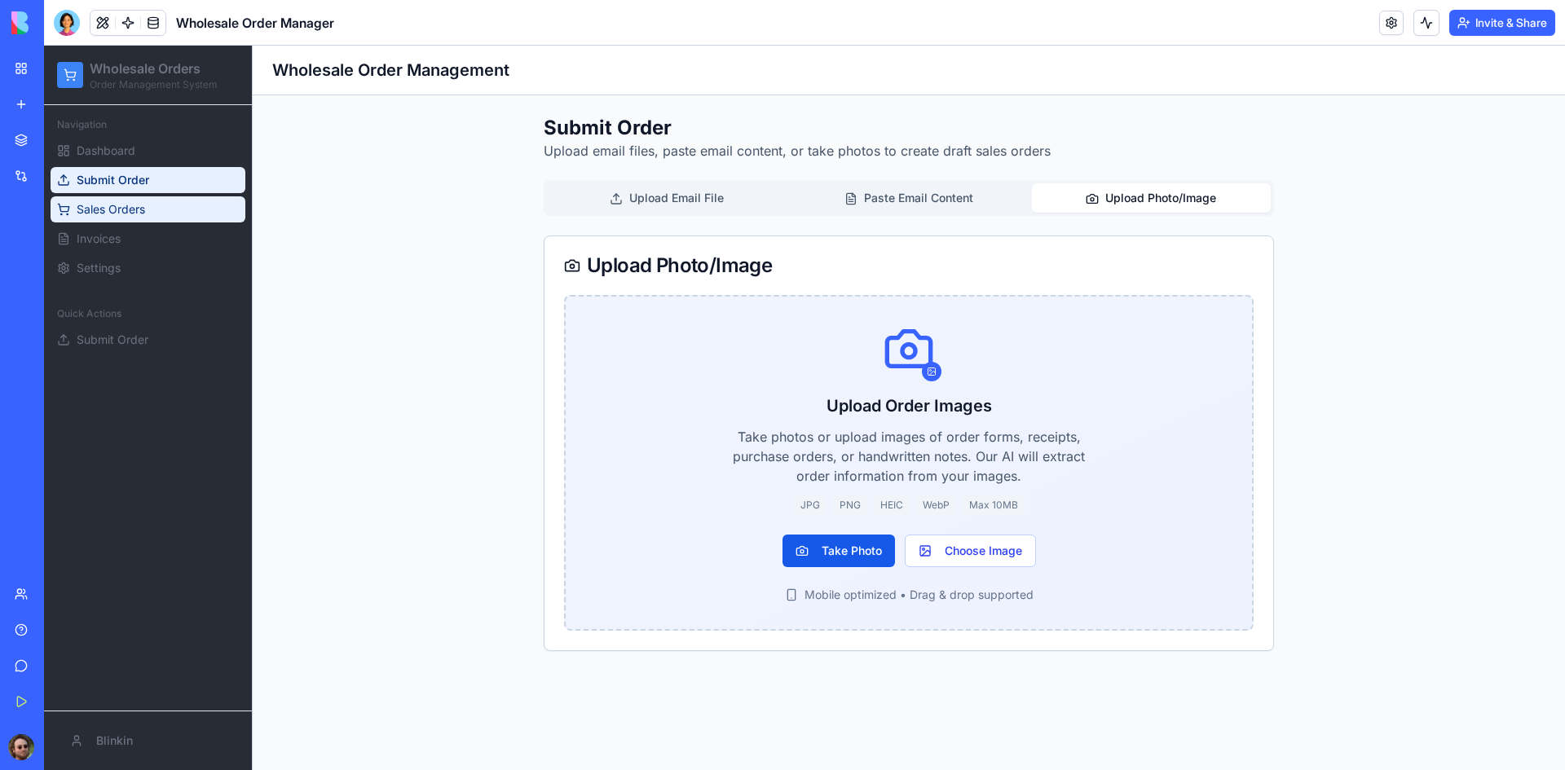
click at [129, 218] on link "Sales Orders" at bounding box center [148, 209] width 195 height 26
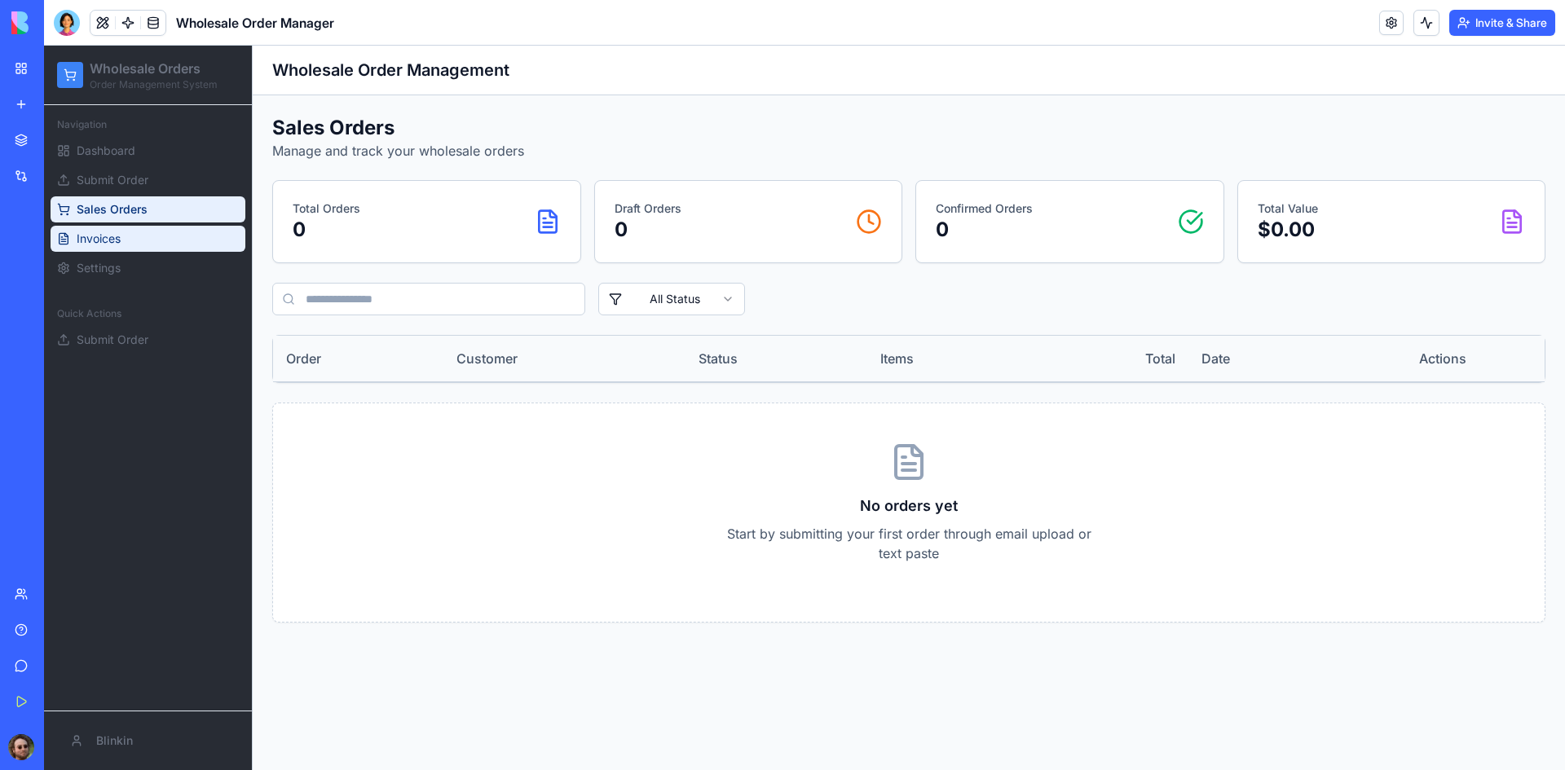
click at [133, 243] on link "Invoices" at bounding box center [148, 239] width 195 height 26
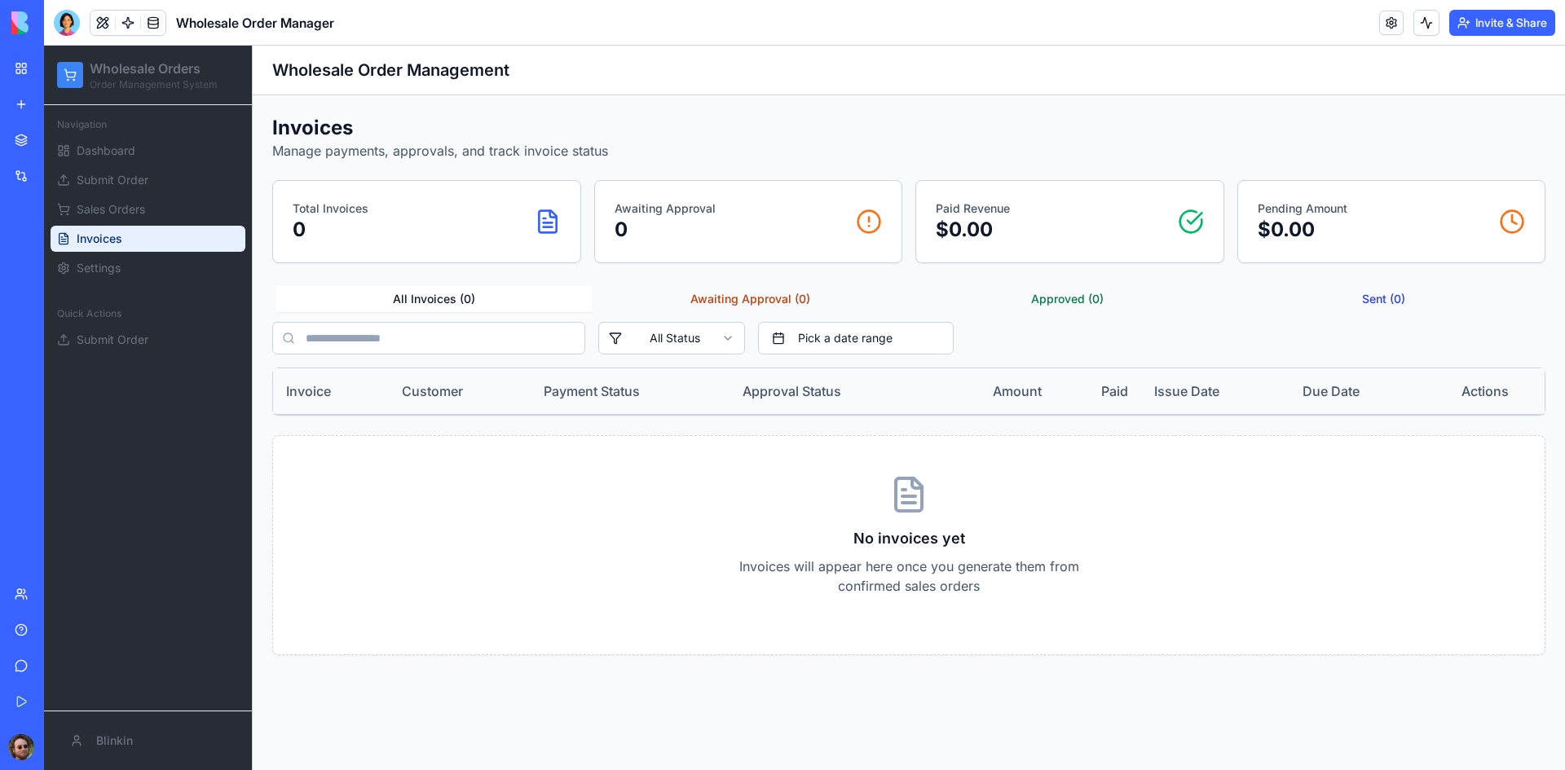
click at [60, 319] on div "Spare Parts Manager" at bounding box center [38, 326] width 46 height 16
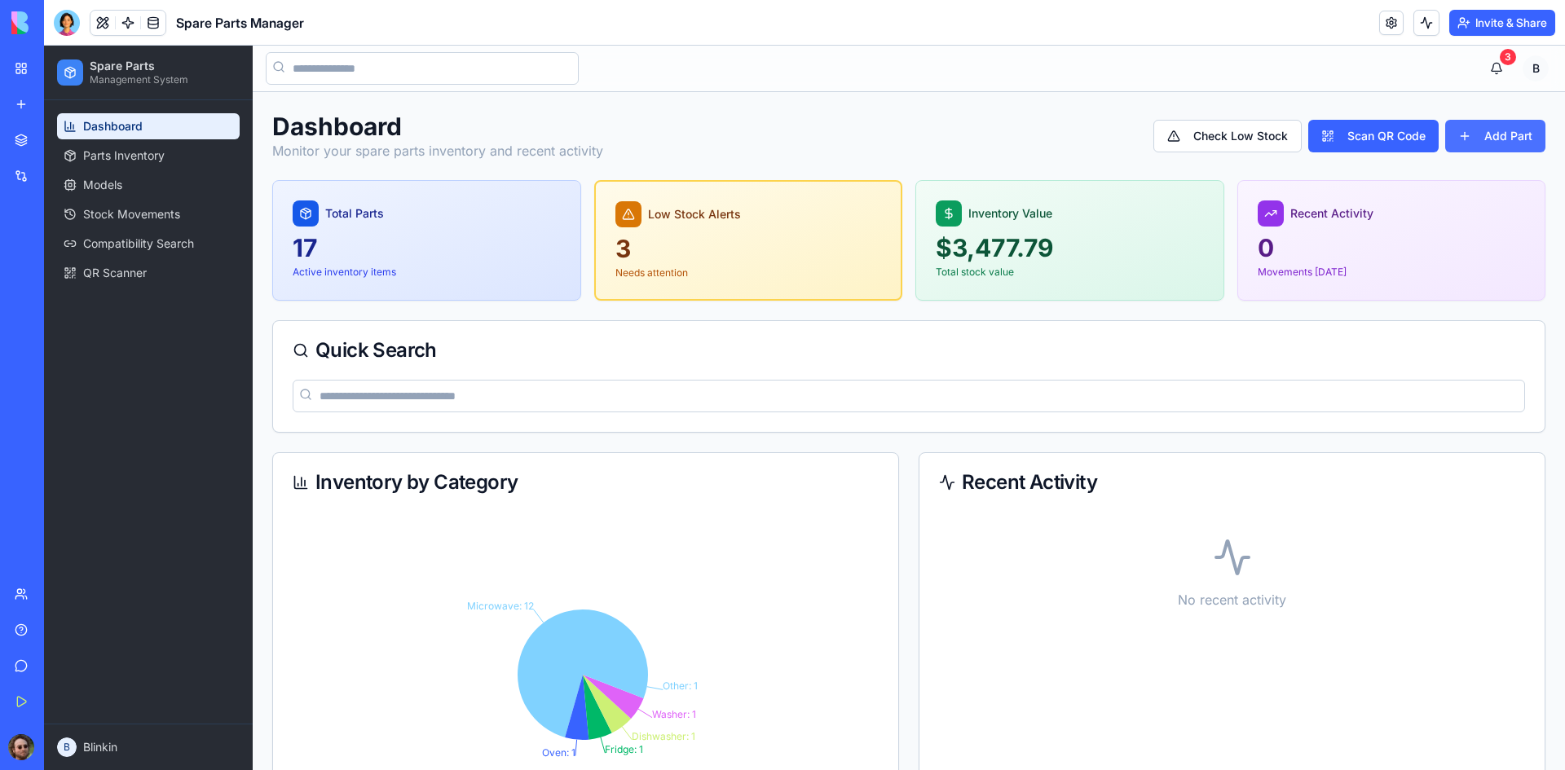
click at [1479, 135] on button "Add Part" at bounding box center [1495, 136] width 100 height 33
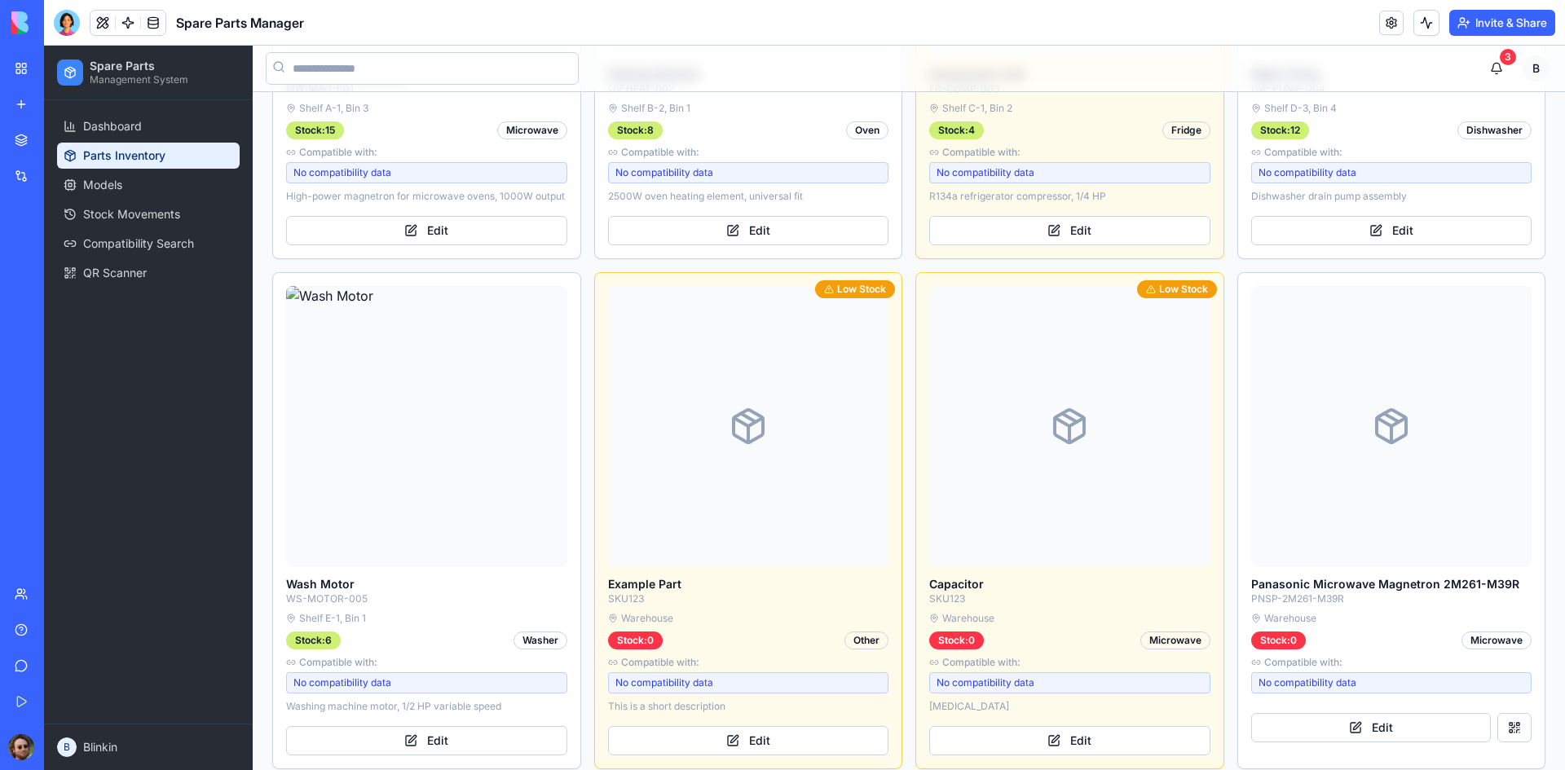
scroll to position [1304, 0]
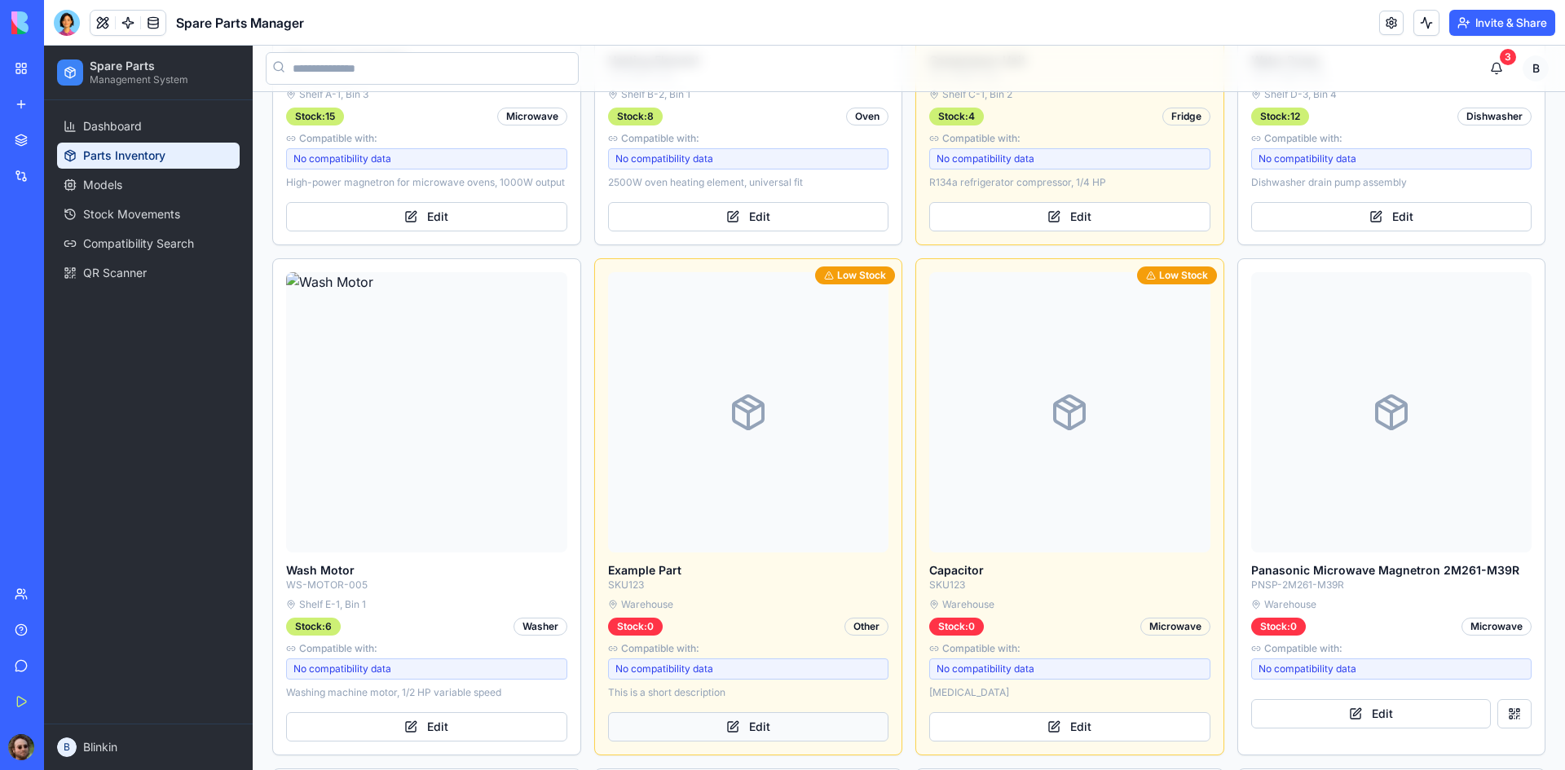
click at [744, 717] on button "Edit" at bounding box center [748, 726] width 281 height 29
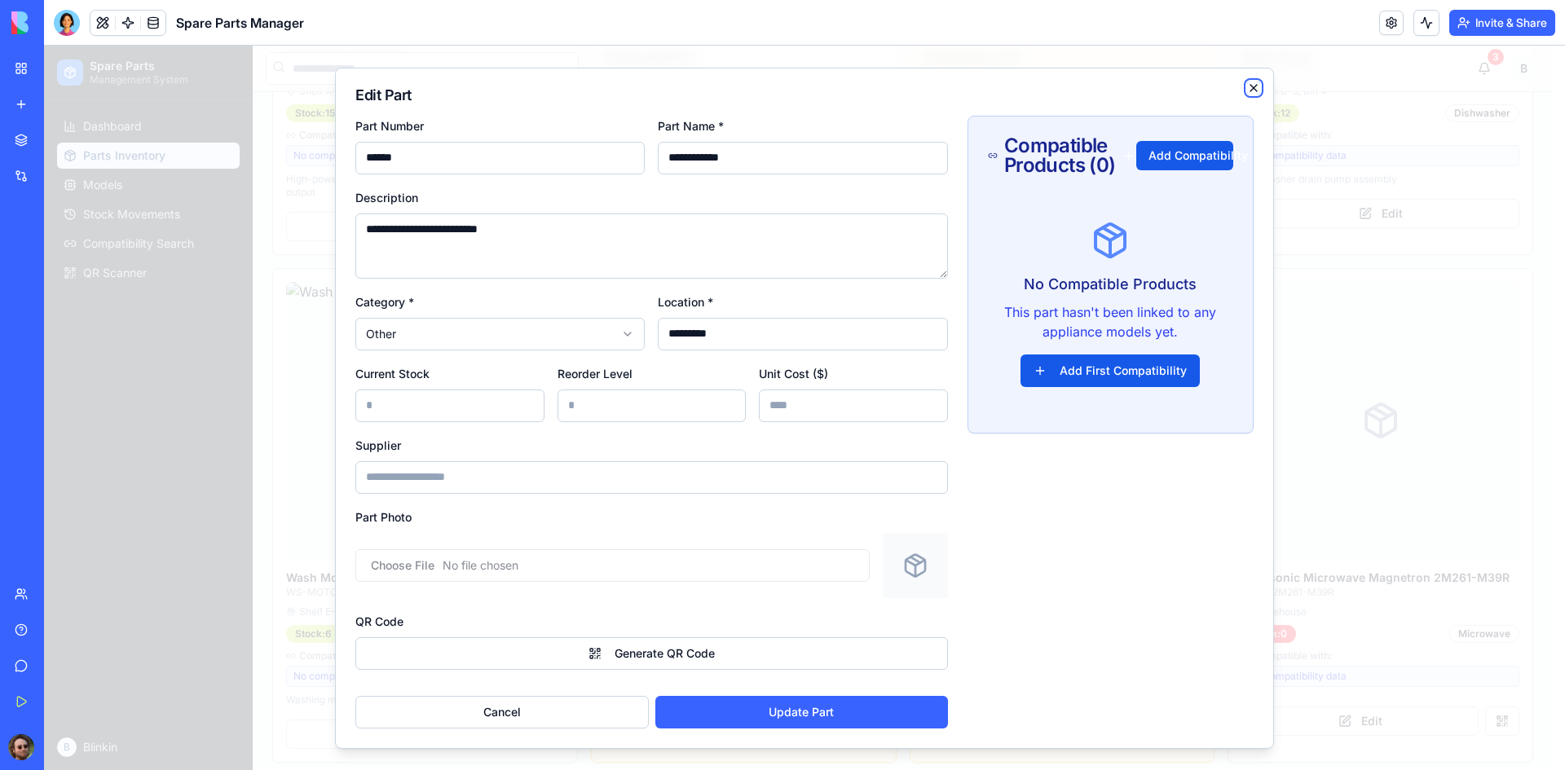
click at [1253, 89] on icon "button" at bounding box center [1254, 88] width 7 height 7
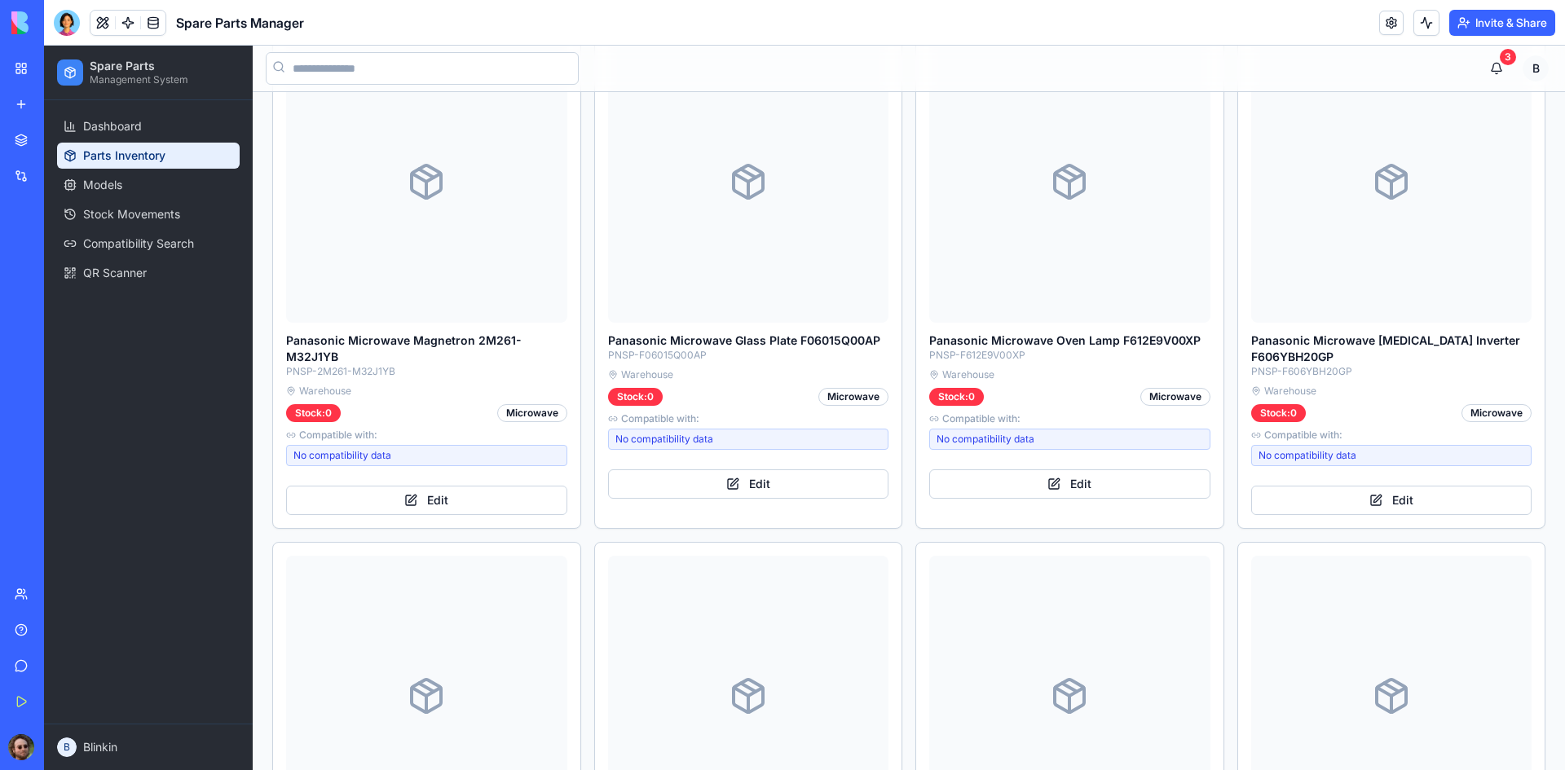
scroll to position [2038, 0]
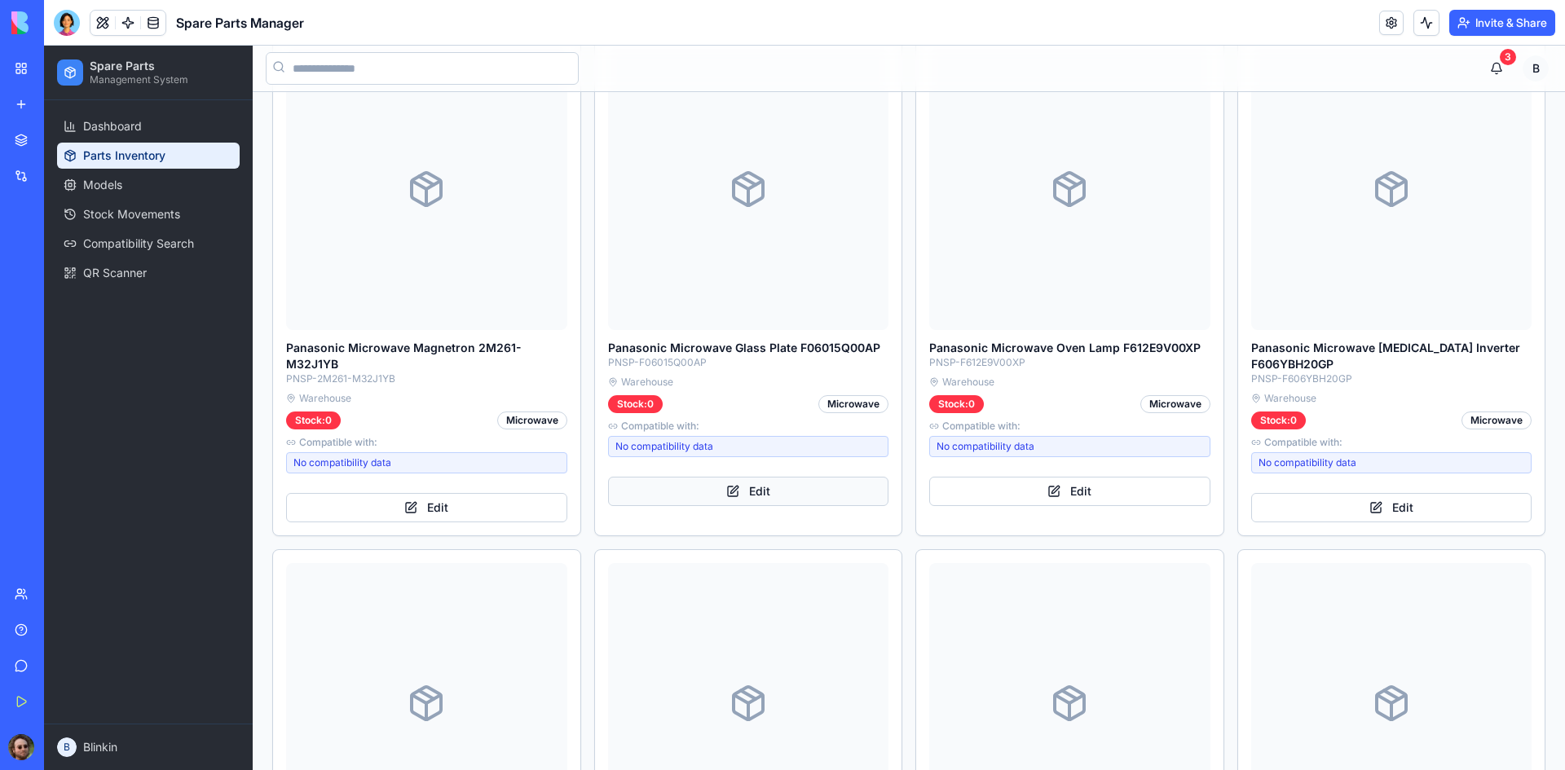
click at [757, 485] on button "Edit" at bounding box center [748, 491] width 281 height 29
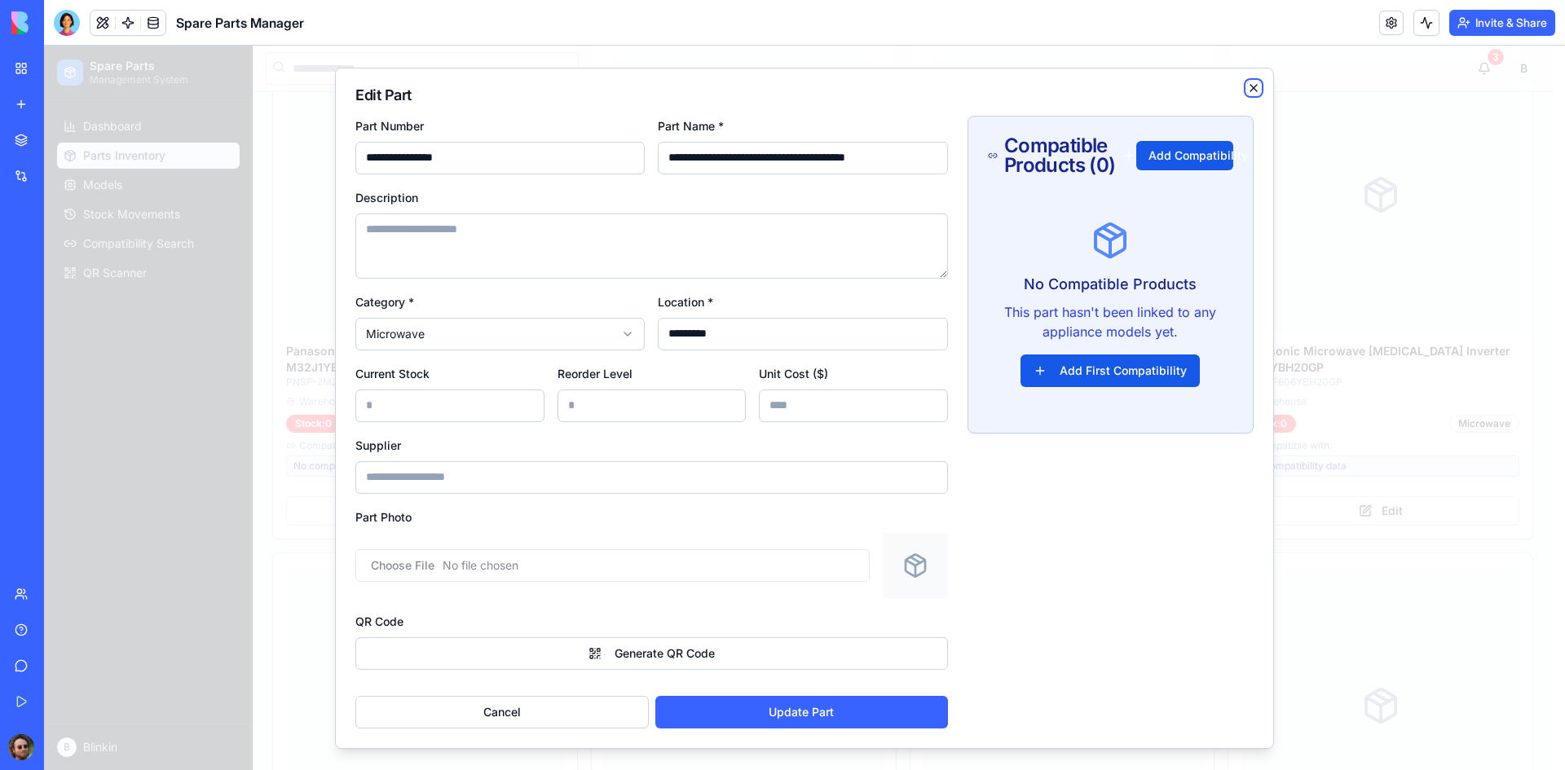
click at [1251, 91] on icon "button" at bounding box center [1253, 88] width 13 height 13
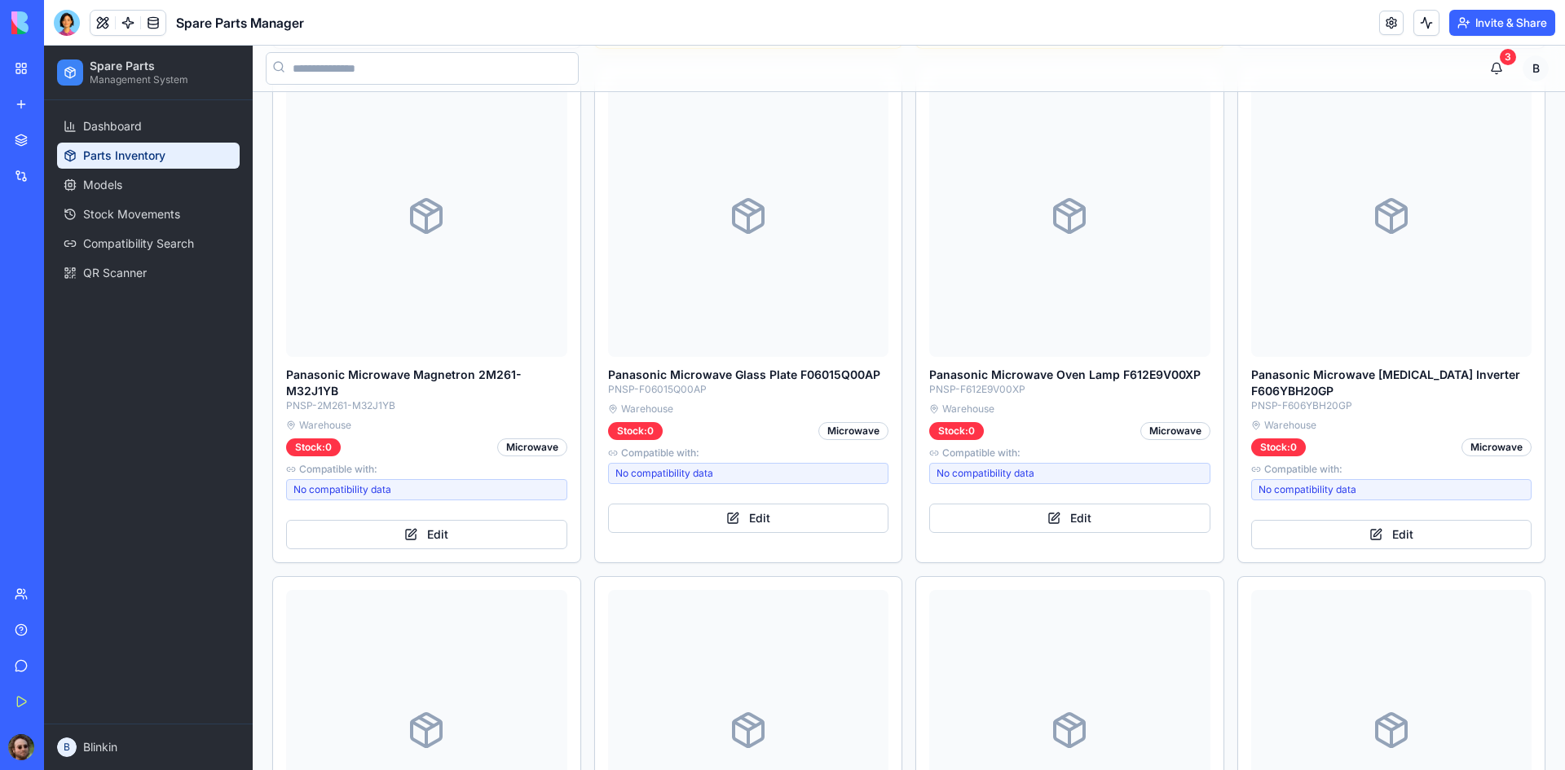
scroll to position [2005, 0]
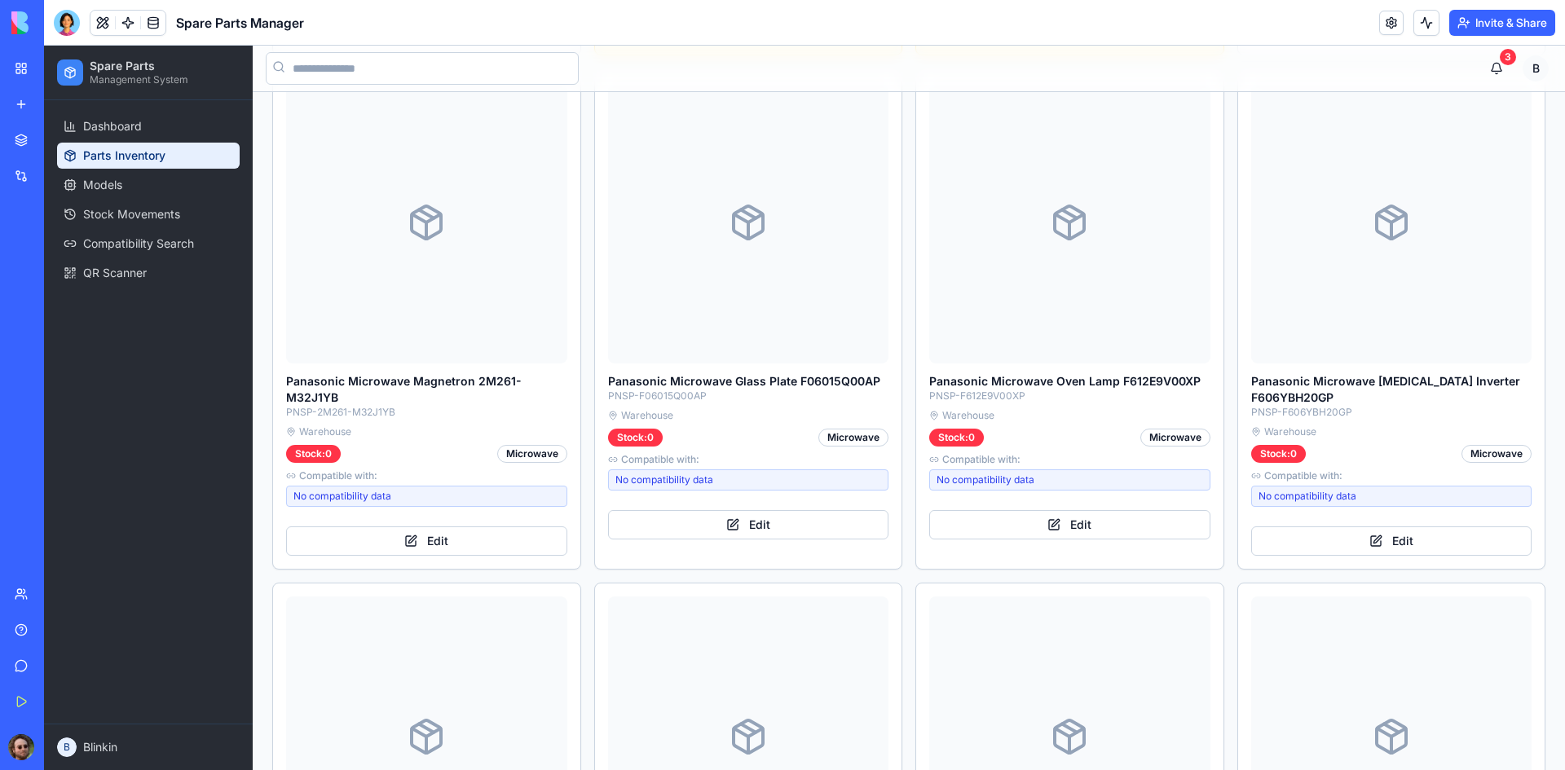
click at [585, 181] on div "Magnetron Assembly MW-MAG-001 Shelf A-1, Bin 3 Stock: 15 Microwave Compatible w…" at bounding box center [908, 314] width 1273 height 2534
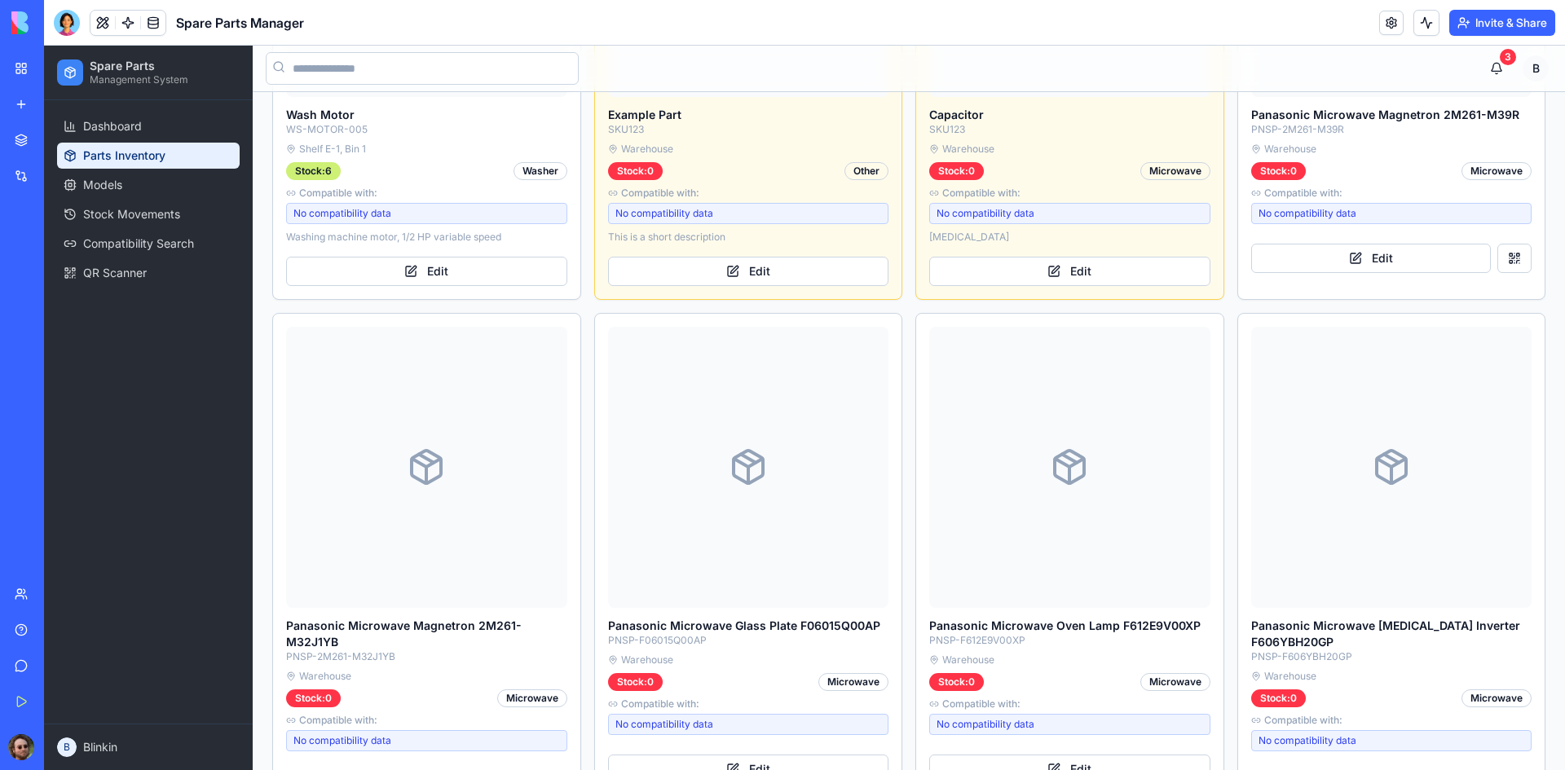
scroll to position [1842, 0]
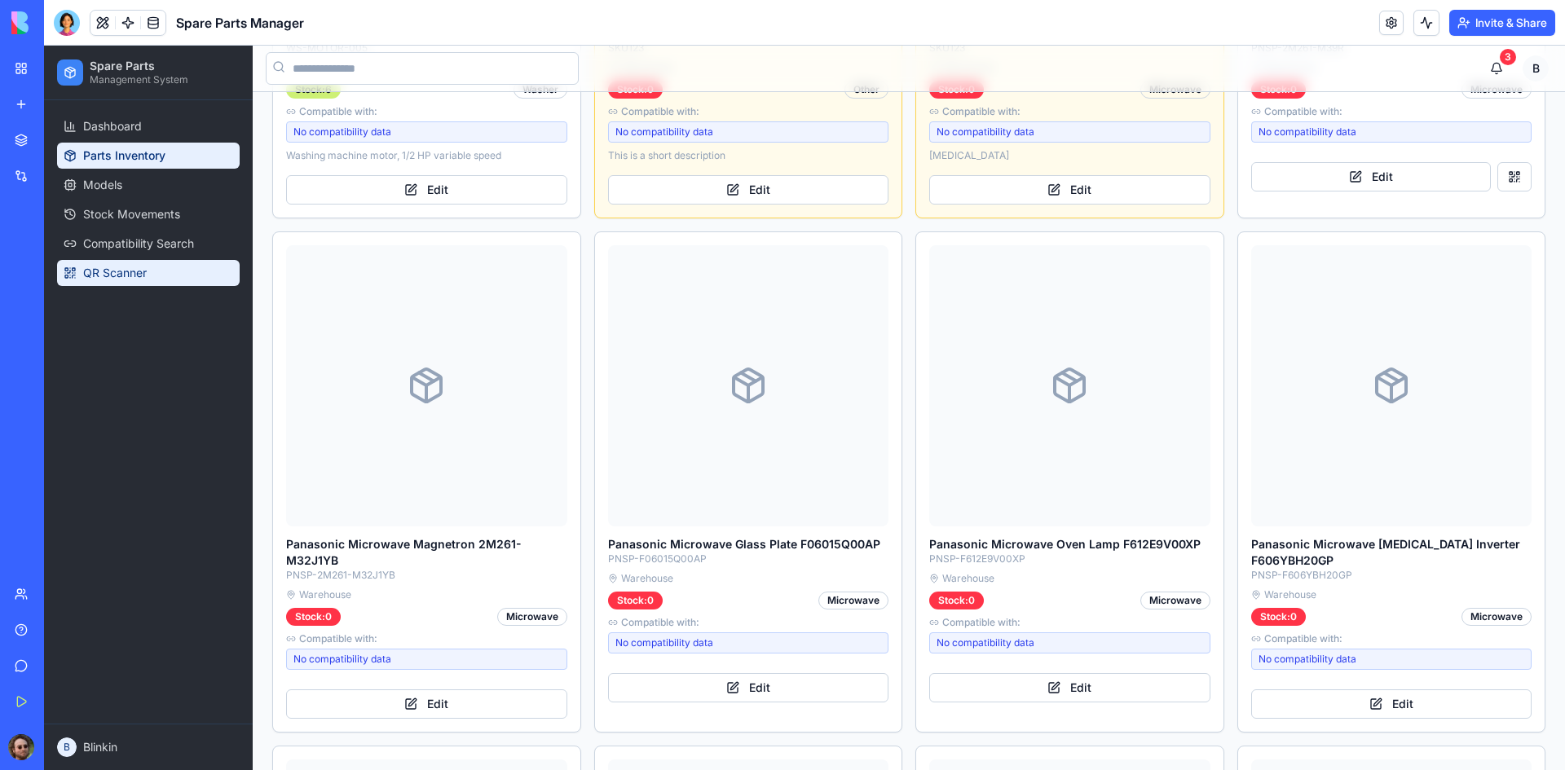
click at [146, 267] on span "QR Scanner" at bounding box center [115, 273] width 64 height 16
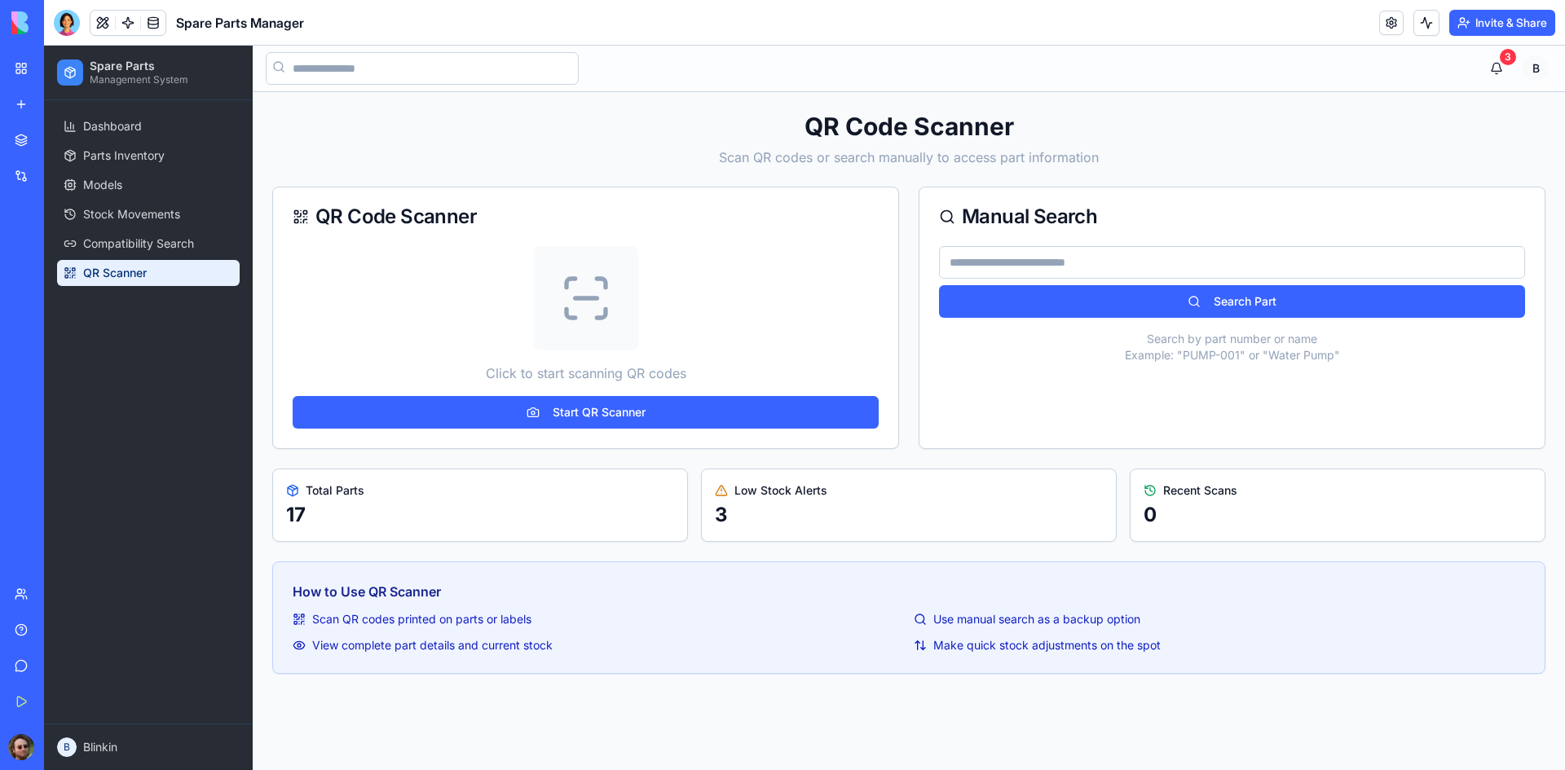
click at [1107, 260] on input at bounding box center [1232, 262] width 586 height 33
click at [161, 247] on span "Compatibility Search" at bounding box center [138, 244] width 111 height 16
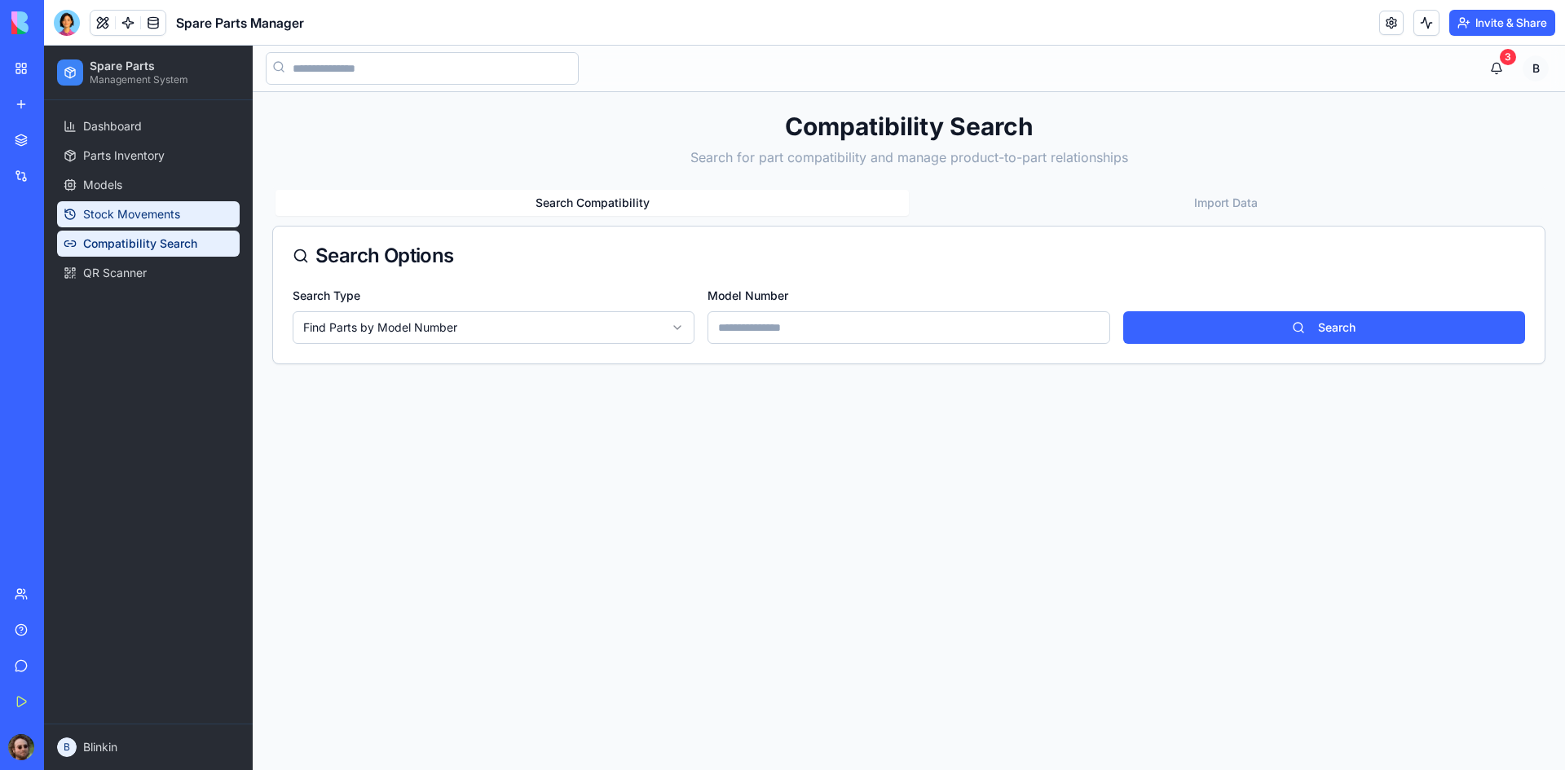
click at [151, 220] on span "Stock Movements" at bounding box center [131, 214] width 97 height 16
